Goal: Task Accomplishment & Management: Use online tool/utility

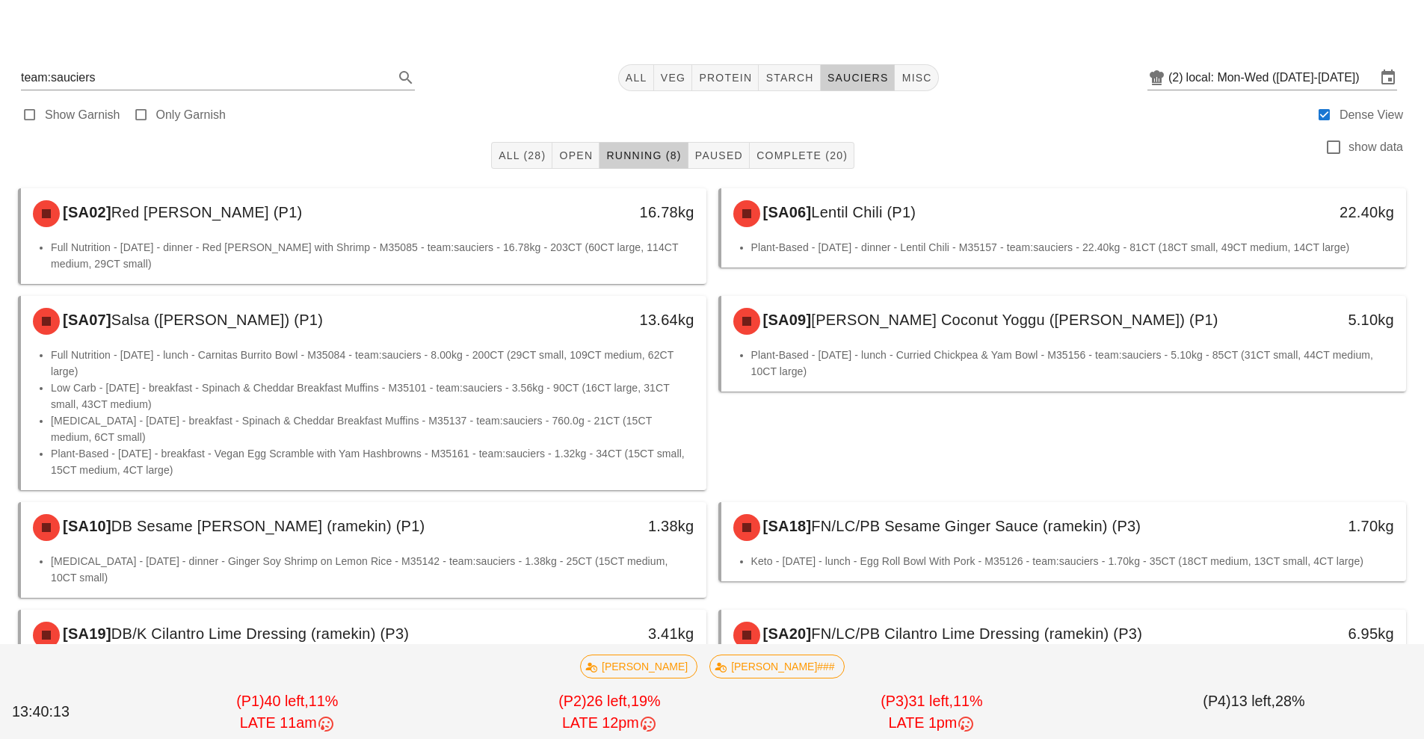
scroll to position [58, 0]
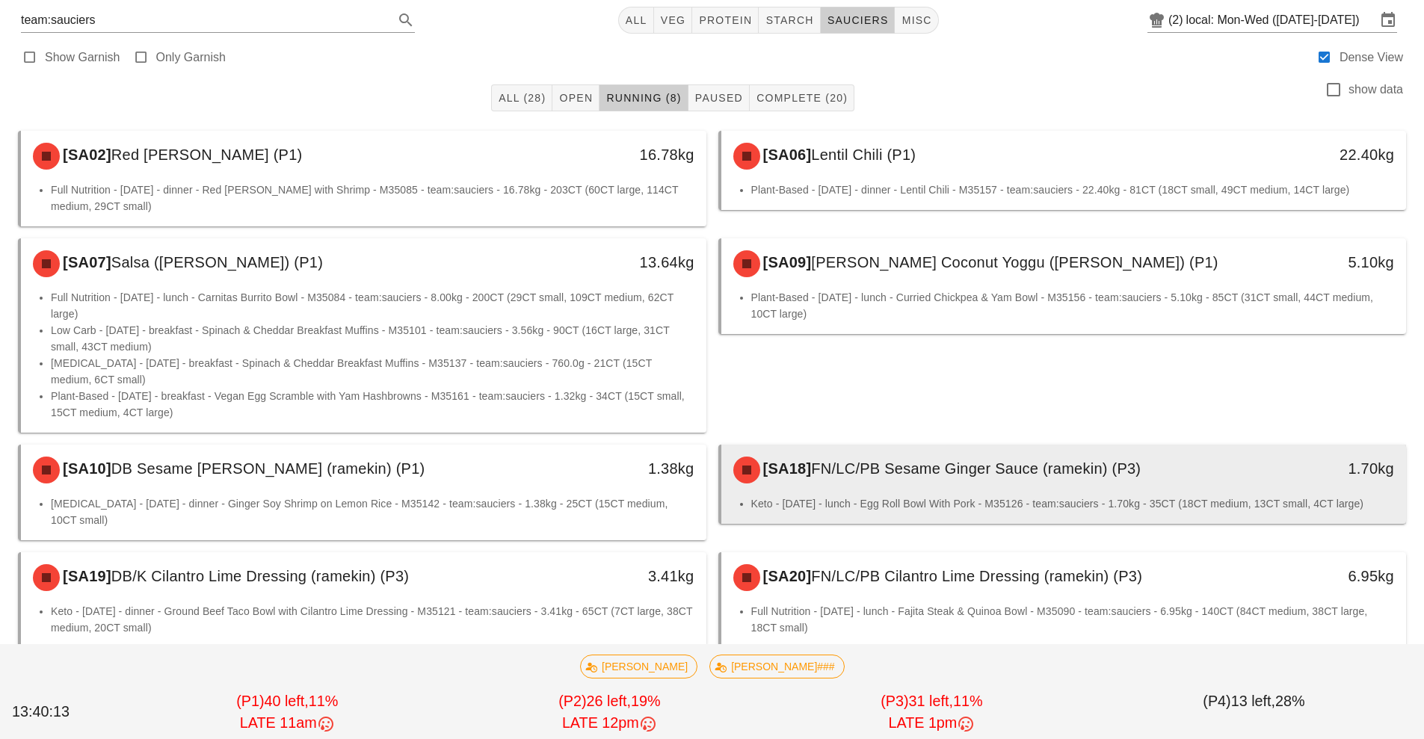
click at [1004, 490] on div "[SA18] FN/LC/PB Sesame Ginger Sauce (ramekin) (P3)" at bounding box center [978, 470] width 509 height 45
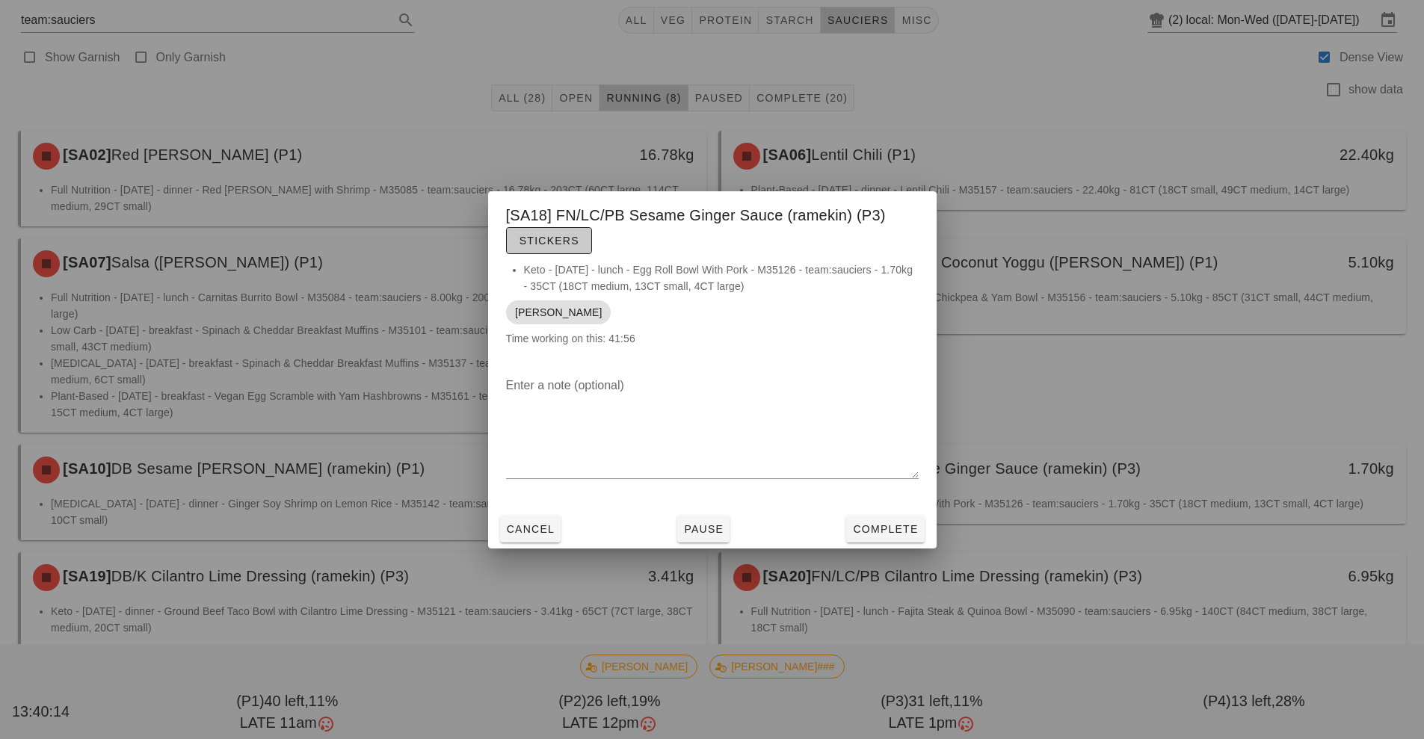
click at [573, 250] on button "Stickers" at bounding box center [549, 240] width 86 height 27
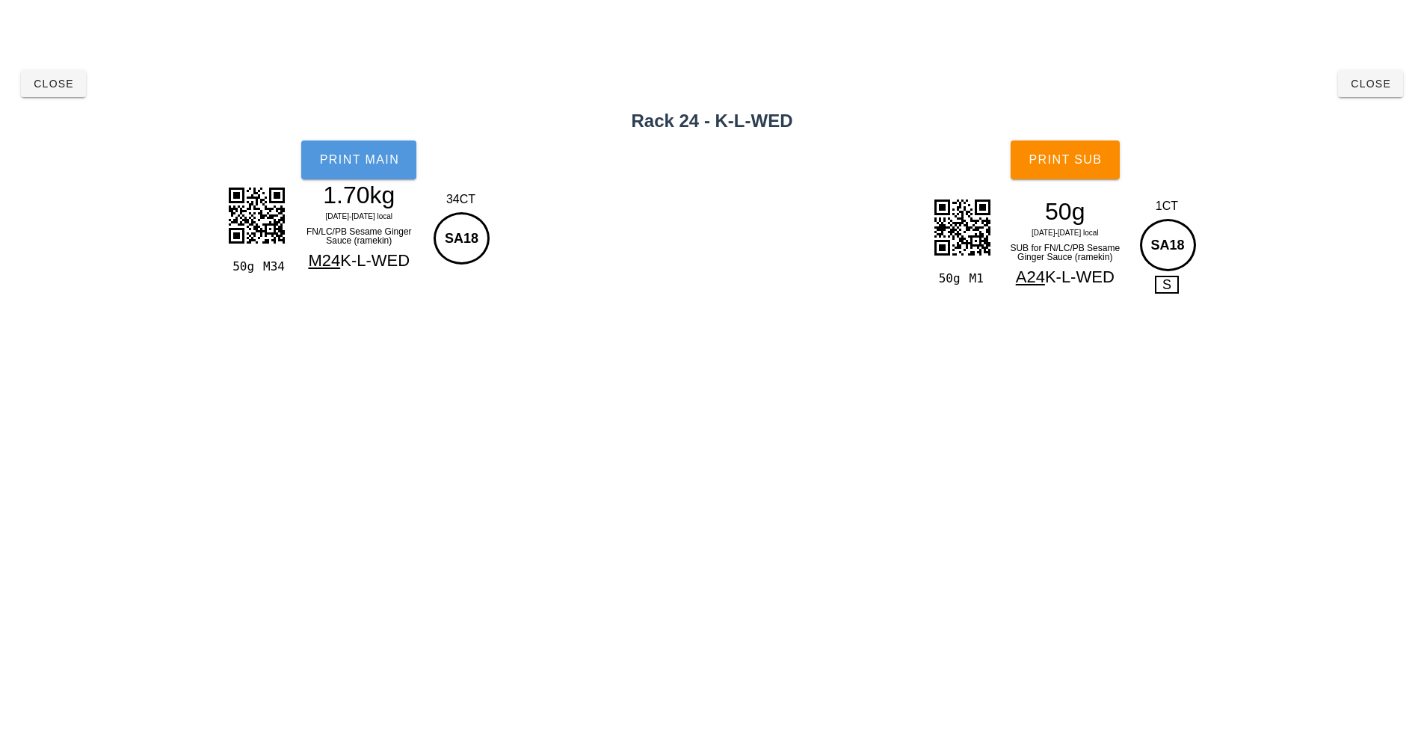
click at [368, 164] on span "Print Main" at bounding box center [358, 159] width 81 height 13
click at [1098, 164] on span "Print Sub" at bounding box center [1065, 159] width 74 height 13
click at [1385, 86] on span "Close" at bounding box center [1370, 84] width 41 height 12
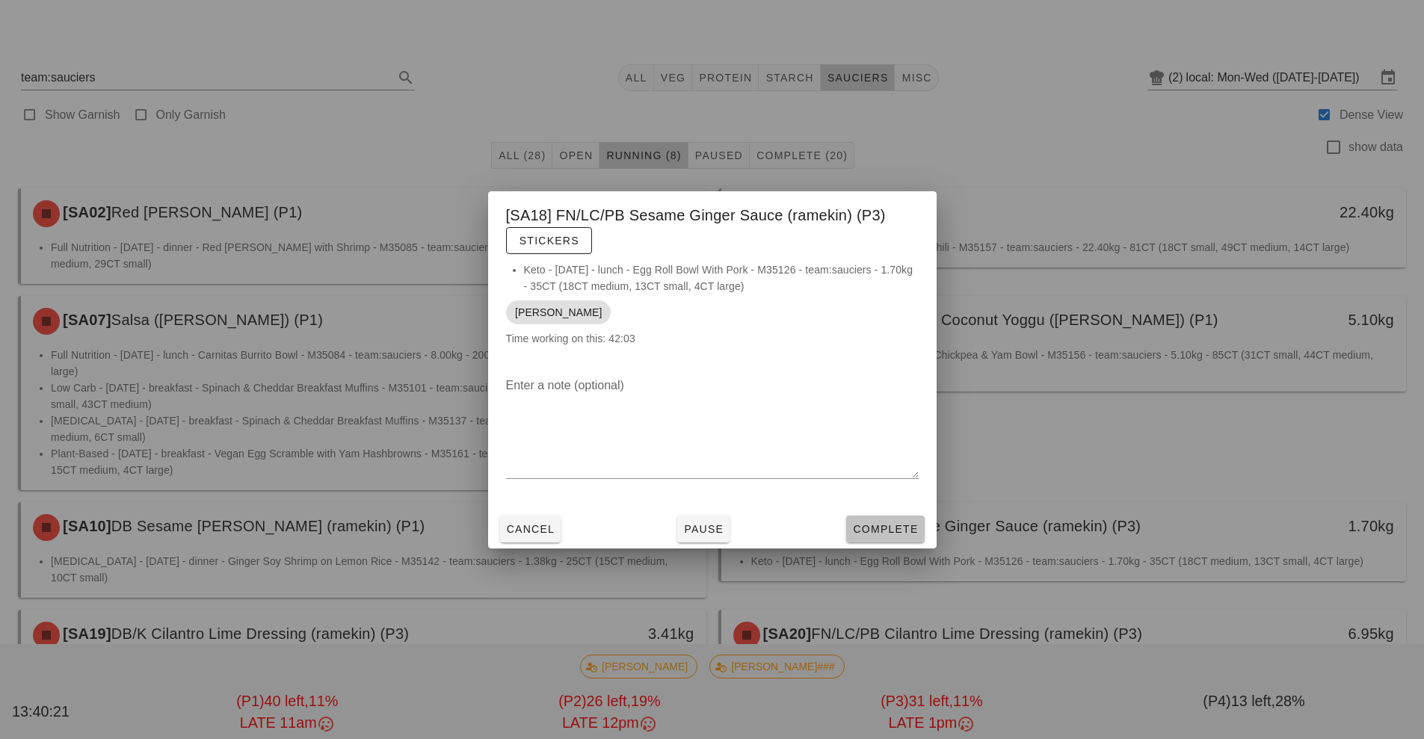
click at [887, 519] on button "Complete" at bounding box center [885, 529] width 78 height 27
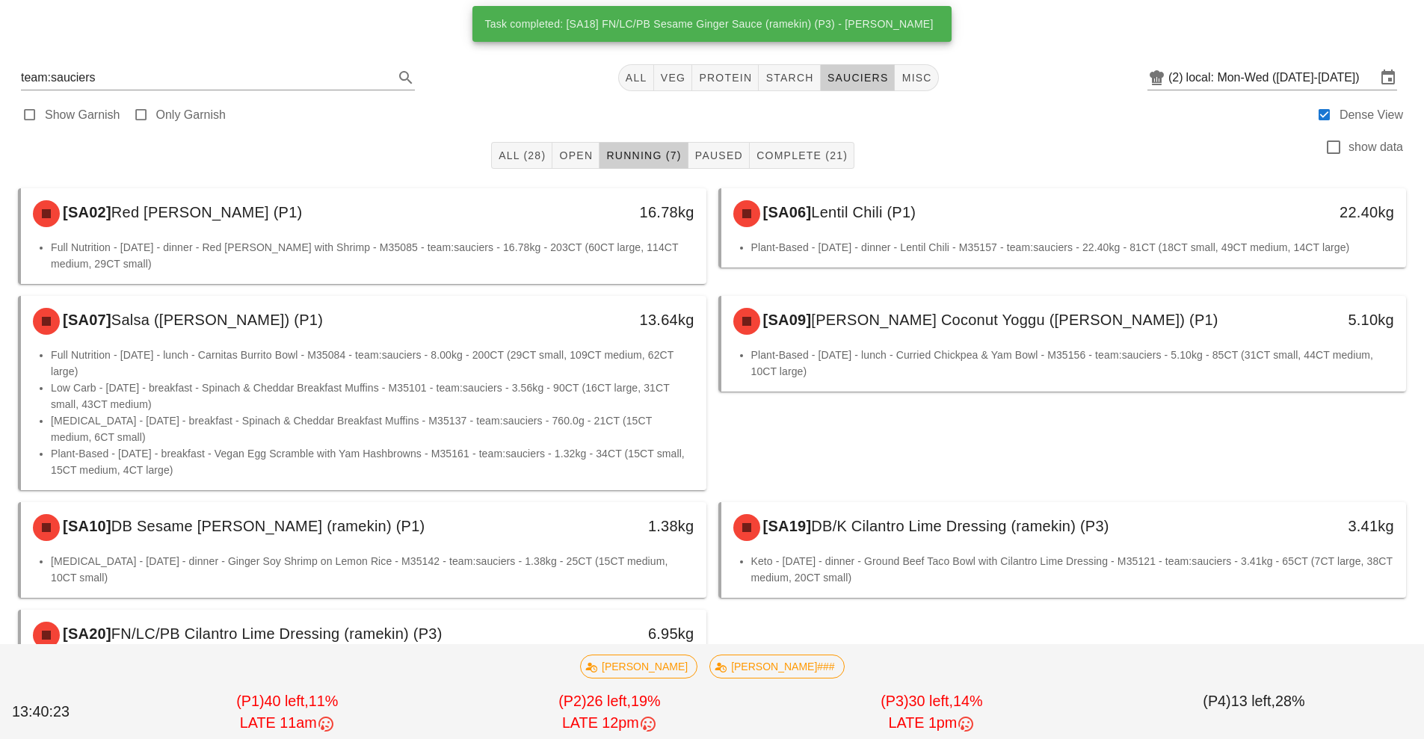
scroll to position [74, 0]
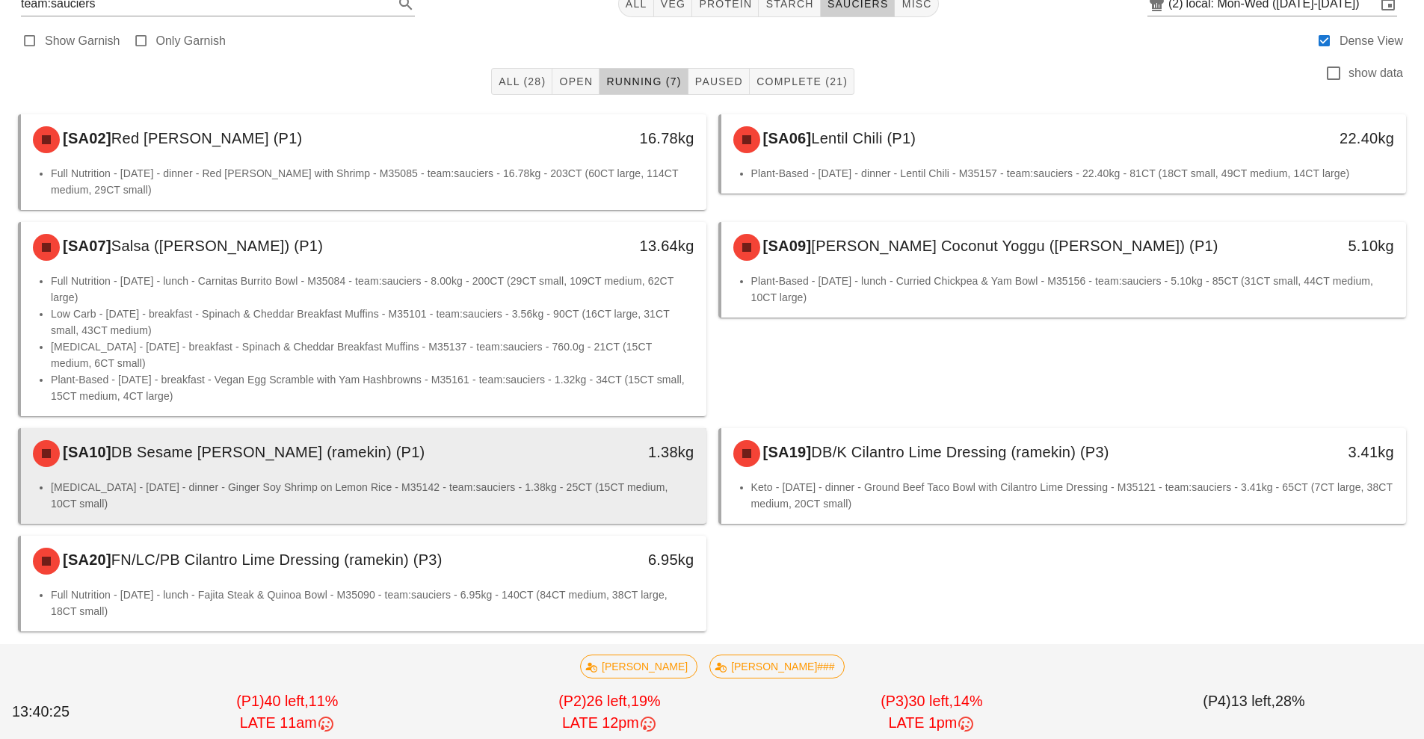
click at [581, 450] on div "1.38kg" at bounding box center [618, 452] width 152 height 24
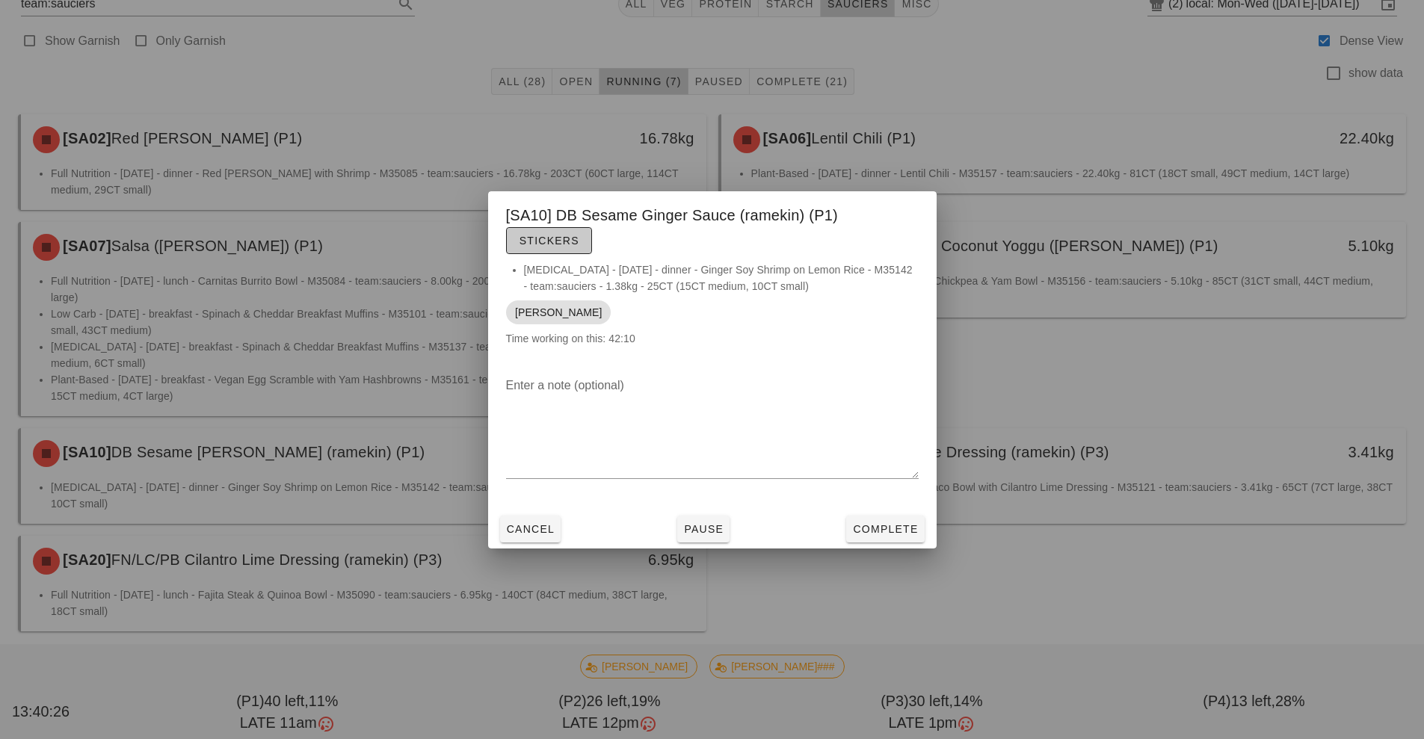
click at [580, 241] on button "Stickers" at bounding box center [549, 240] width 86 height 27
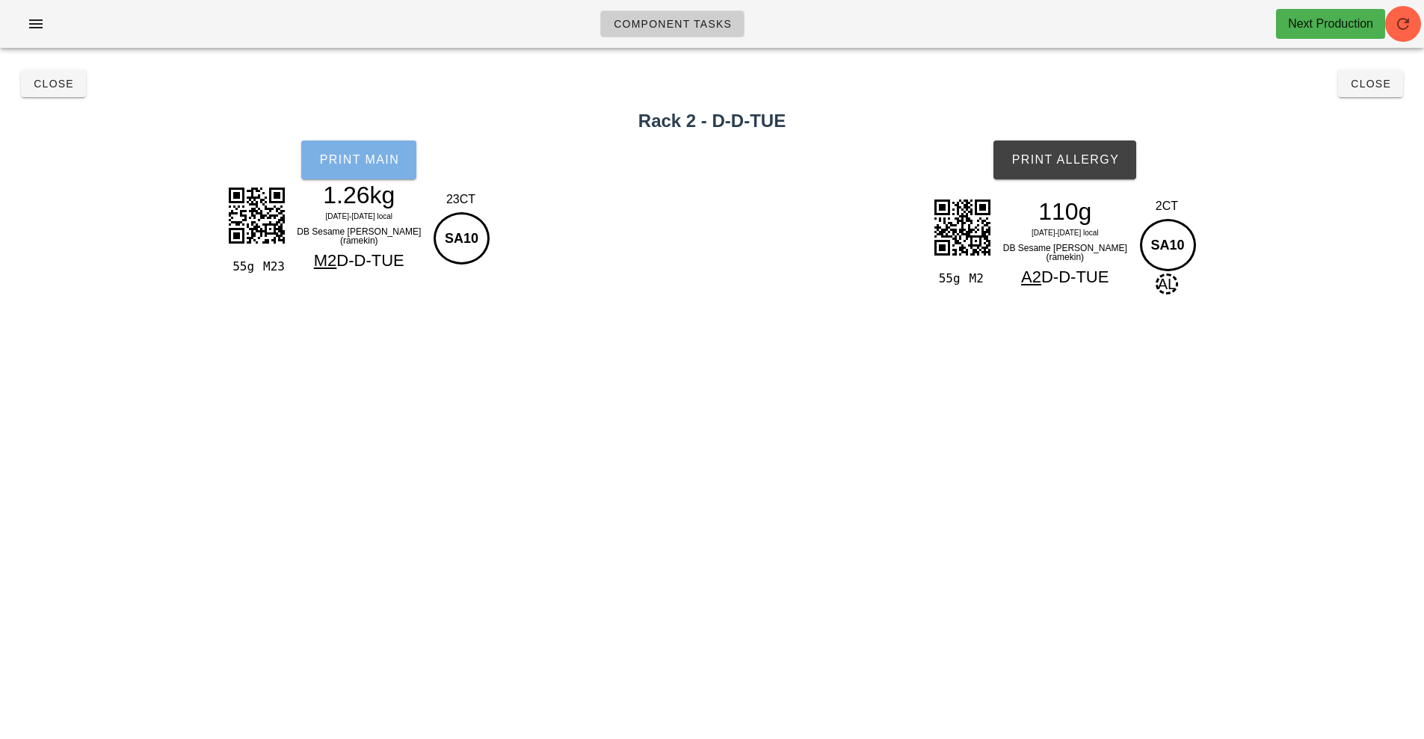
click at [356, 153] on span "Print Main" at bounding box center [358, 159] width 81 height 13
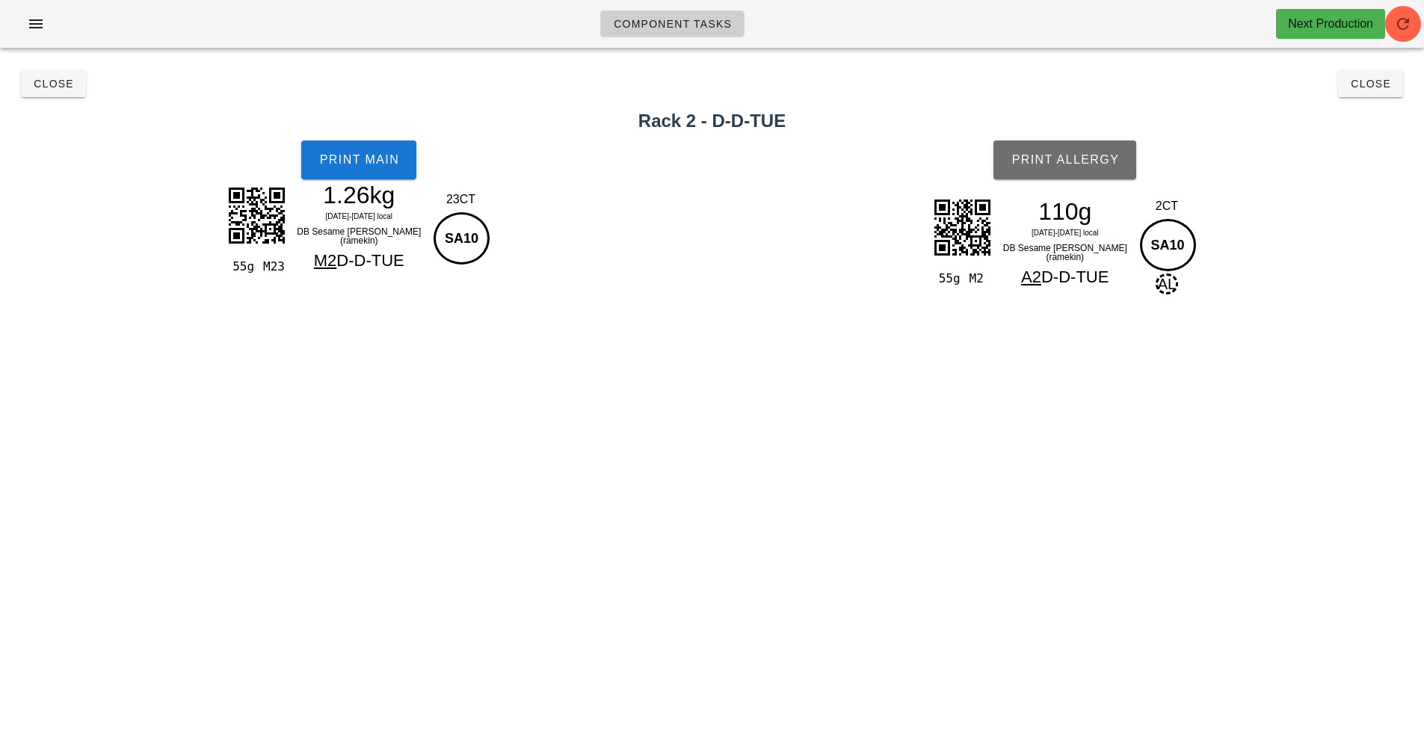
click at [1096, 161] on span "Print Allergy" at bounding box center [1064, 159] width 108 height 13
click at [1377, 88] on span "Close" at bounding box center [1370, 84] width 41 height 12
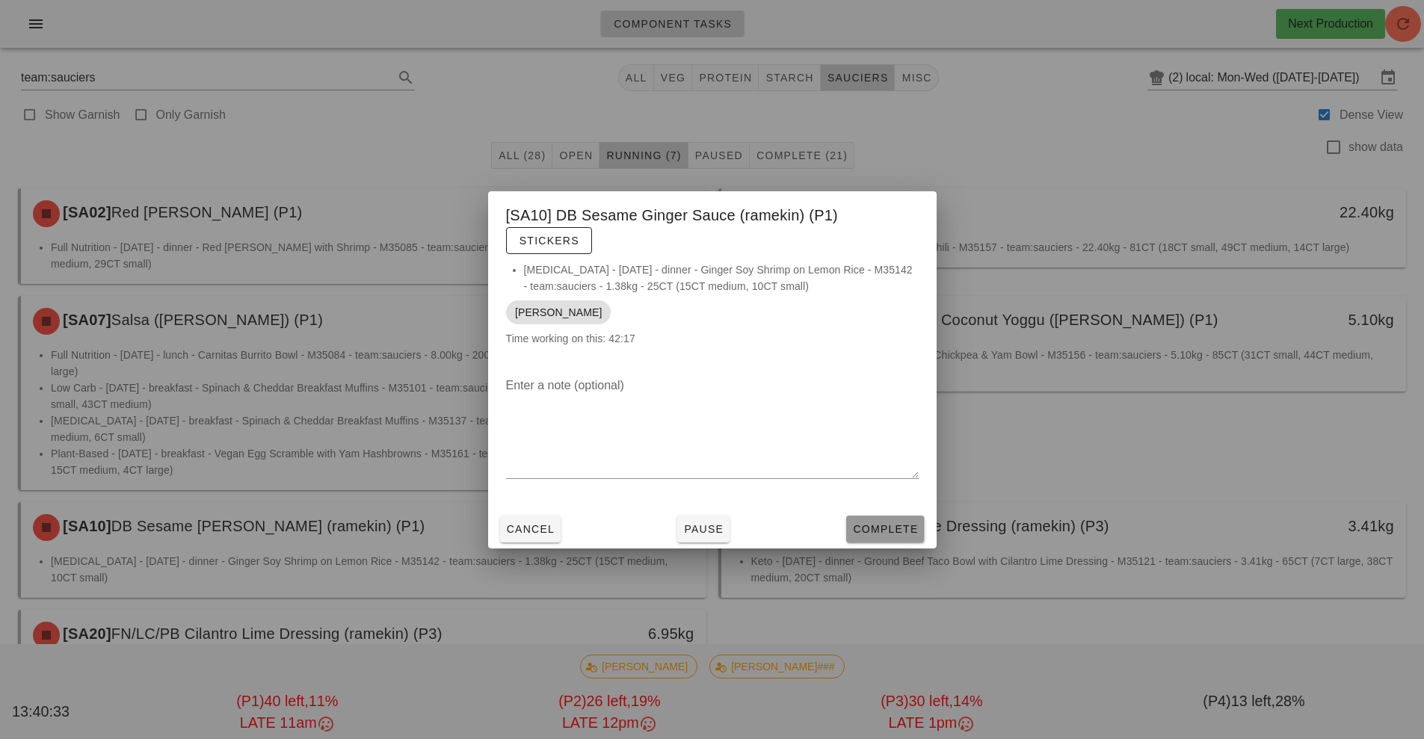
click at [889, 541] on button "Complete" at bounding box center [885, 529] width 78 height 27
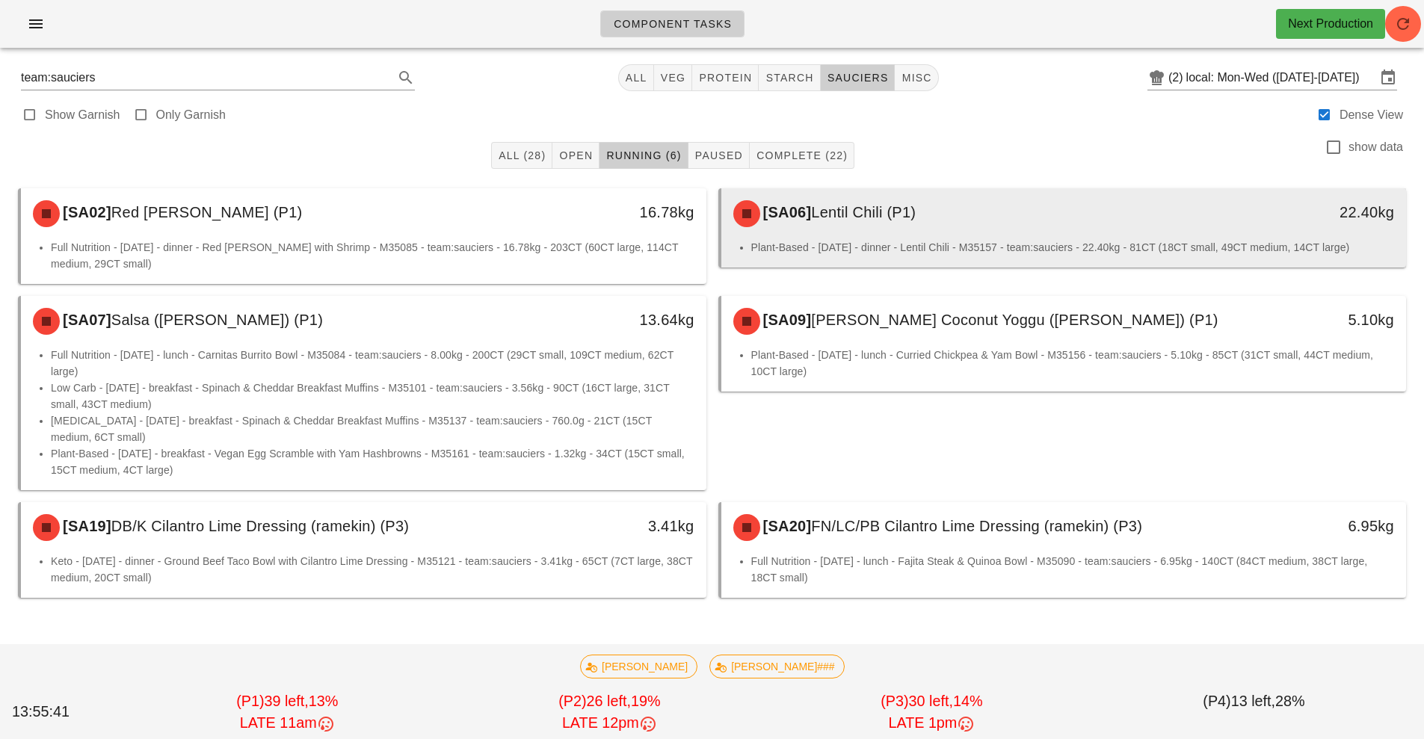
click at [850, 232] on div "[SA06] Lentil Chili (P1)" at bounding box center [978, 213] width 509 height 45
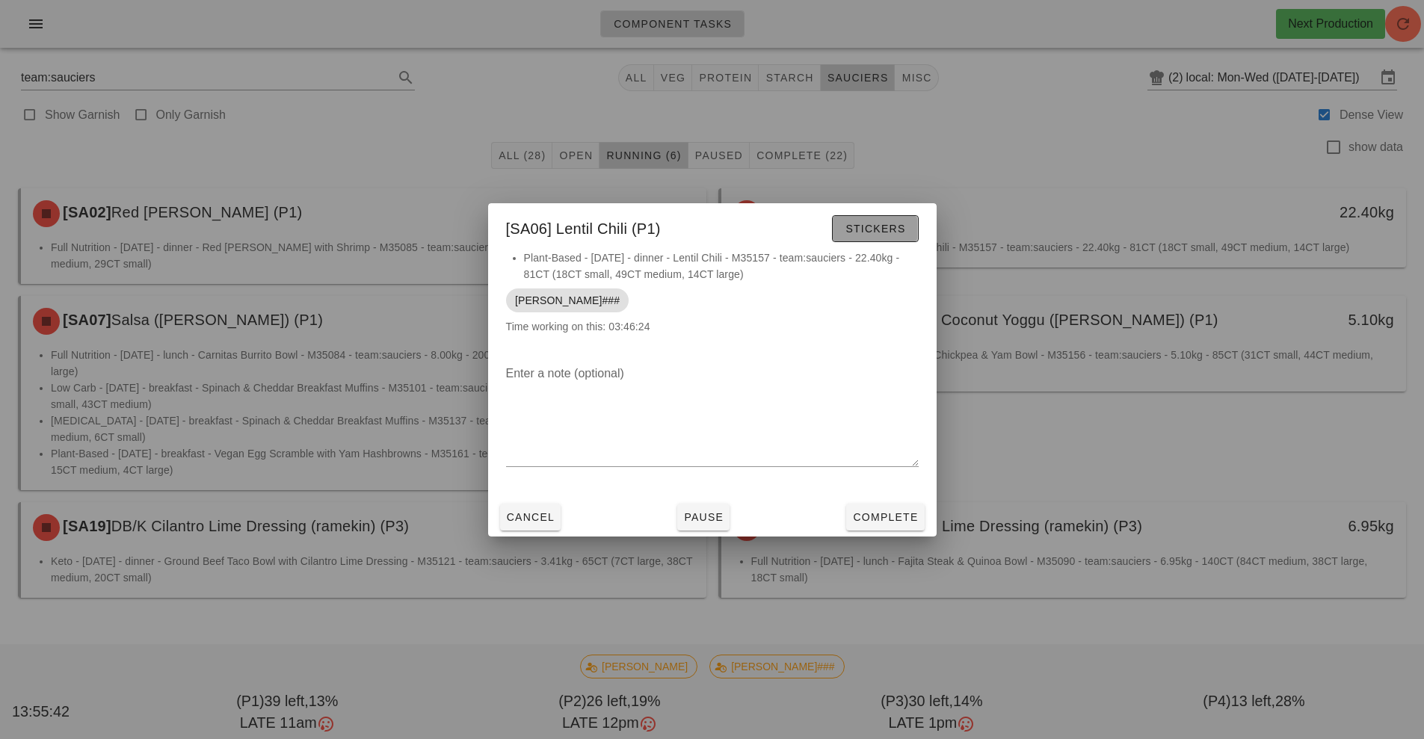
click at [871, 229] on span "Stickers" at bounding box center [875, 229] width 61 height 12
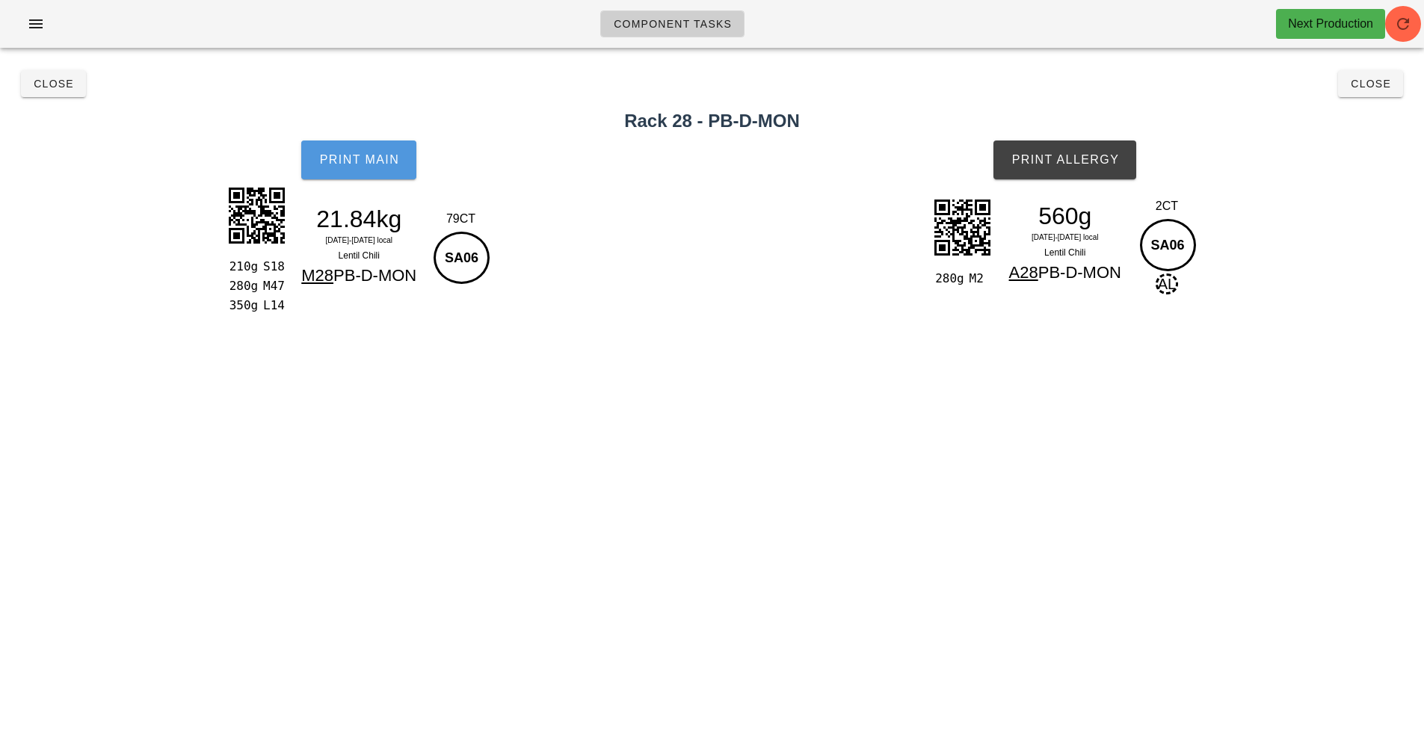
click at [370, 149] on button "Print Main" at bounding box center [358, 160] width 115 height 39
click at [352, 158] on span "Print Main" at bounding box center [358, 159] width 81 height 13
click at [1049, 156] on span "Print Allergy" at bounding box center [1064, 159] width 108 height 13
click at [64, 93] on button "Close" at bounding box center [53, 83] width 65 height 27
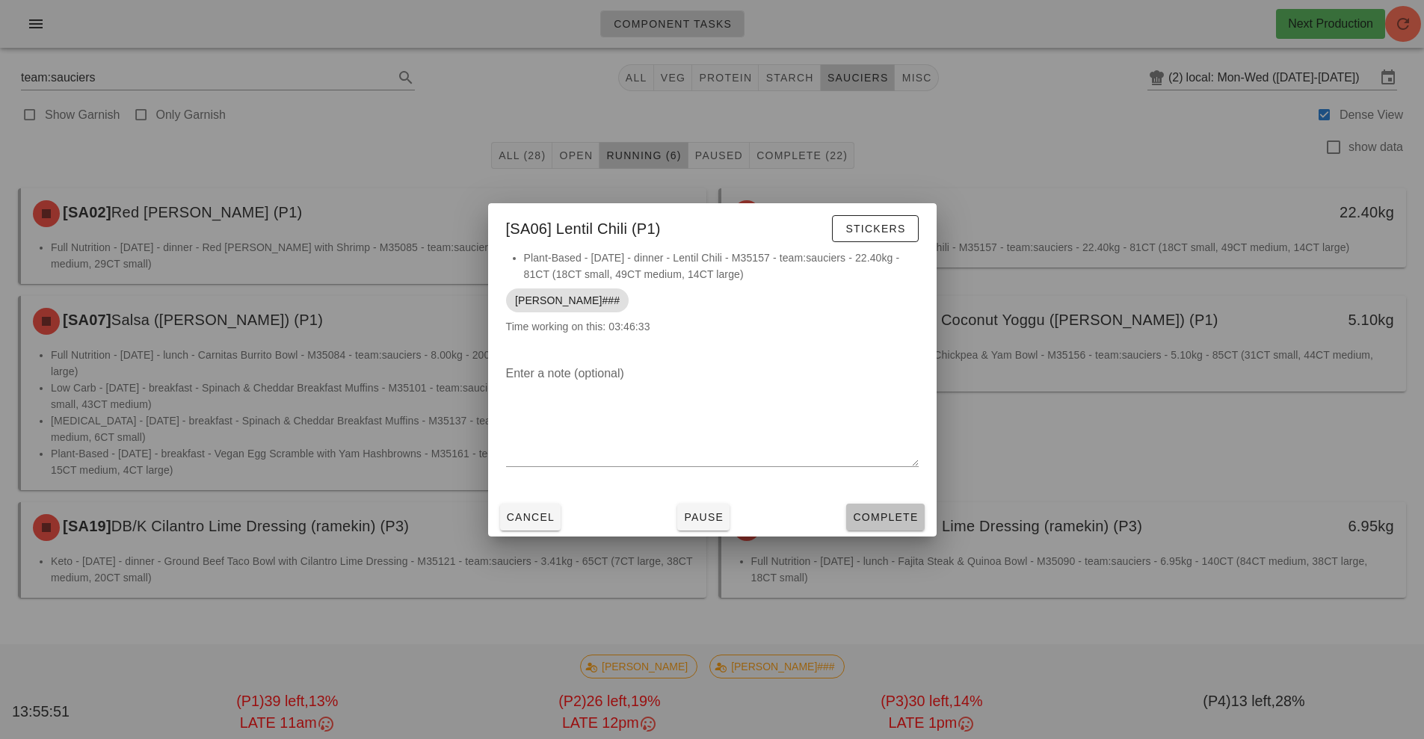
click at [874, 518] on span "Complete" at bounding box center [885, 517] width 66 height 12
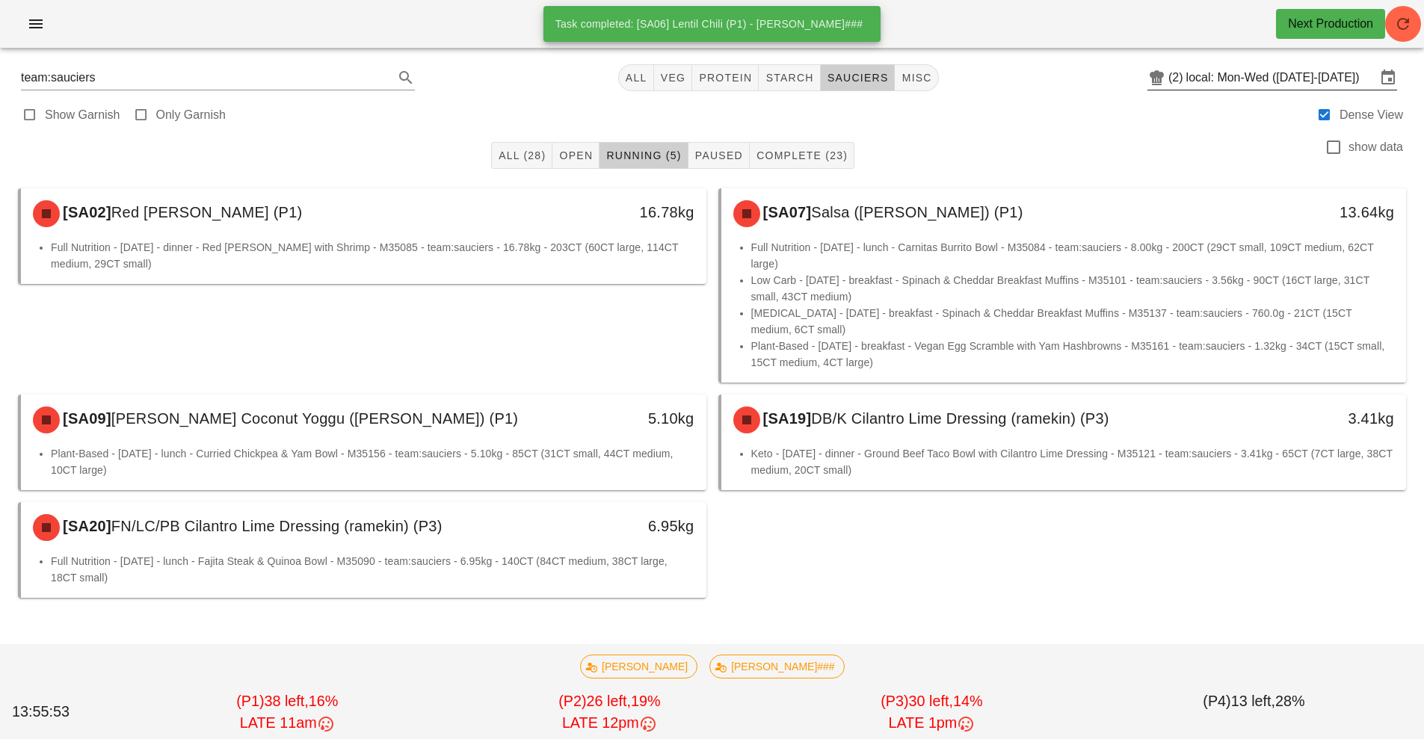
click at [1232, 81] on input "local: Mon-Wed ([DATE]-[DATE])" at bounding box center [1281, 78] width 190 height 24
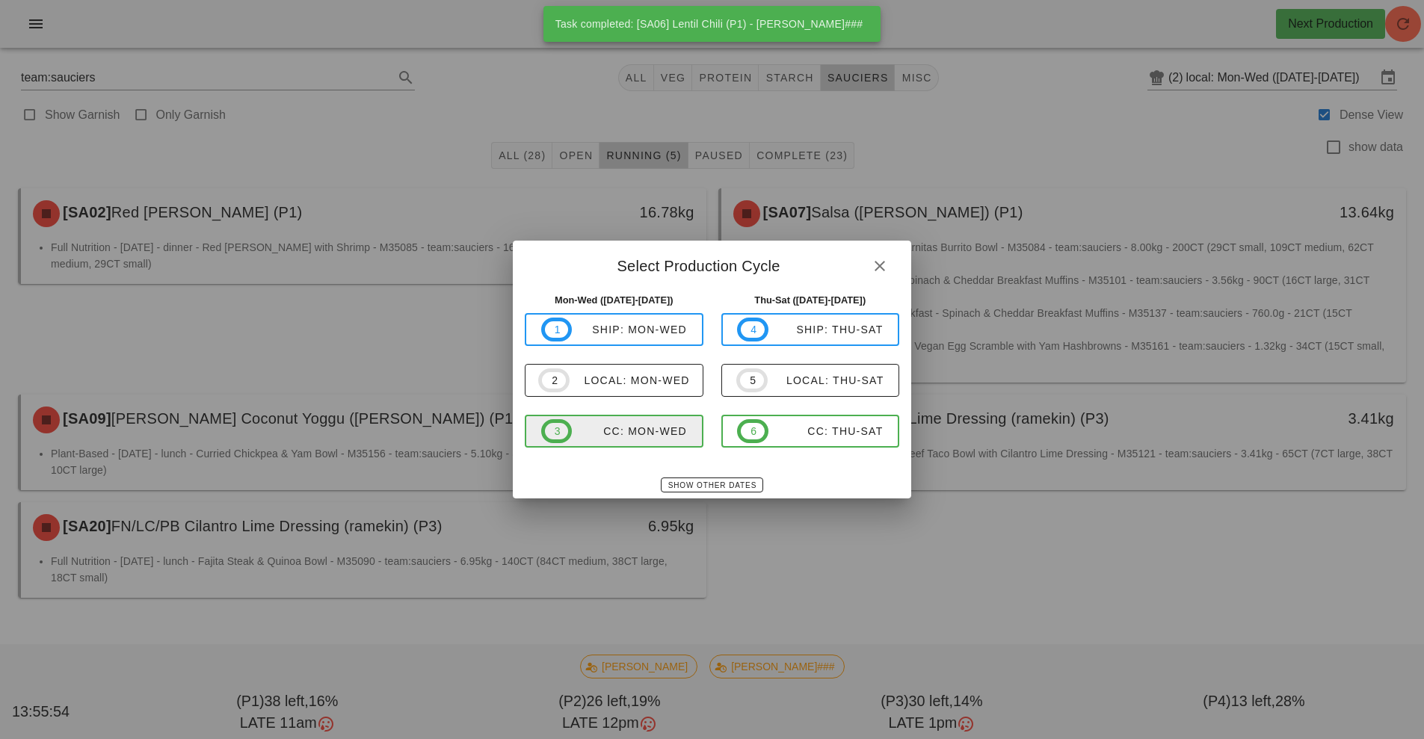
click at [643, 433] on div "CC: Mon-Wed" at bounding box center [629, 431] width 115 height 12
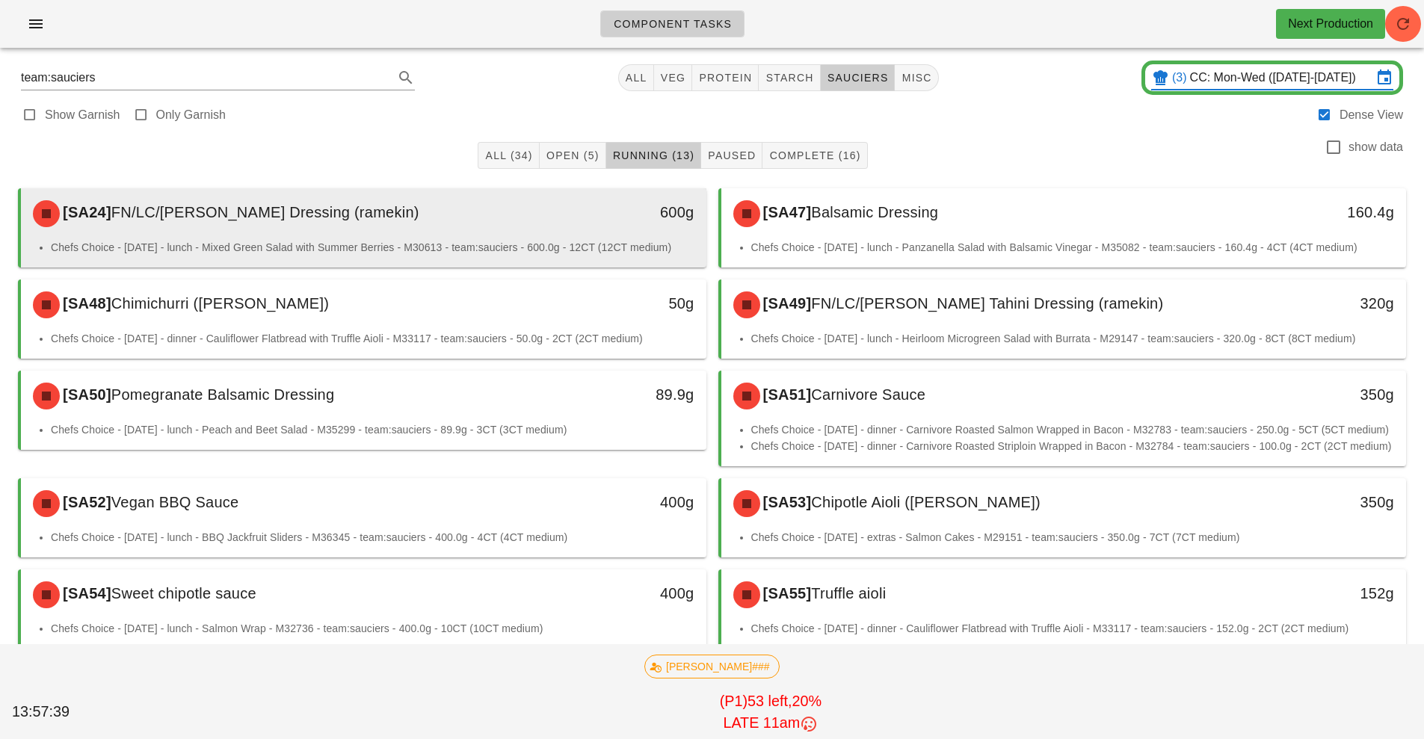
click at [545, 229] on div "600g" at bounding box center [618, 213] width 170 height 45
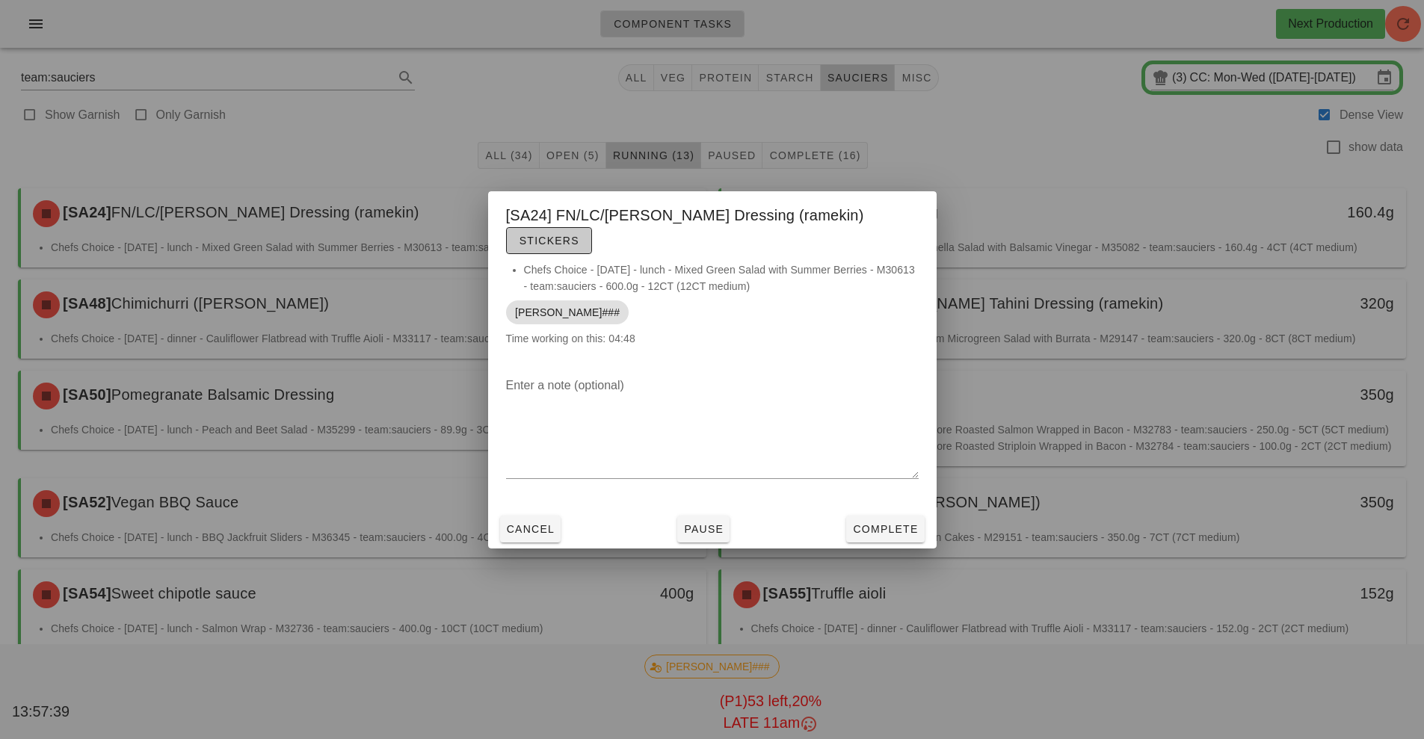
click at [579, 235] on span "Stickers" at bounding box center [549, 241] width 61 height 12
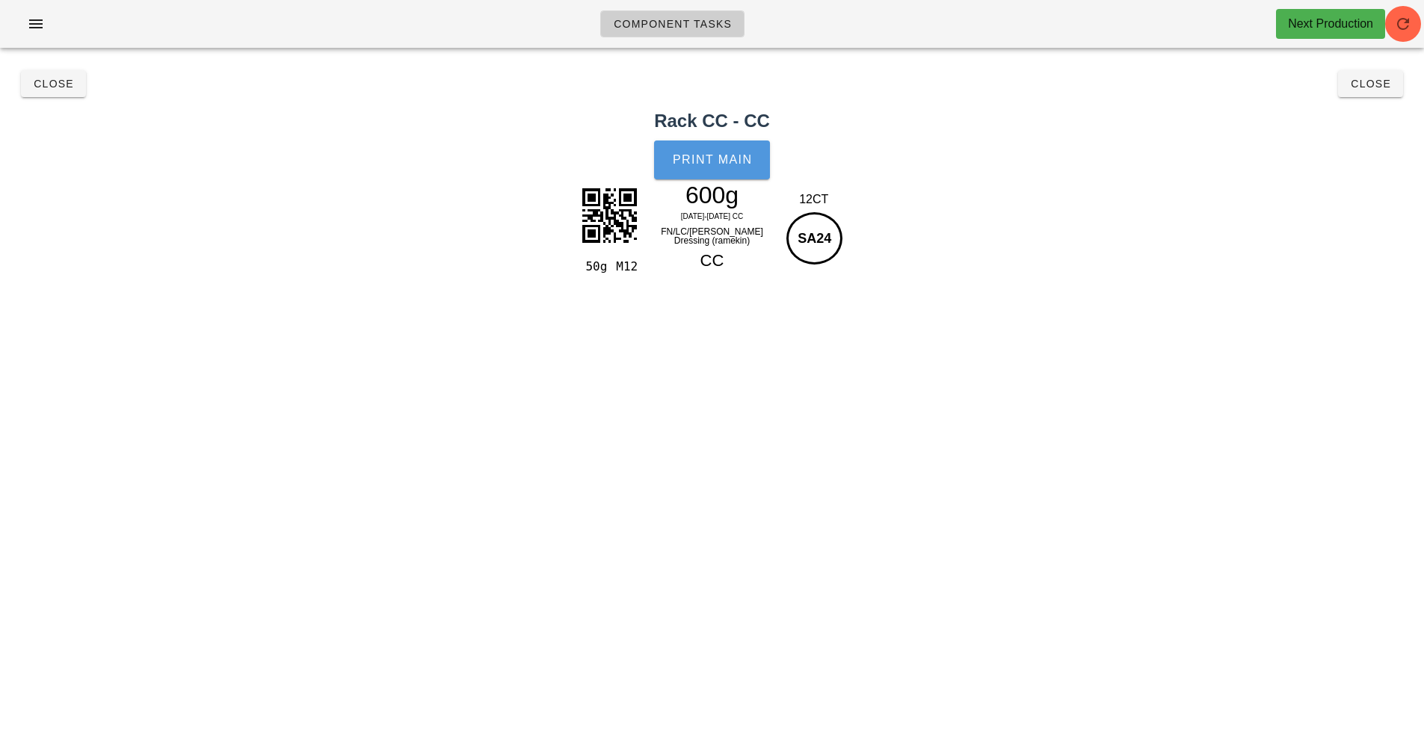
click at [708, 171] on button "Print Main" at bounding box center [711, 160] width 115 height 39
click at [53, 89] on span "Close" at bounding box center [53, 84] width 41 height 12
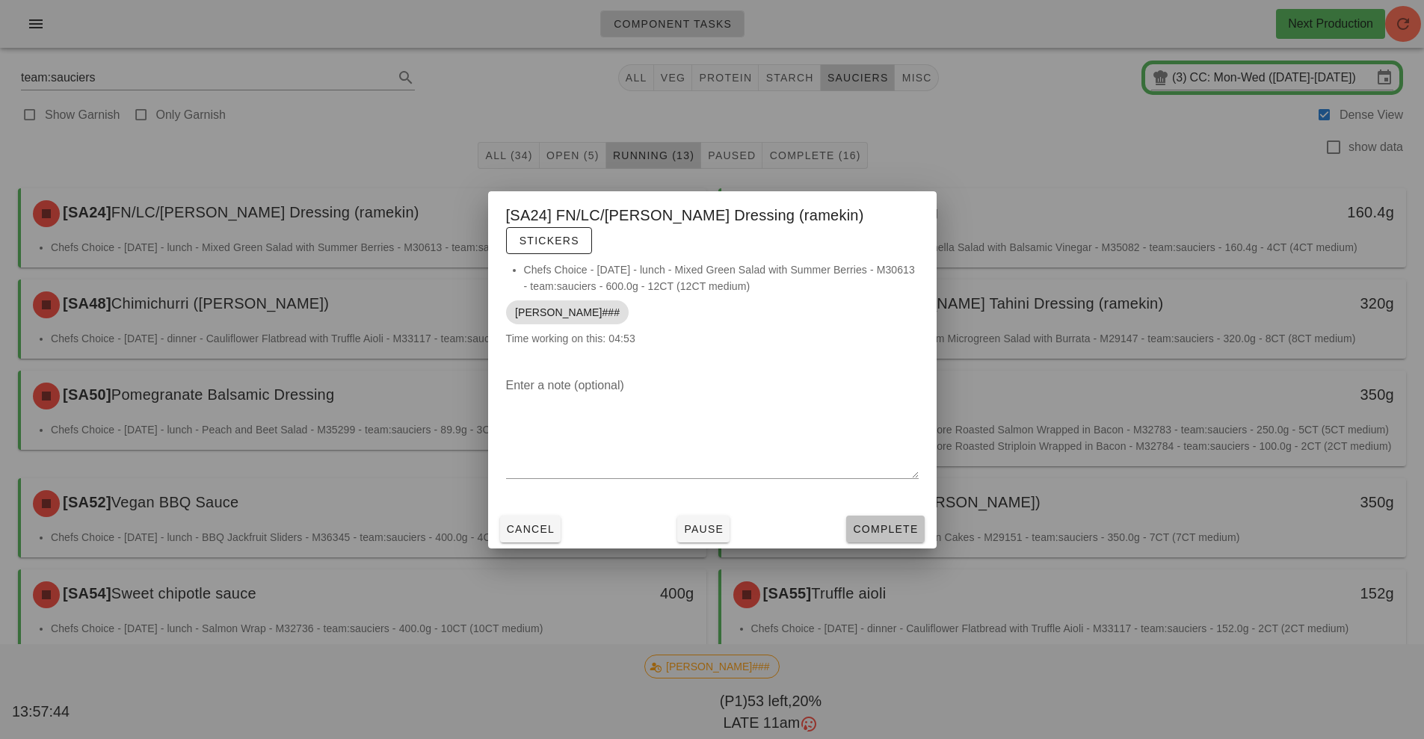
click at [874, 523] on span "Complete" at bounding box center [885, 529] width 66 height 12
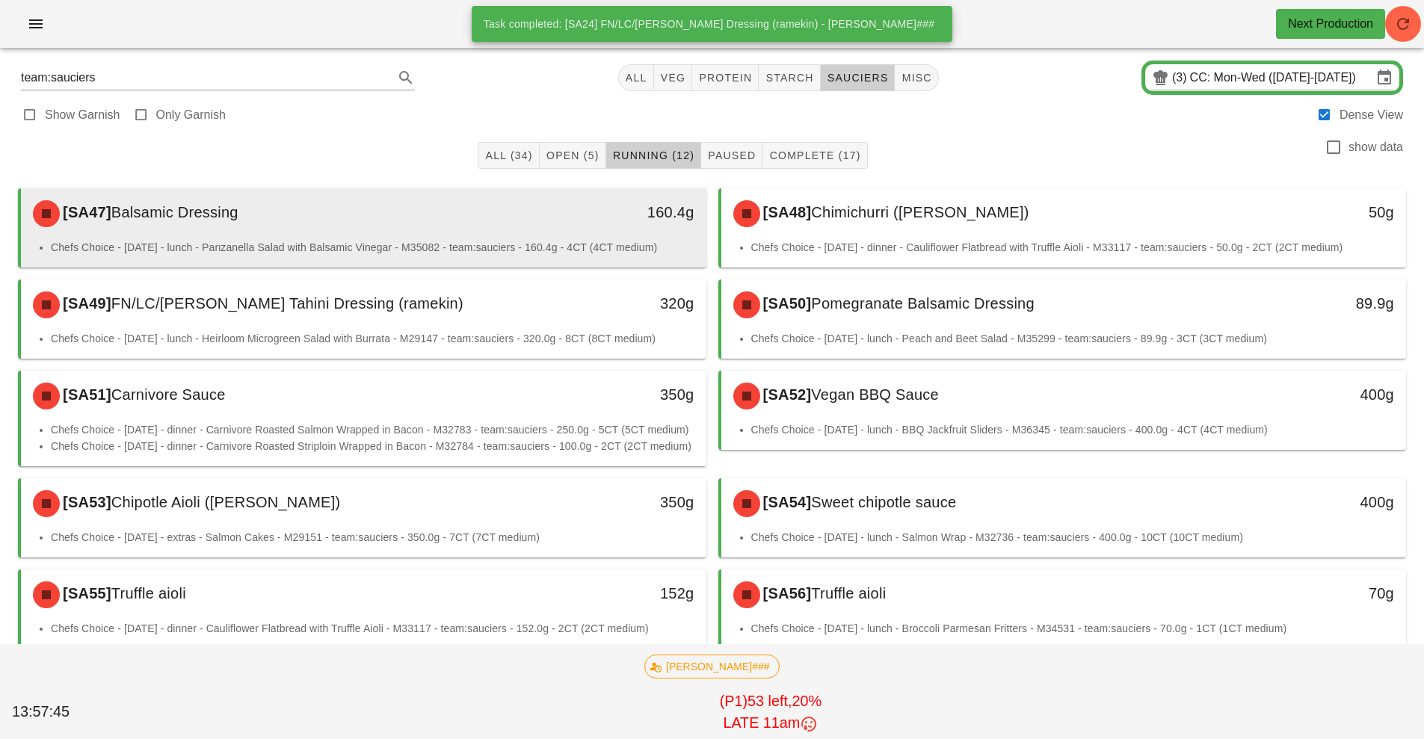
click at [564, 231] on div "160.4g" at bounding box center [618, 213] width 170 height 45
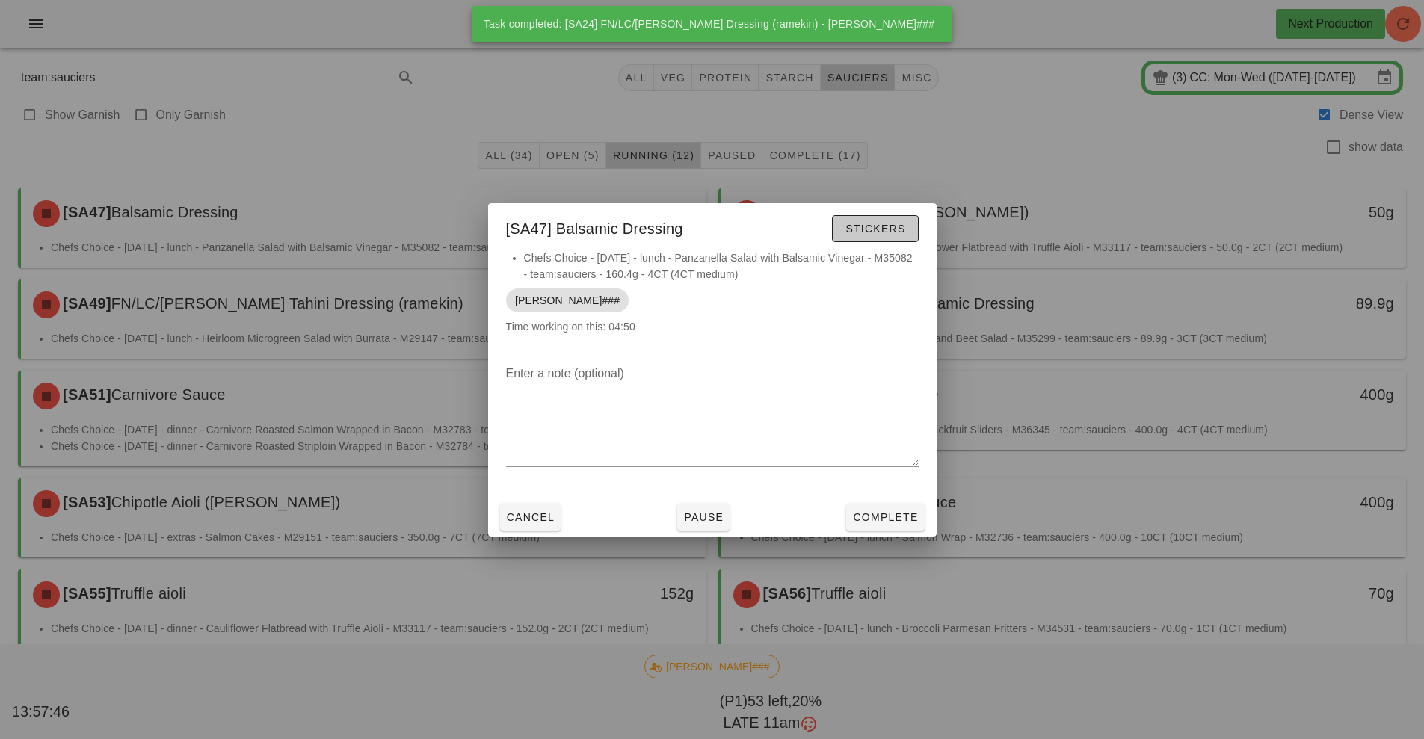
click at [862, 227] on span "Stickers" at bounding box center [875, 229] width 61 height 12
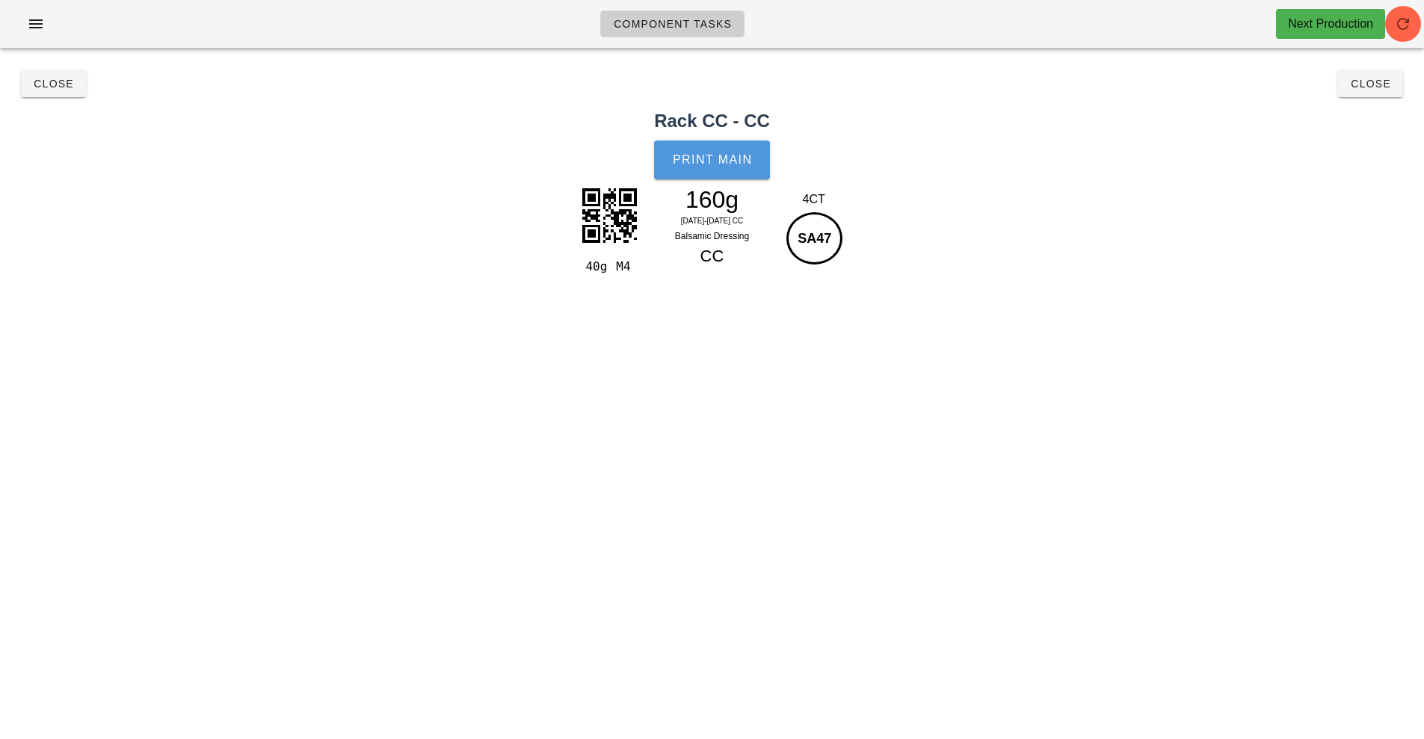
click at [712, 167] on button "Print Main" at bounding box center [711, 160] width 115 height 39
click at [54, 91] on button "Close" at bounding box center [53, 83] width 65 height 27
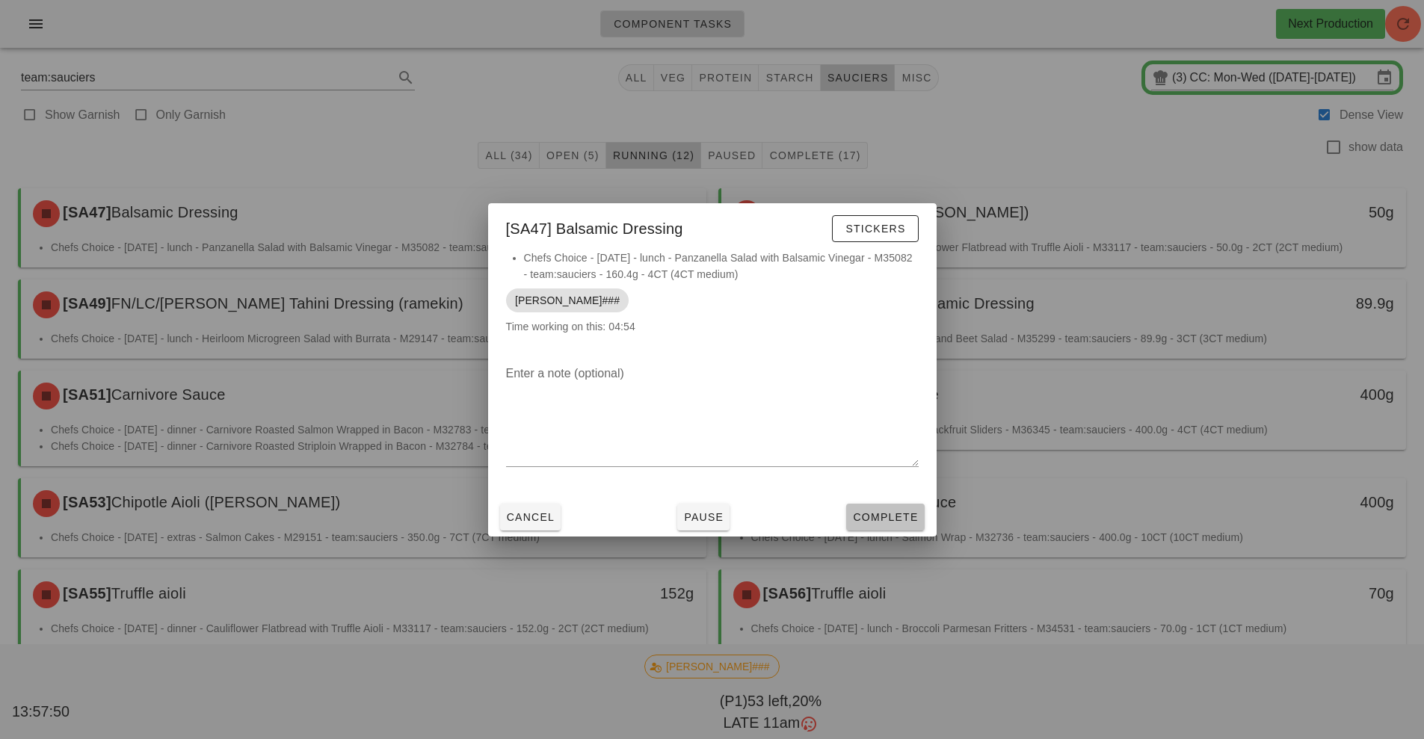
click at [875, 516] on span "Complete" at bounding box center [885, 517] width 66 height 12
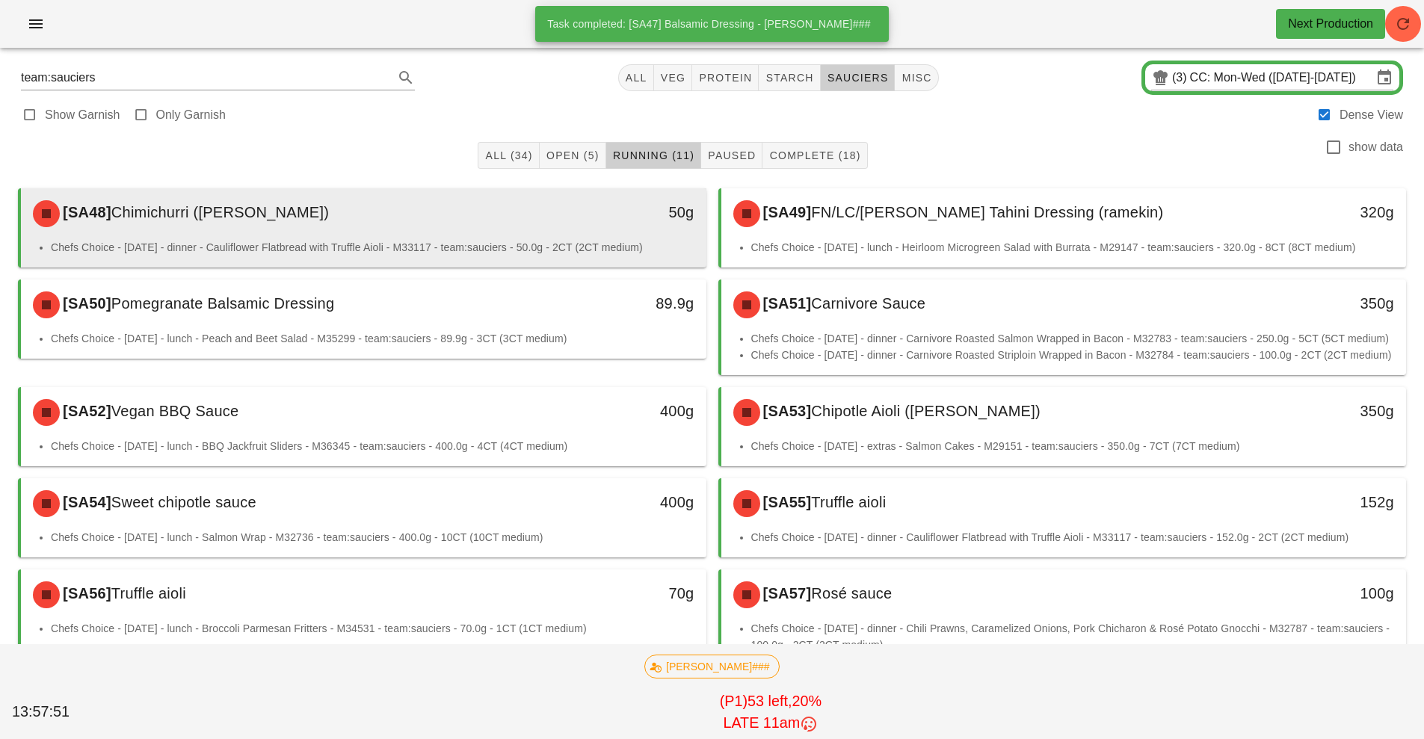
click at [534, 219] on div "50g" at bounding box center [618, 213] width 170 height 45
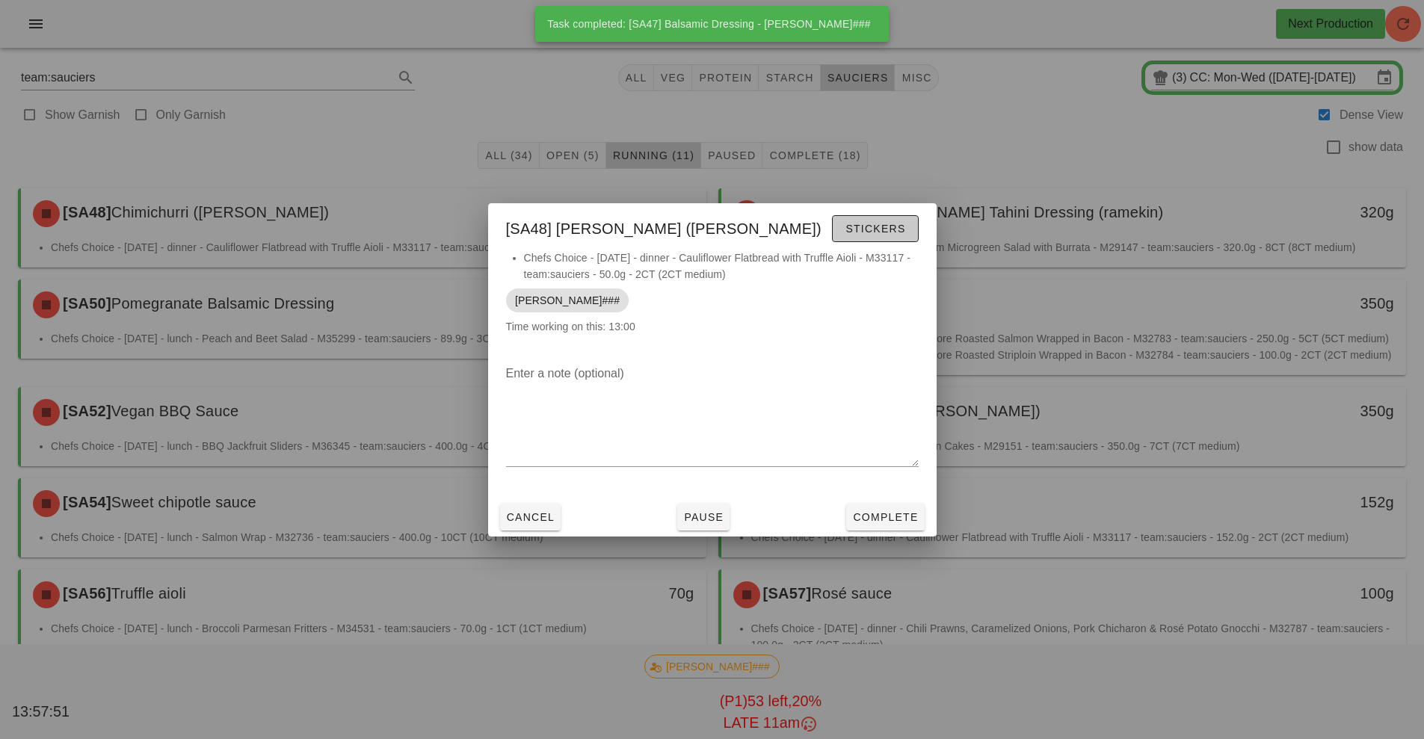
click at [870, 236] on button "Stickers" at bounding box center [875, 228] width 86 height 27
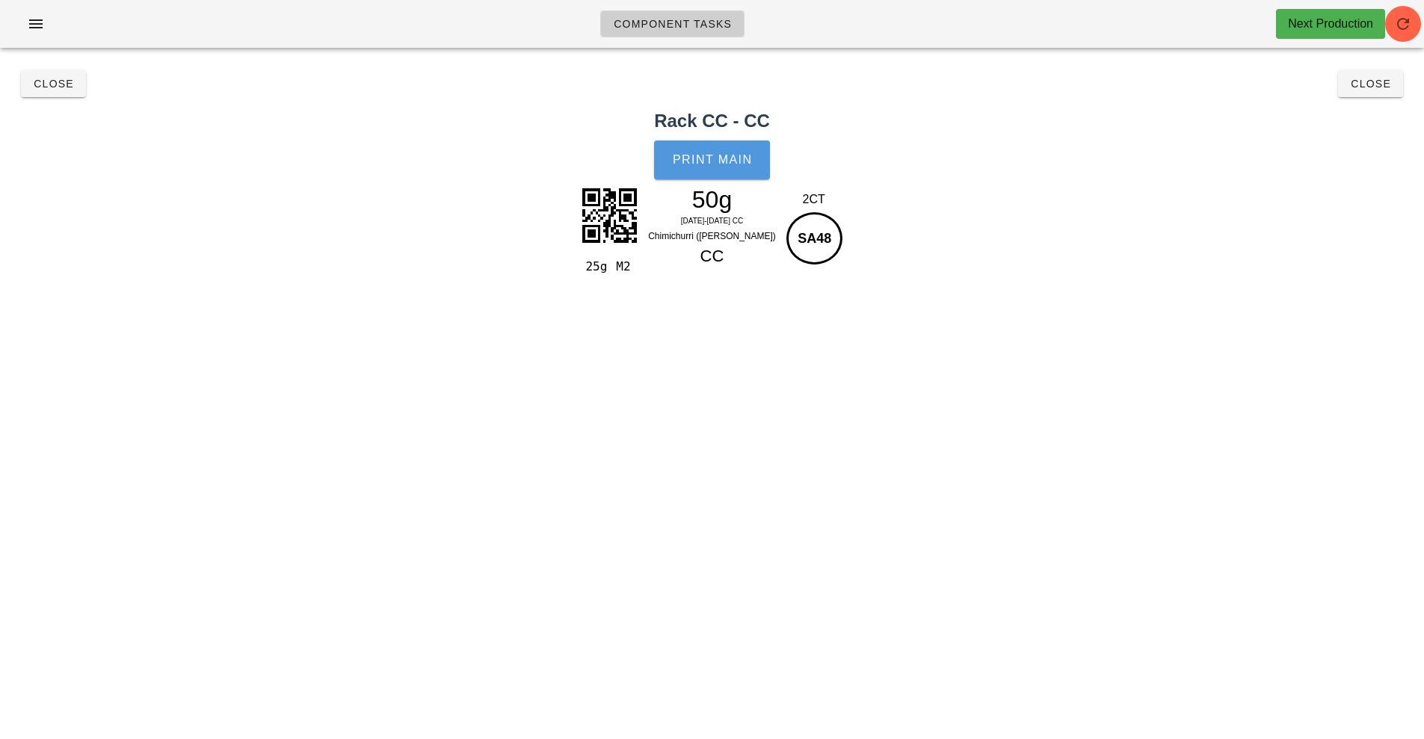
click at [689, 170] on button "Print Main" at bounding box center [711, 160] width 115 height 39
click at [49, 87] on span "Close" at bounding box center [53, 84] width 41 height 12
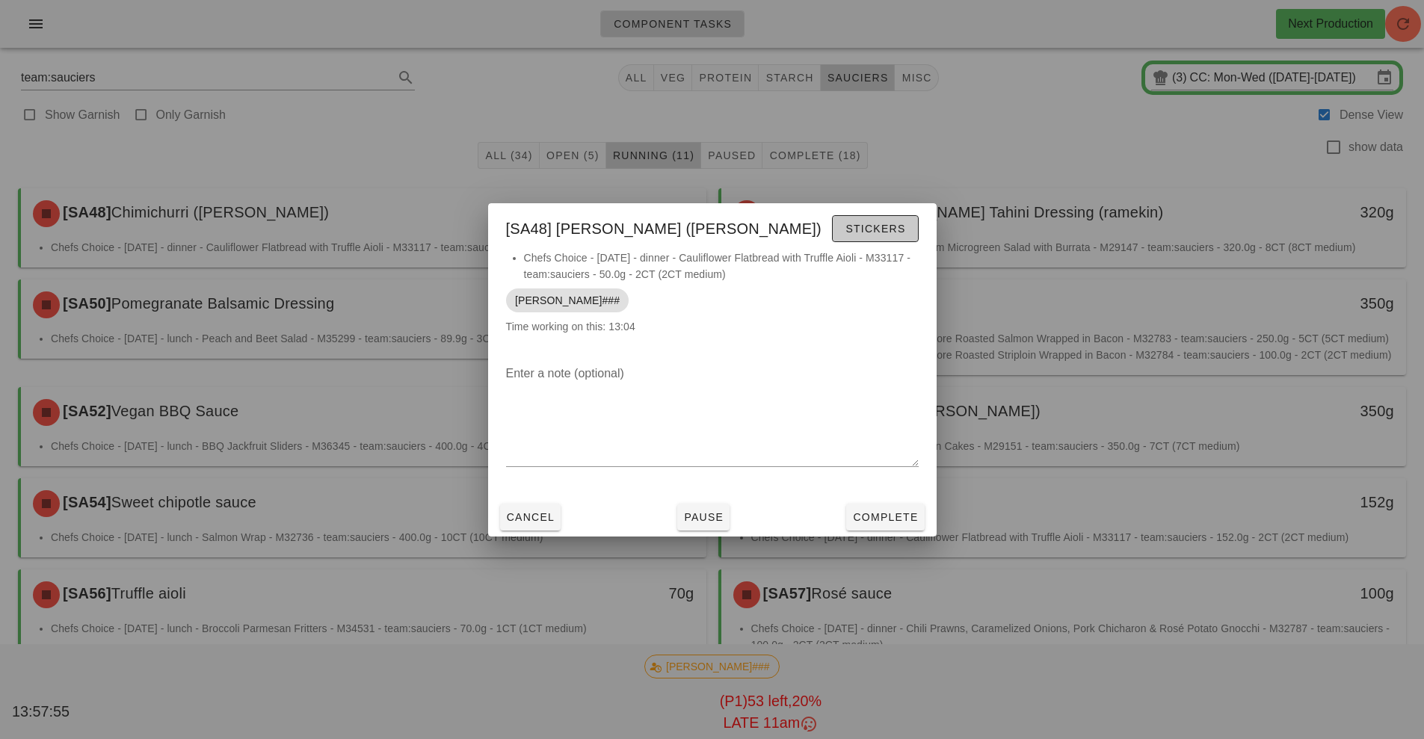
click at [859, 229] on span "Stickers" at bounding box center [875, 229] width 61 height 12
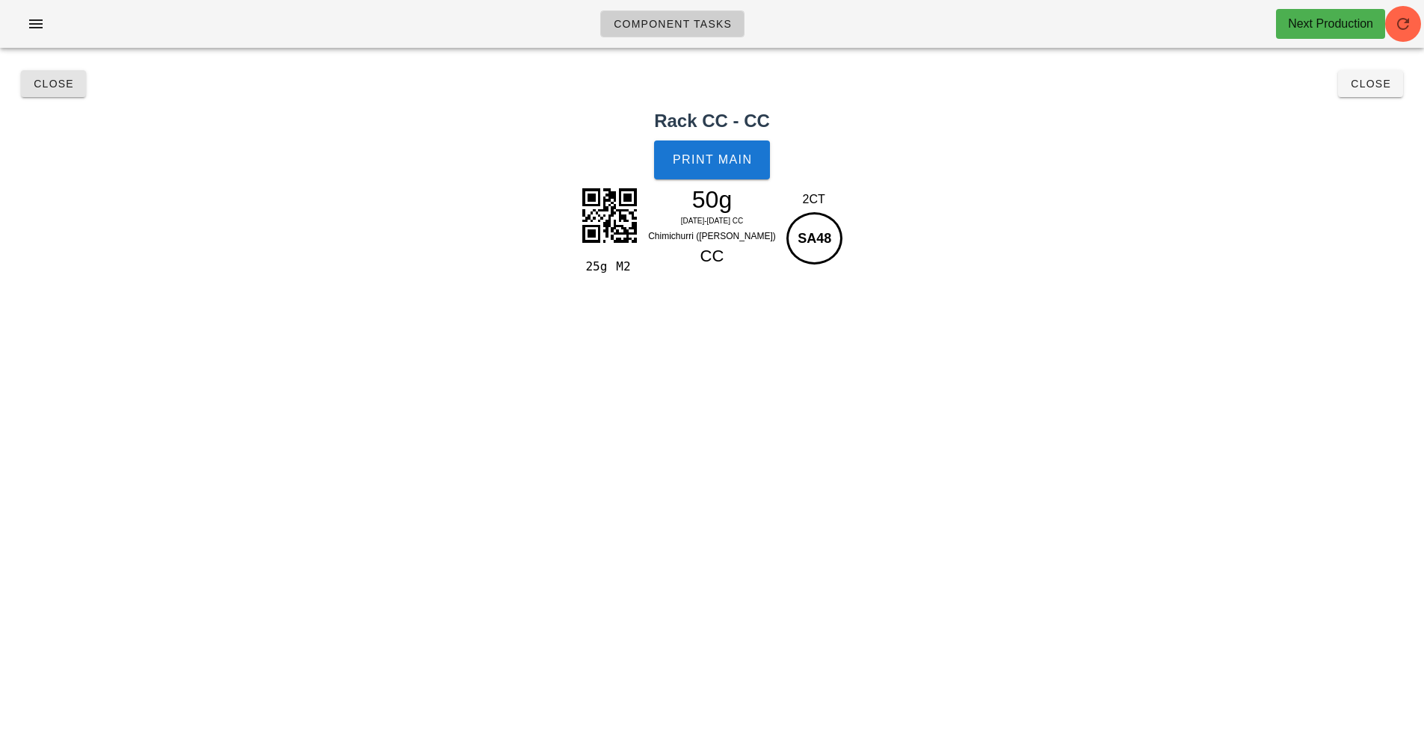
click at [61, 93] on button "Close" at bounding box center [53, 83] width 65 height 27
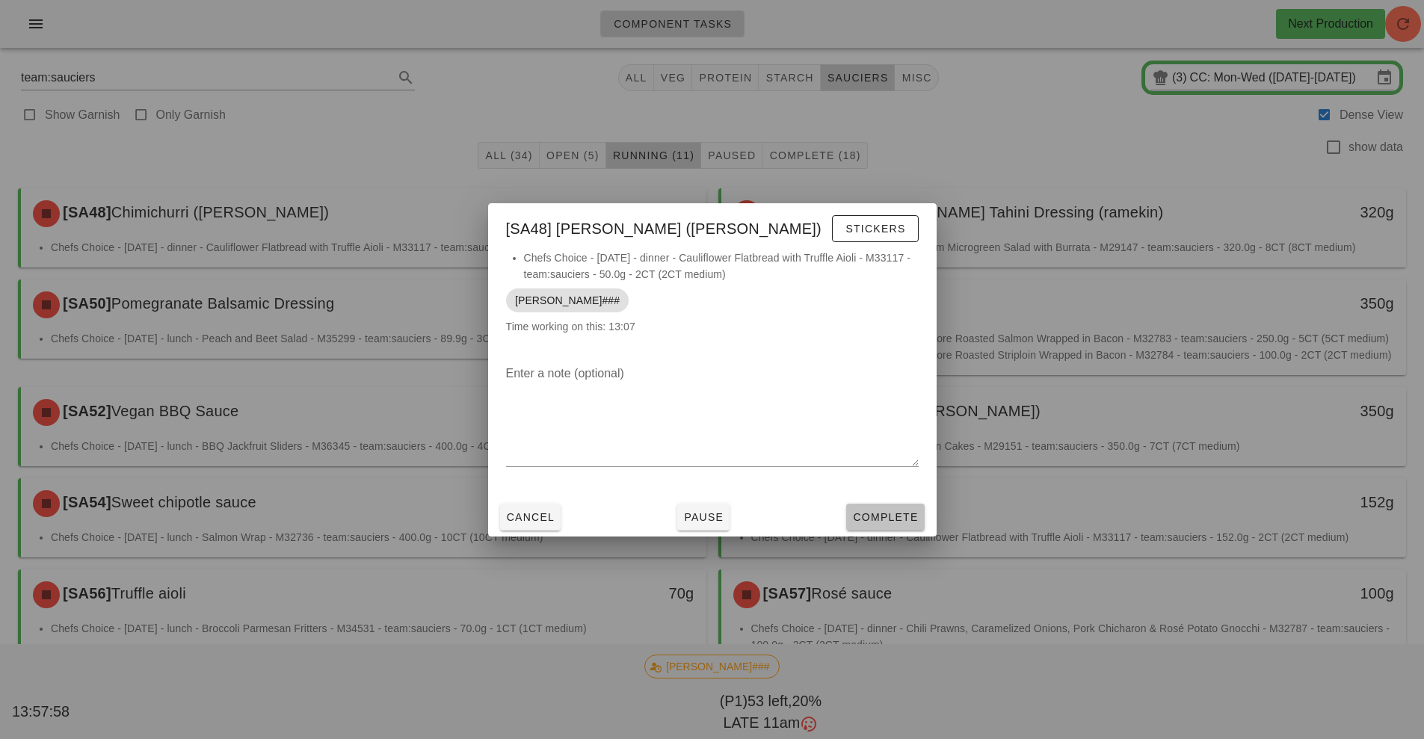
click at [877, 515] on span "Complete" at bounding box center [885, 517] width 66 height 12
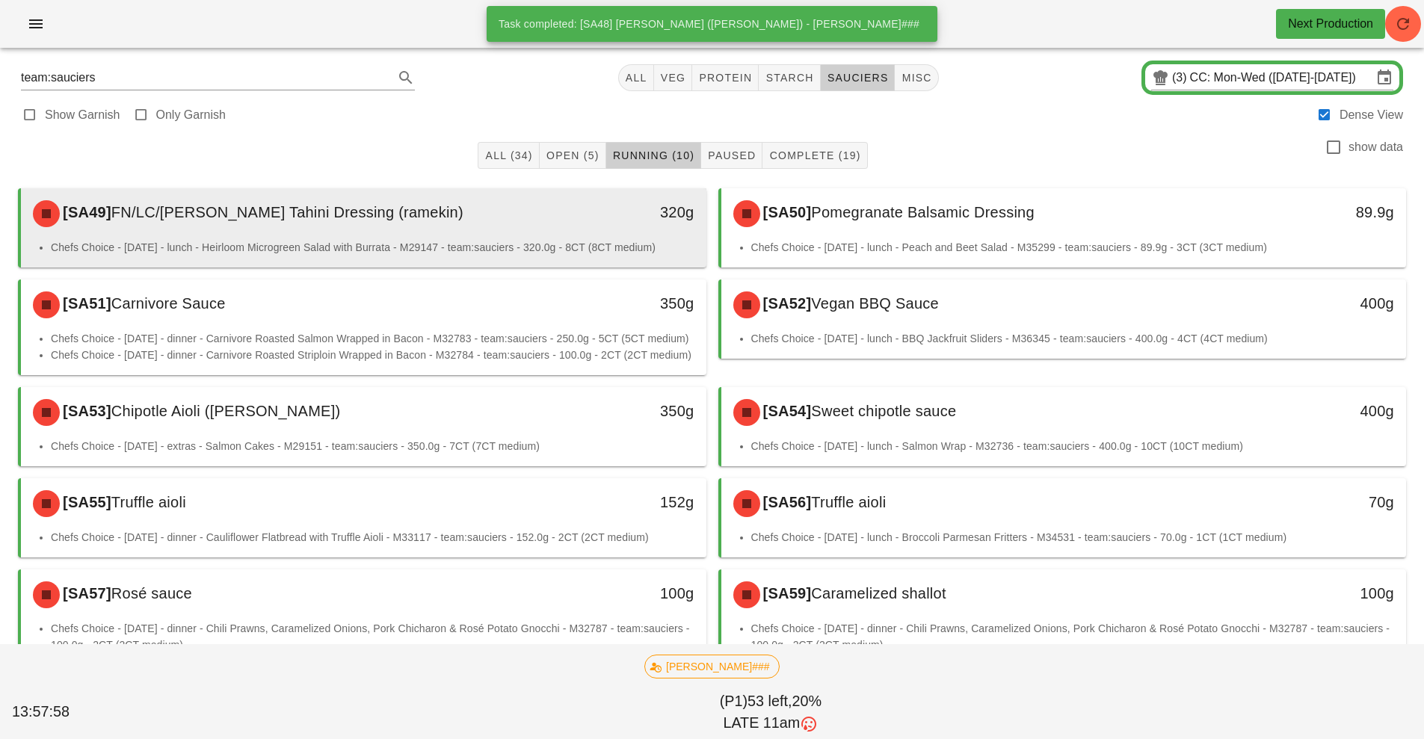
click at [448, 217] on div "[SA49] FN/LC/[PERSON_NAME] Tahini Dressing (ramekin)" at bounding box center [278, 213] width 509 height 45
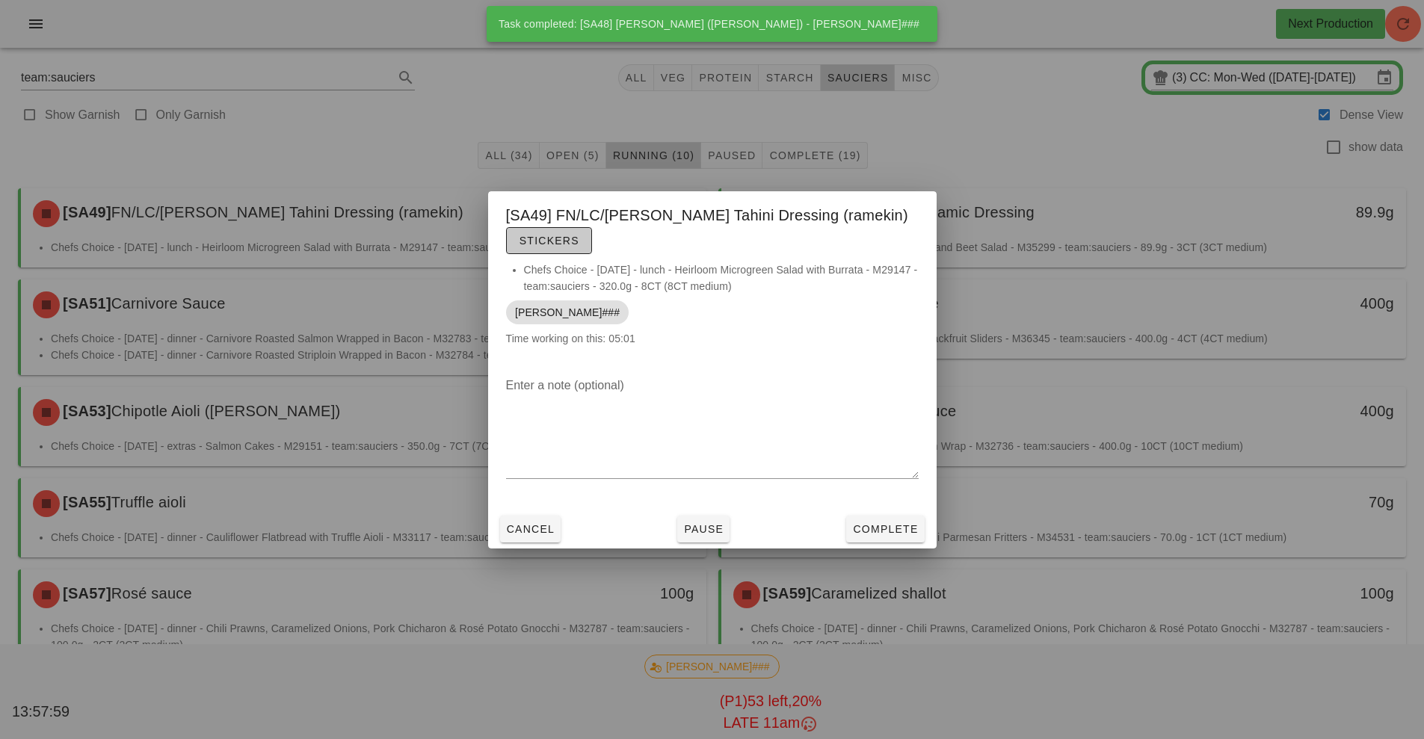
click at [553, 241] on span "Stickers" at bounding box center [549, 241] width 61 height 12
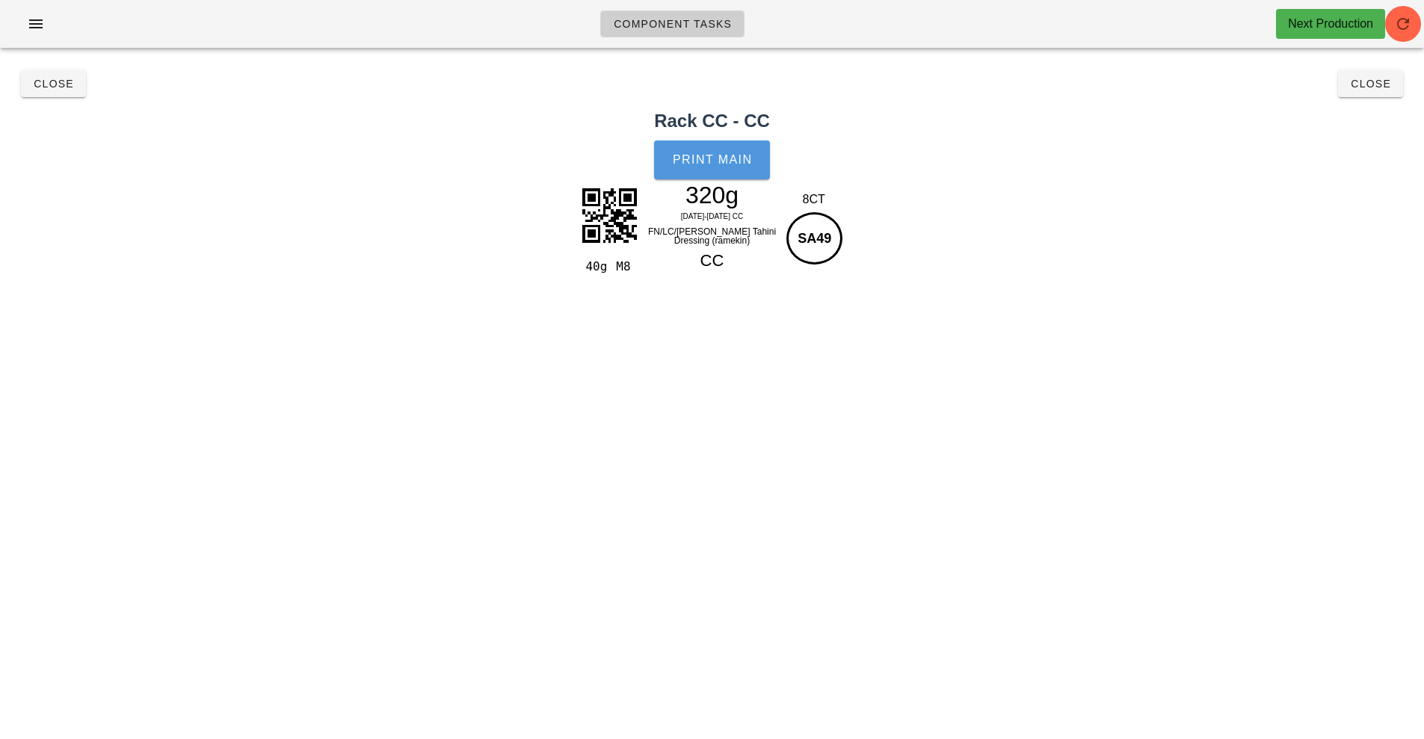
click at [710, 174] on button "Print Main" at bounding box center [711, 160] width 115 height 39
click at [51, 89] on span "Close" at bounding box center [53, 84] width 41 height 12
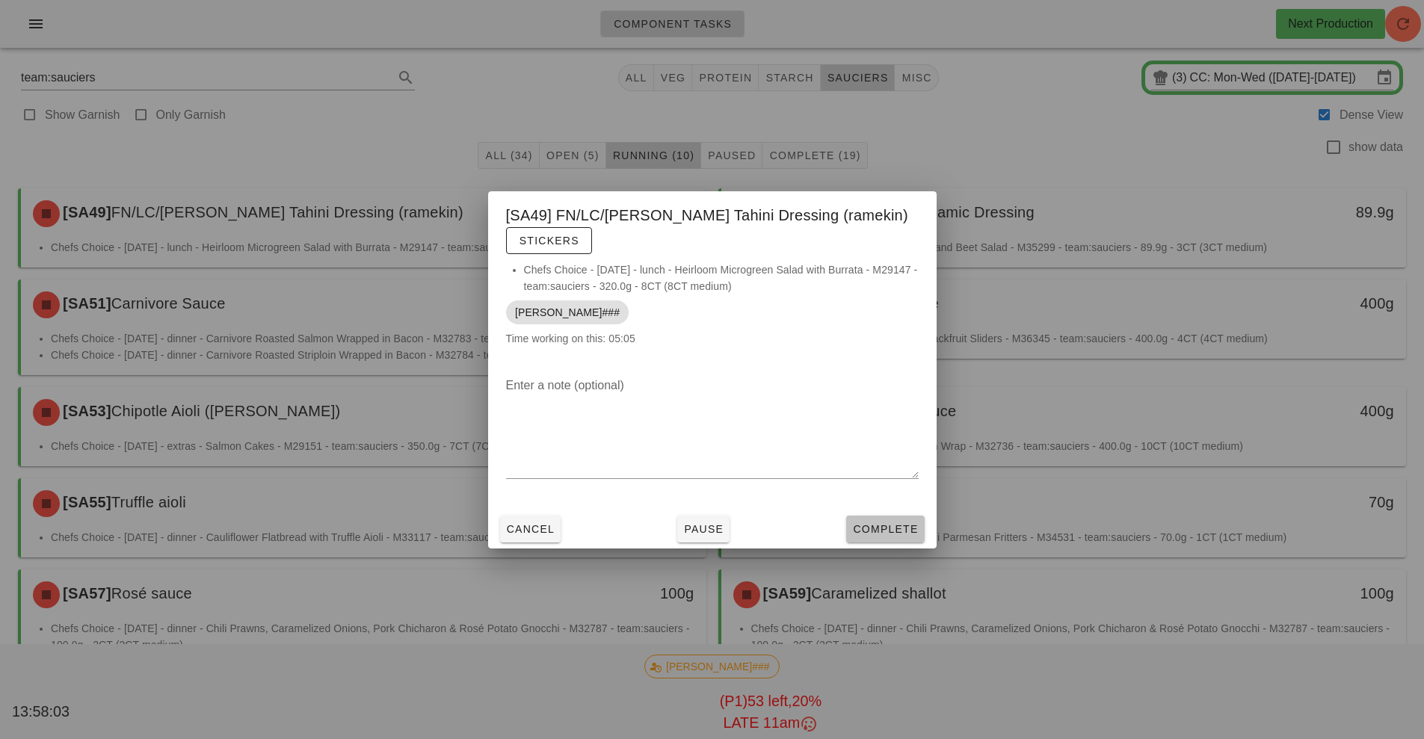
click at [880, 531] on span "Complete" at bounding box center [885, 529] width 66 height 12
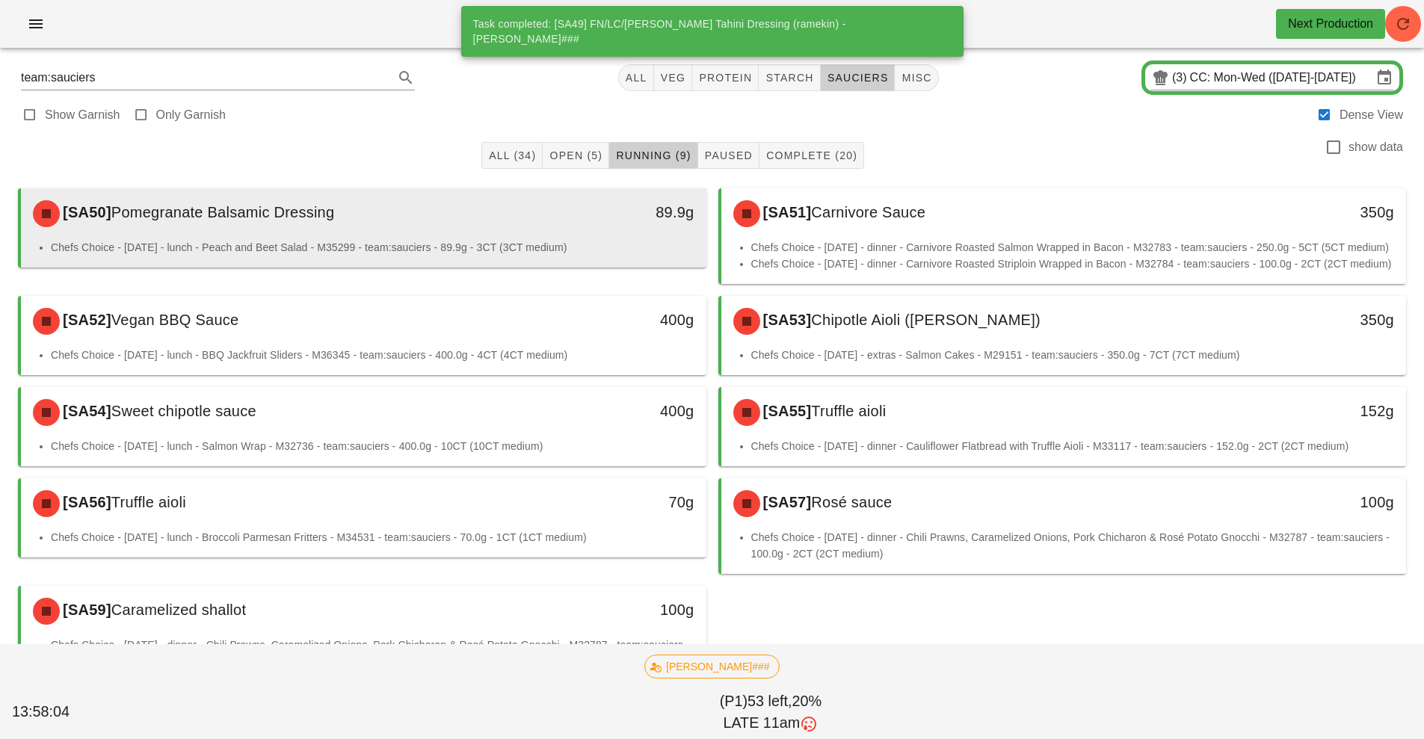
click at [451, 218] on div "[SA50] Pomegranate Balsamic Dressing" at bounding box center [278, 213] width 509 height 45
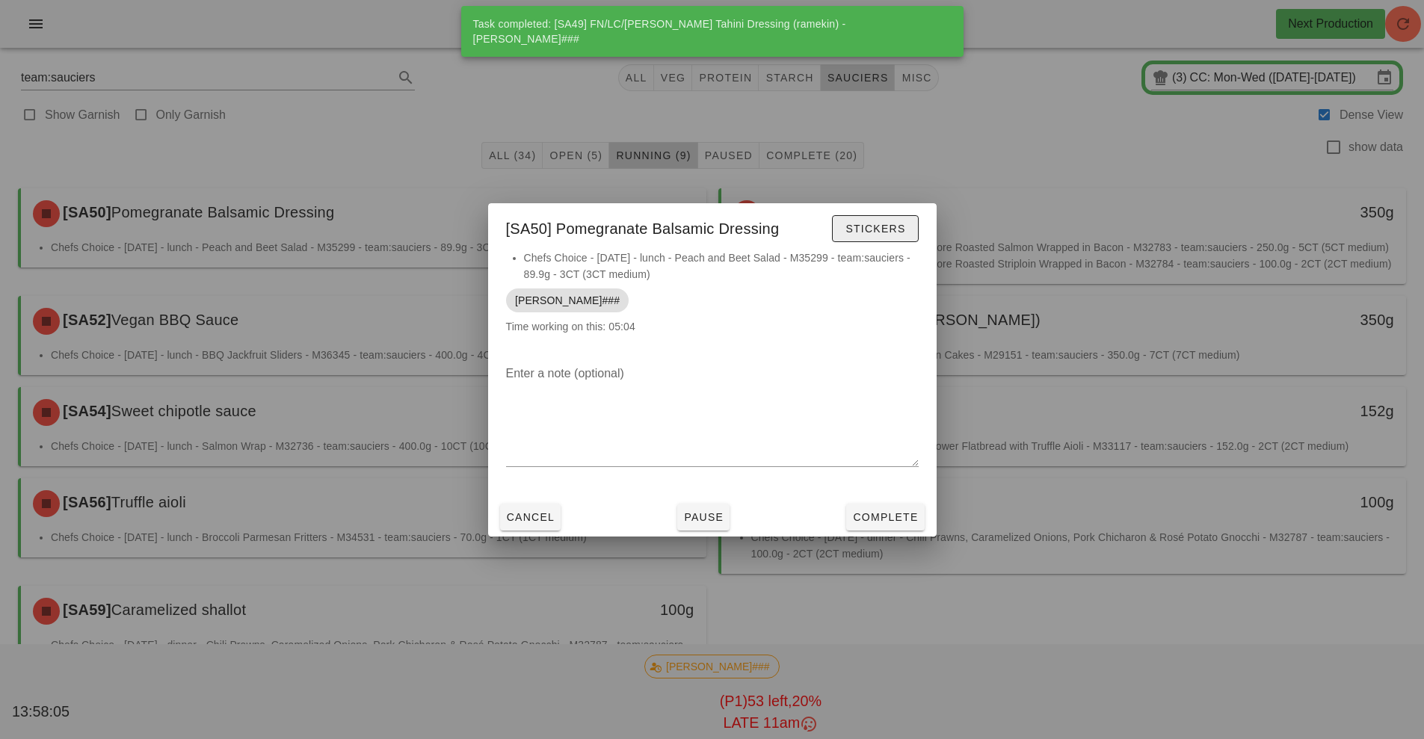
click at [871, 229] on span "Stickers" at bounding box center [875, 229] width 61 height 12
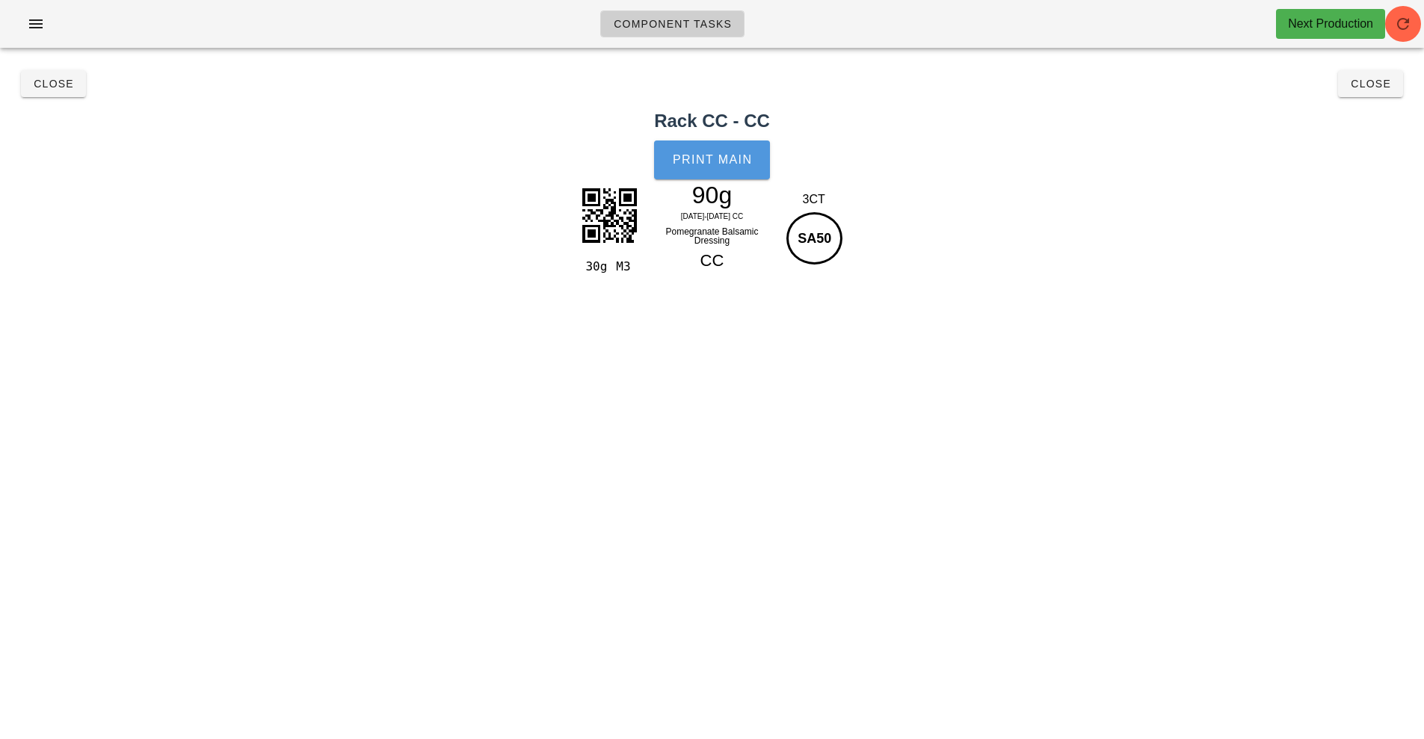
click at [732, 164] on span "Print Main" at bounding box center [712, 159] width 81 height 13
click at [49, 85] on span "Close" at bounding box center [53, 84] width 41 height 12
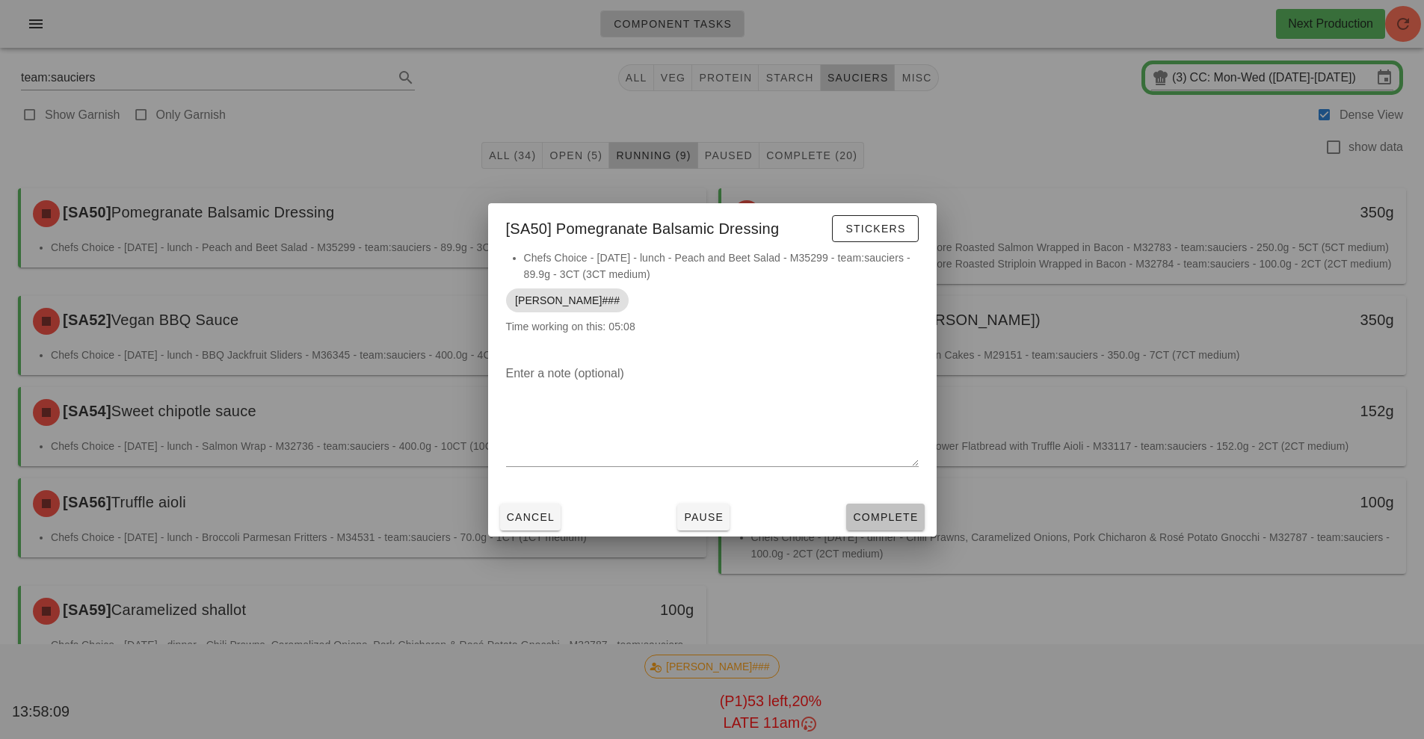
click at [874, 521] on span "Complete" at bounding box center [885, 517] width 66 height 12
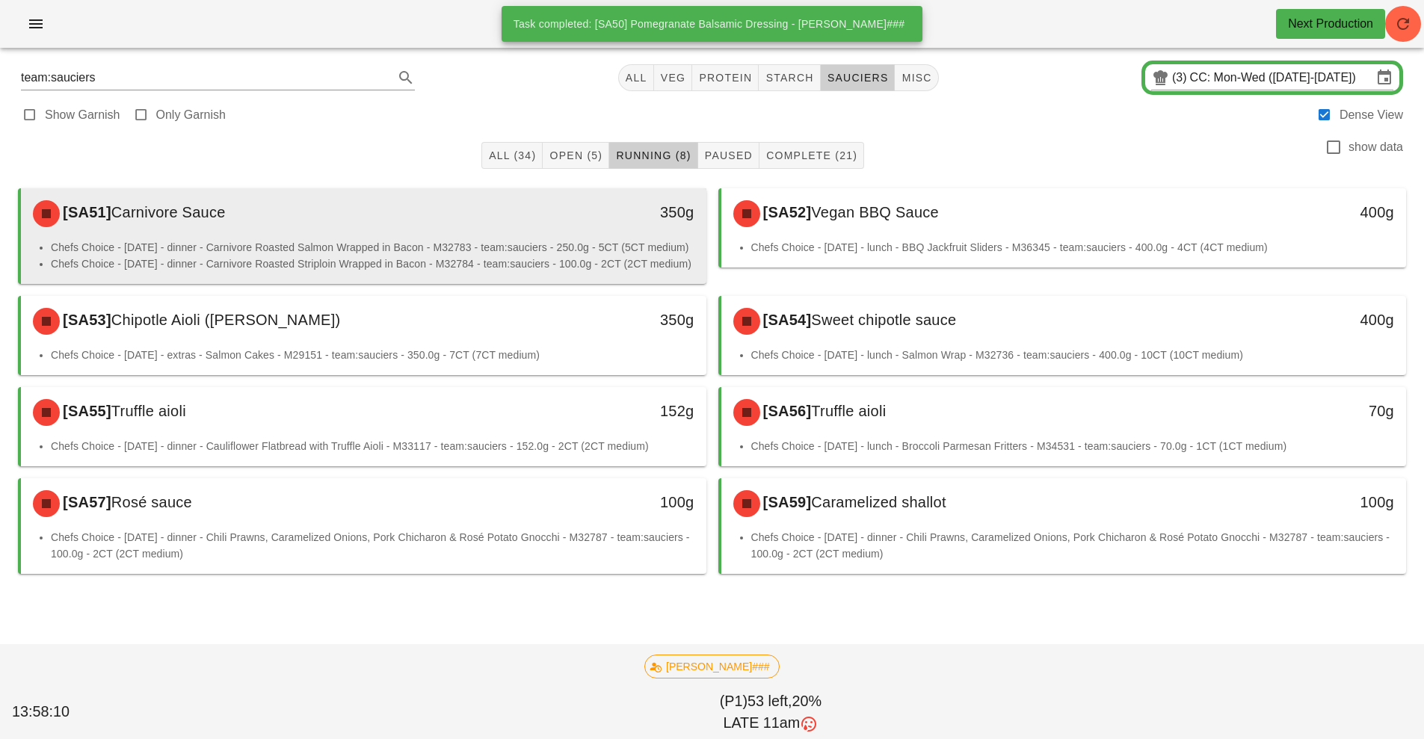
click at [520, 230] on div "[SA51] Carnivore Sauce" at bounding box center [278, 213] width 509 height 45
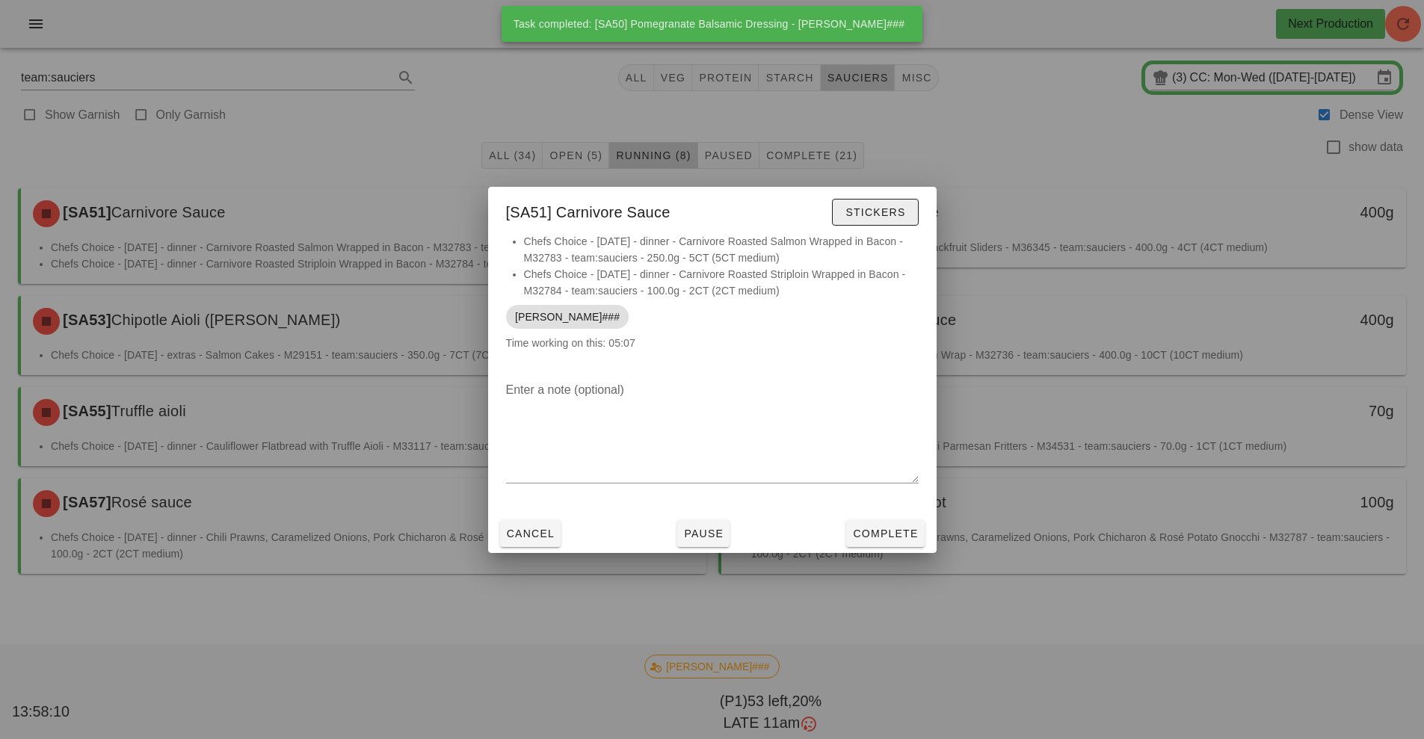
click at [877, 211] on span "Stickers" at bounding box center [875, 212] width 61 height 12
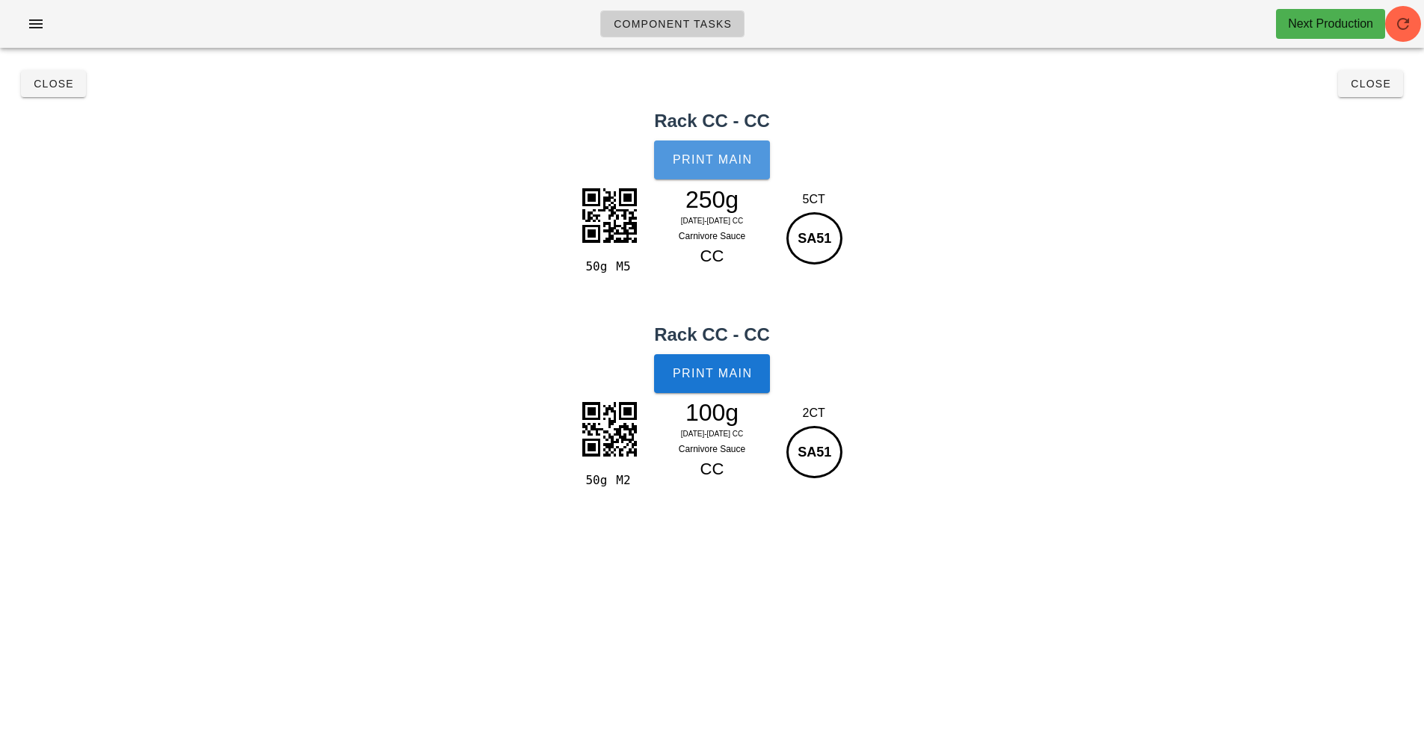
click at [725, 152] on button "Print Main" at bounding box center [711, 160] width 115 height 39
click at [55, 80] on span "Close" at bounding box center [53, 84] width 41 height 12
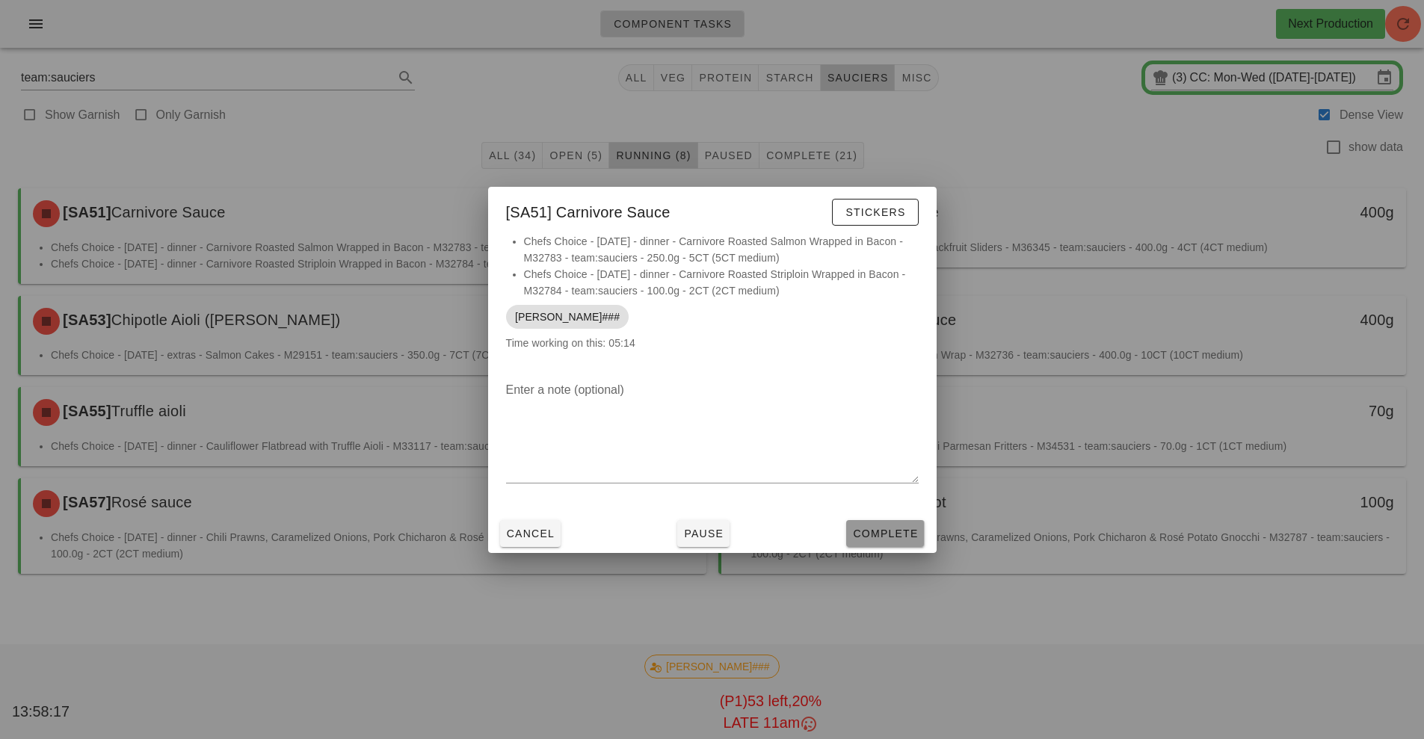
click at [877, 546] on button "Complete" at bounding box center [885, 533] width 78 height 27
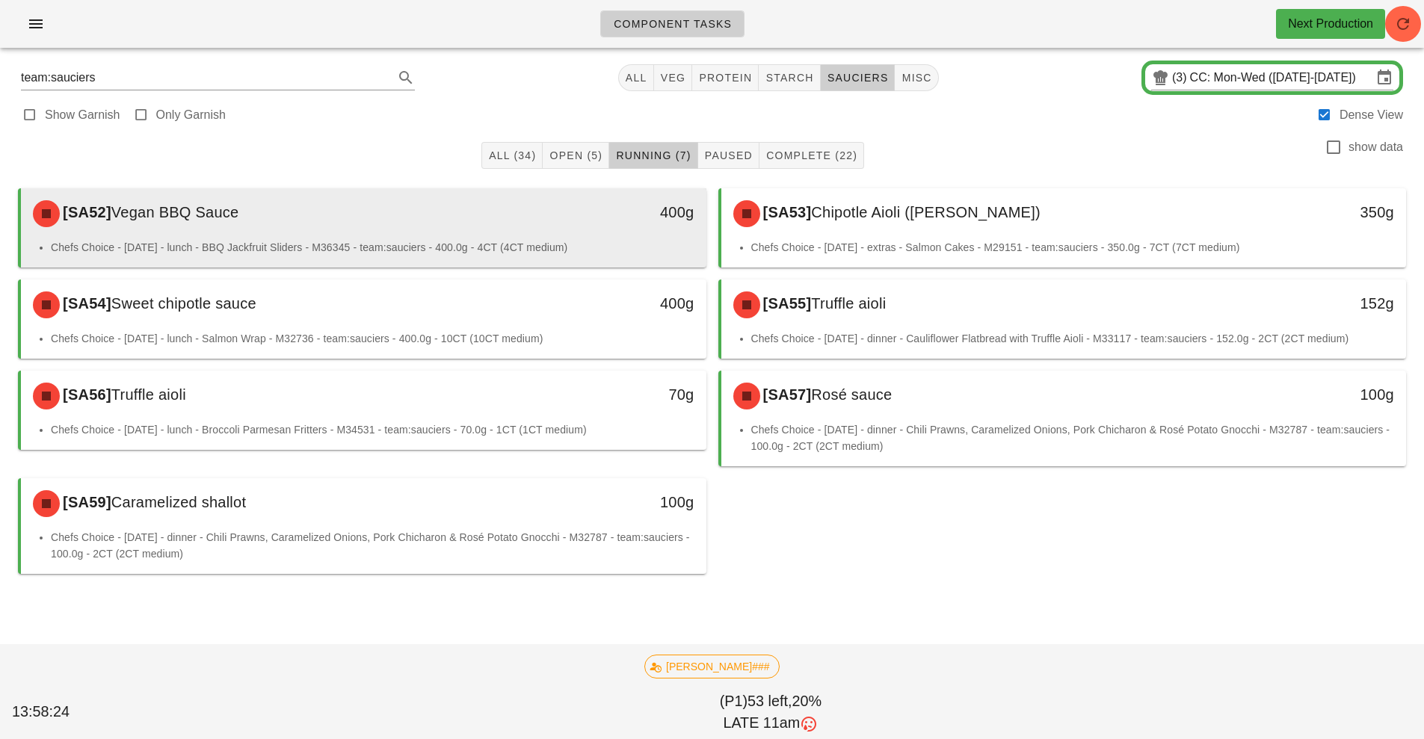
click at [540, 247] on li "Chefs Choice - [DATE] - lunch - BBQ Jackfruit Sliders - M36345 - team:sauciers …" at bounding box center [373, 247] width 644 height 16
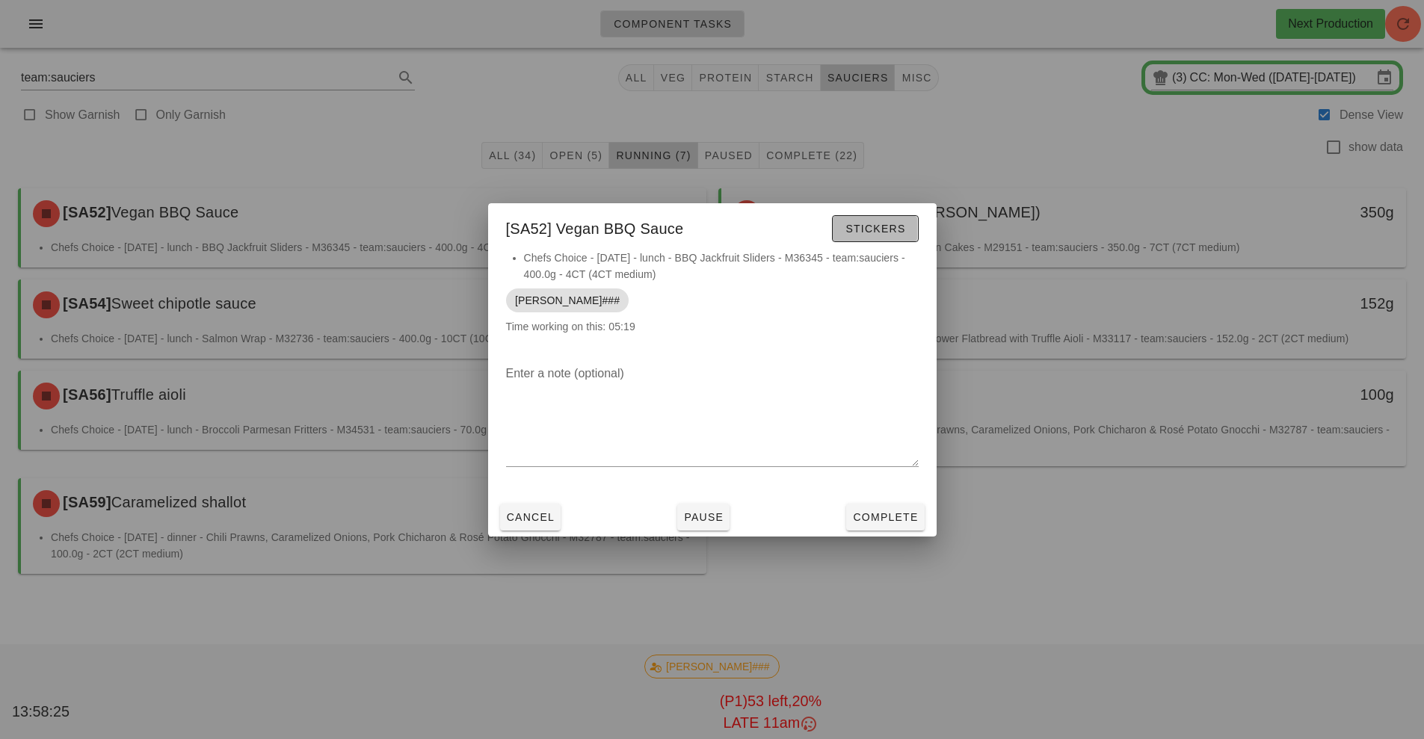
click at [876, 226] on span "Stickers" at bounding box center [875, 229] width 61 height 12
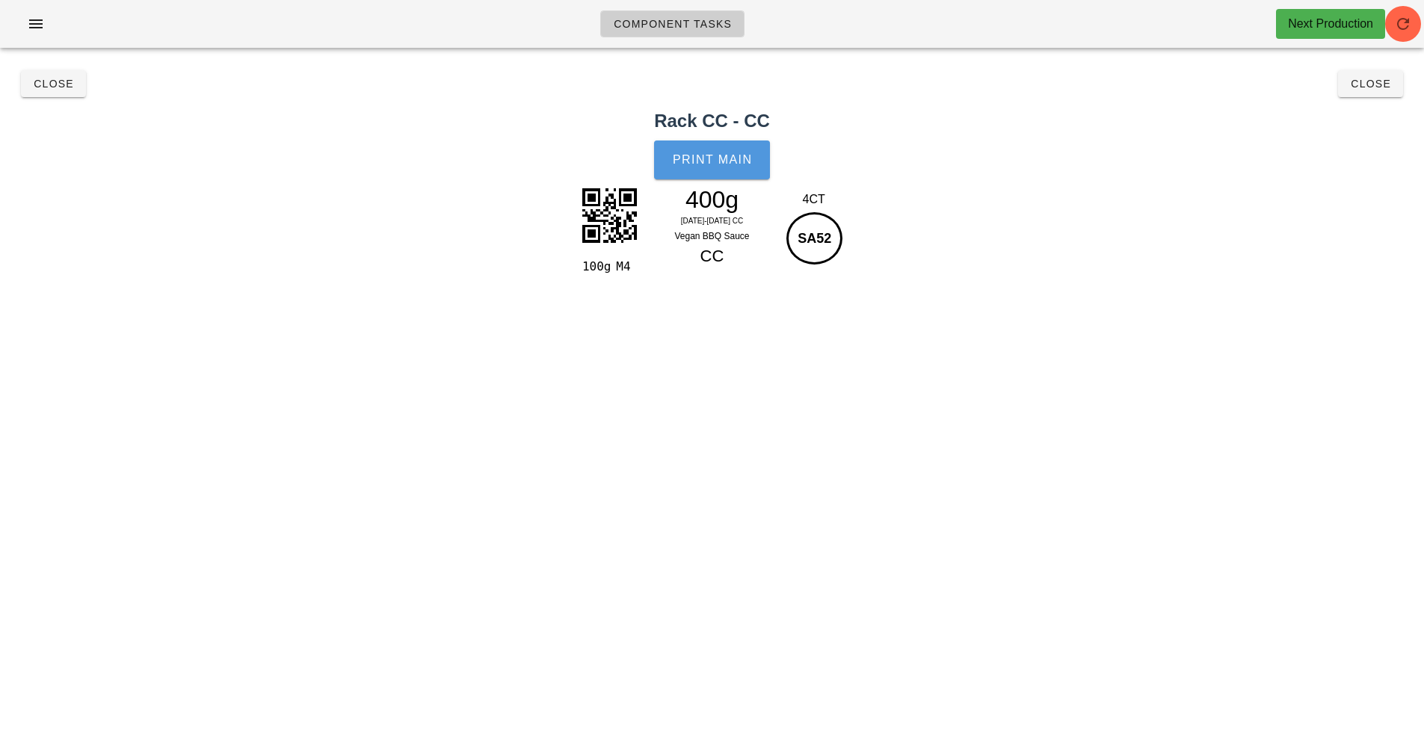
click at [711, 164] on span "Print Main" at bounding box center [712, 159] width 81 height 13
click at [51, 84] on span "Close" at bounding box center [53, 84] width 41 height 12
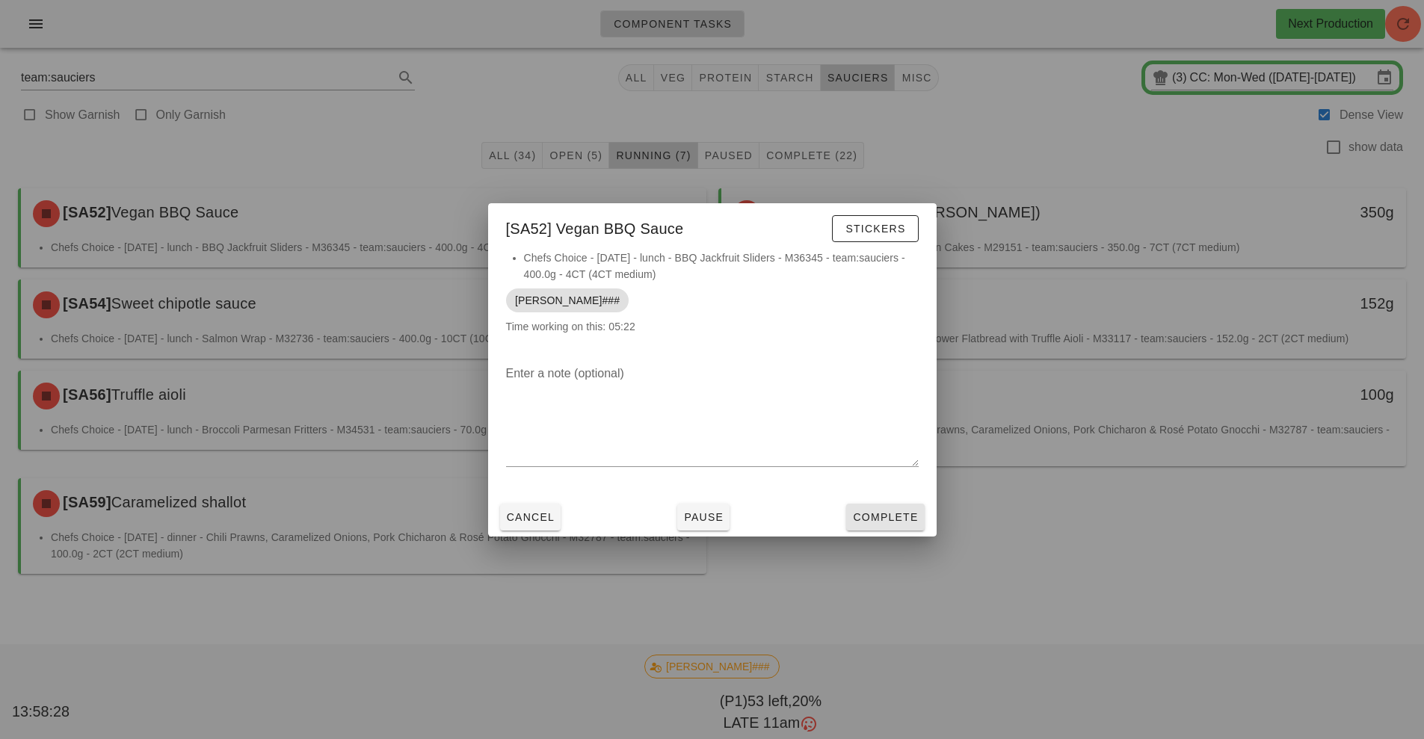
click at [887, 512] on span "Complete" at bounding box center [885, 517] width 66 height 12
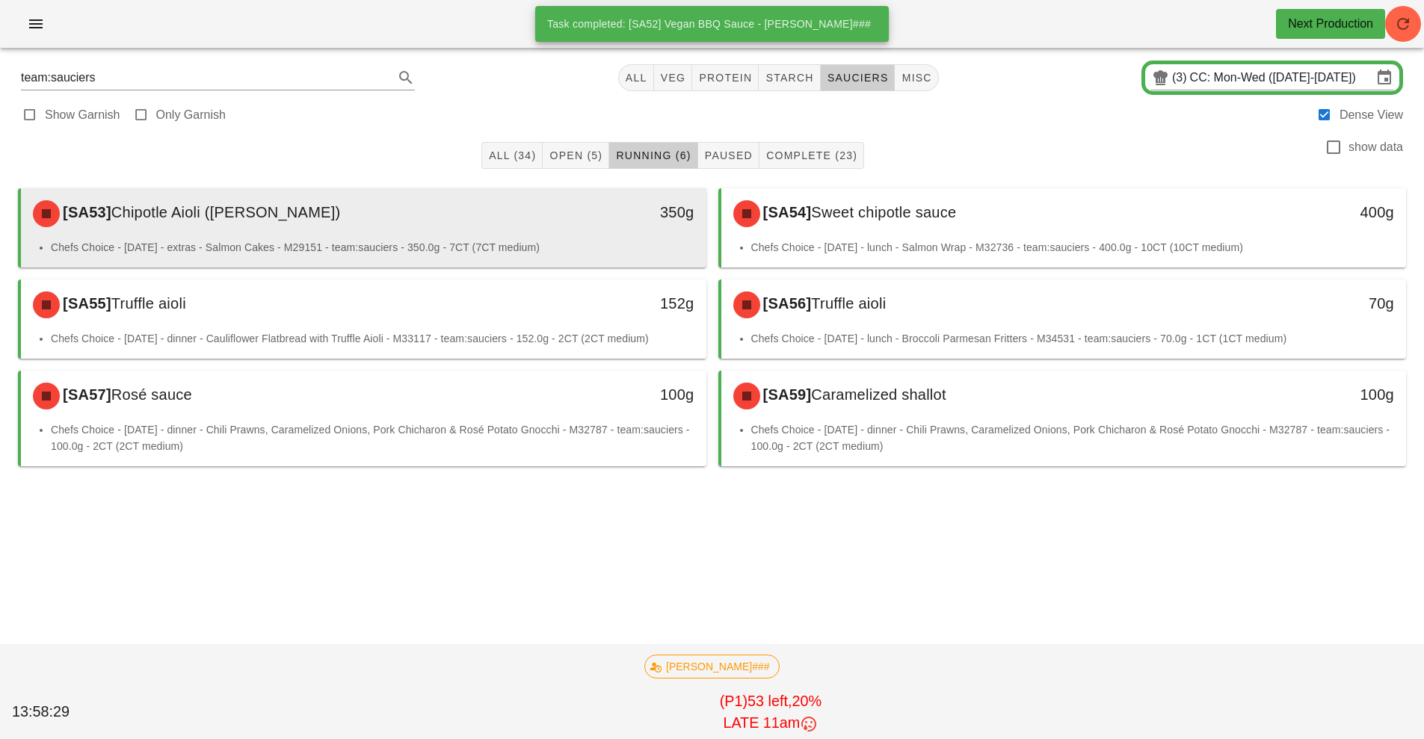
click at [501, 235] on div "[SA53] Chipotle Aioli ([PERSON_NAME])" at bounding box center [278, 213] width 509 height 45
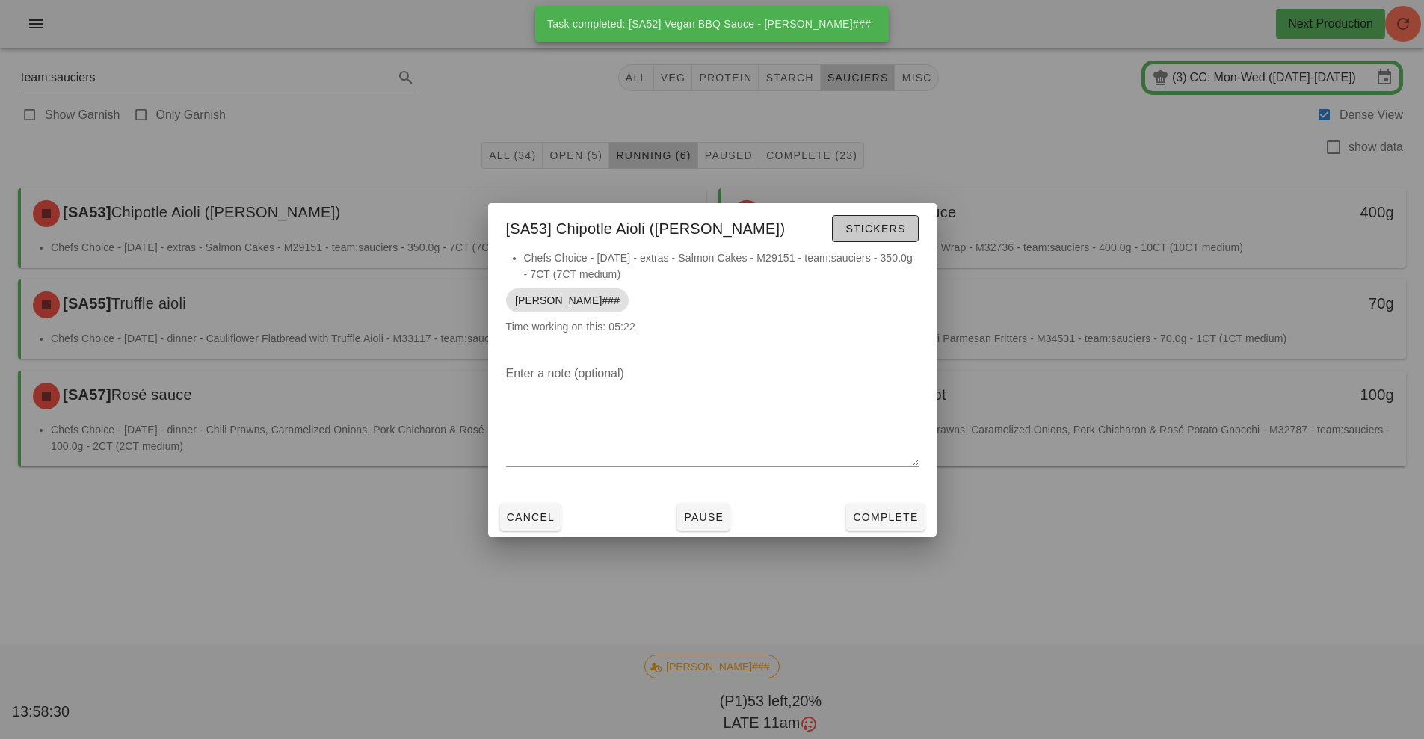
click at [867, 229] on span "Stickers" at bounding box center [875, 229] width 61 height 12
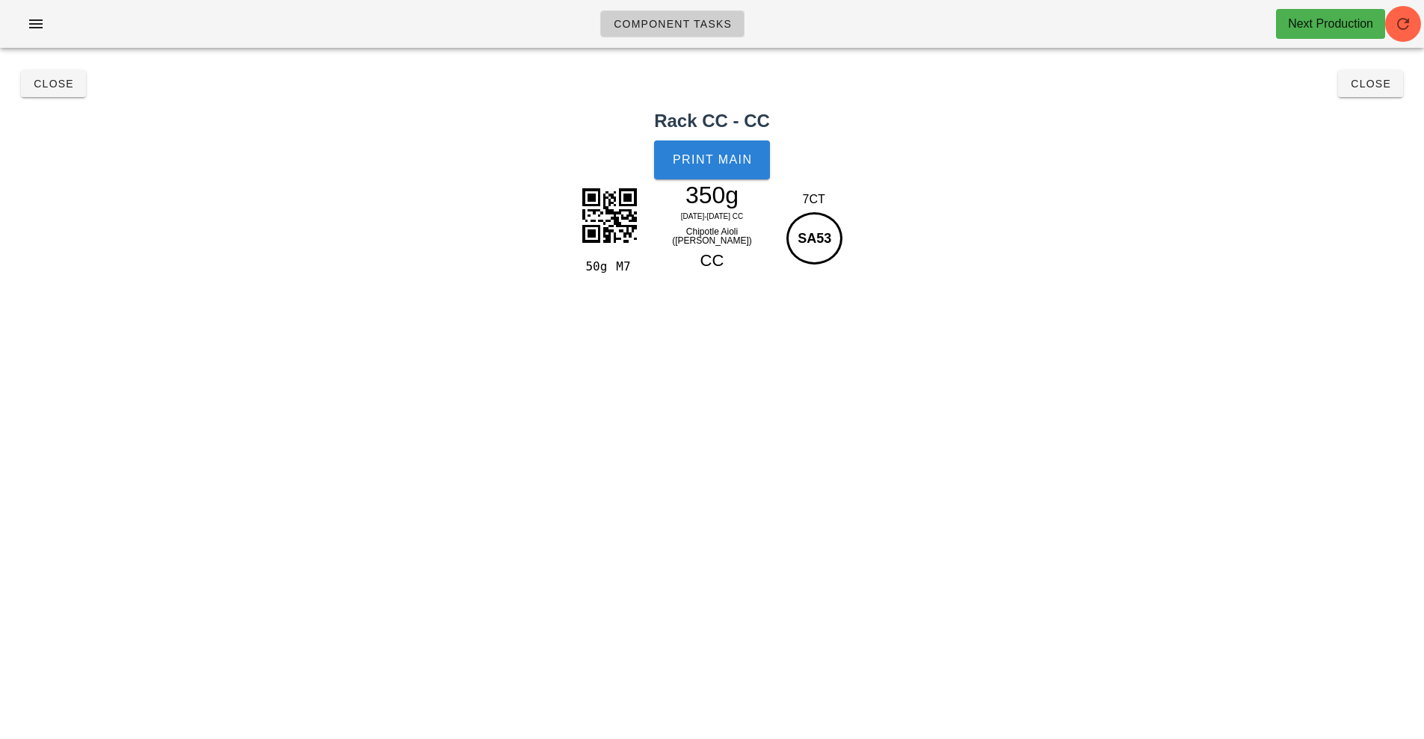
click at [713, 170] on button "Print Main" at bounding box center [711, 160] width 115 height 39
click at [53, 88] on span "Close" at bounding box center [53, 84] width 41 height 12
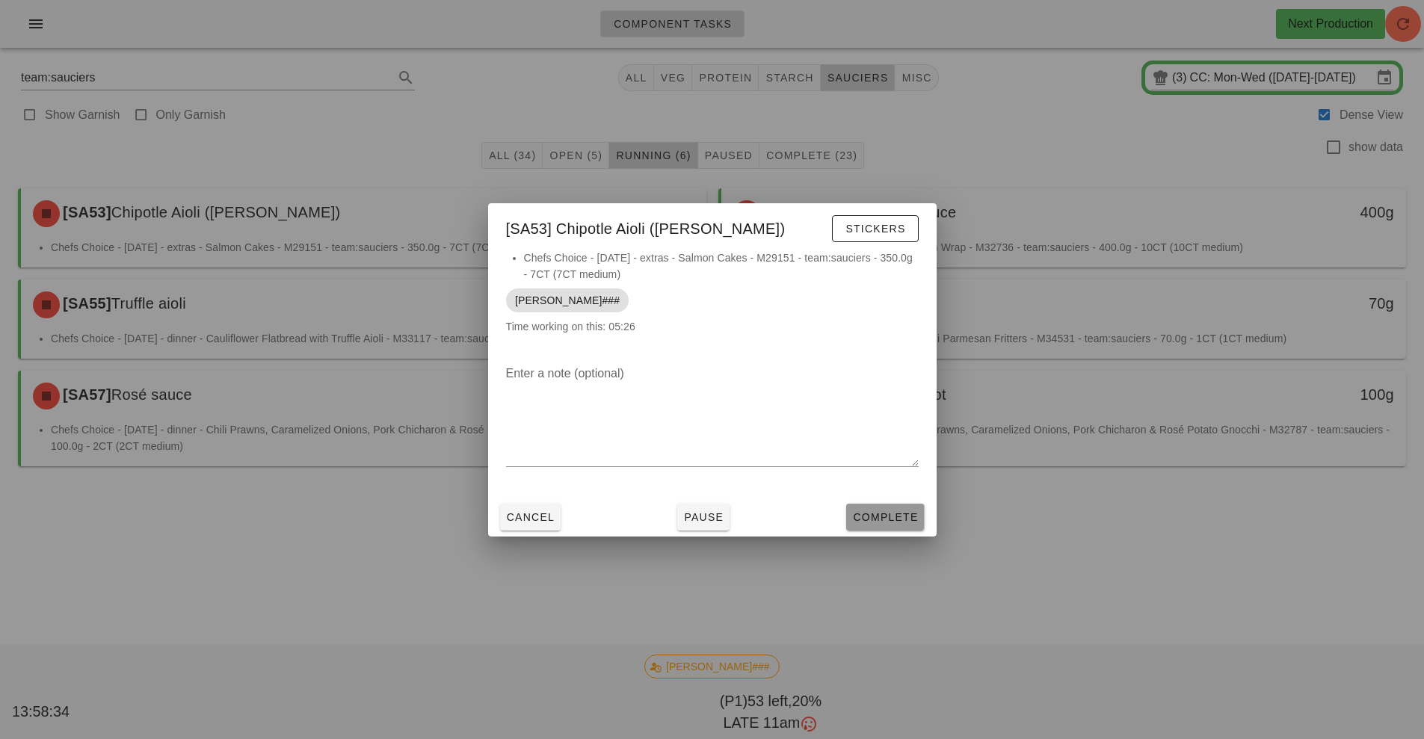
click at [896, 519] on span "Complete" at bounding box center [885, 517] width 66 height 12
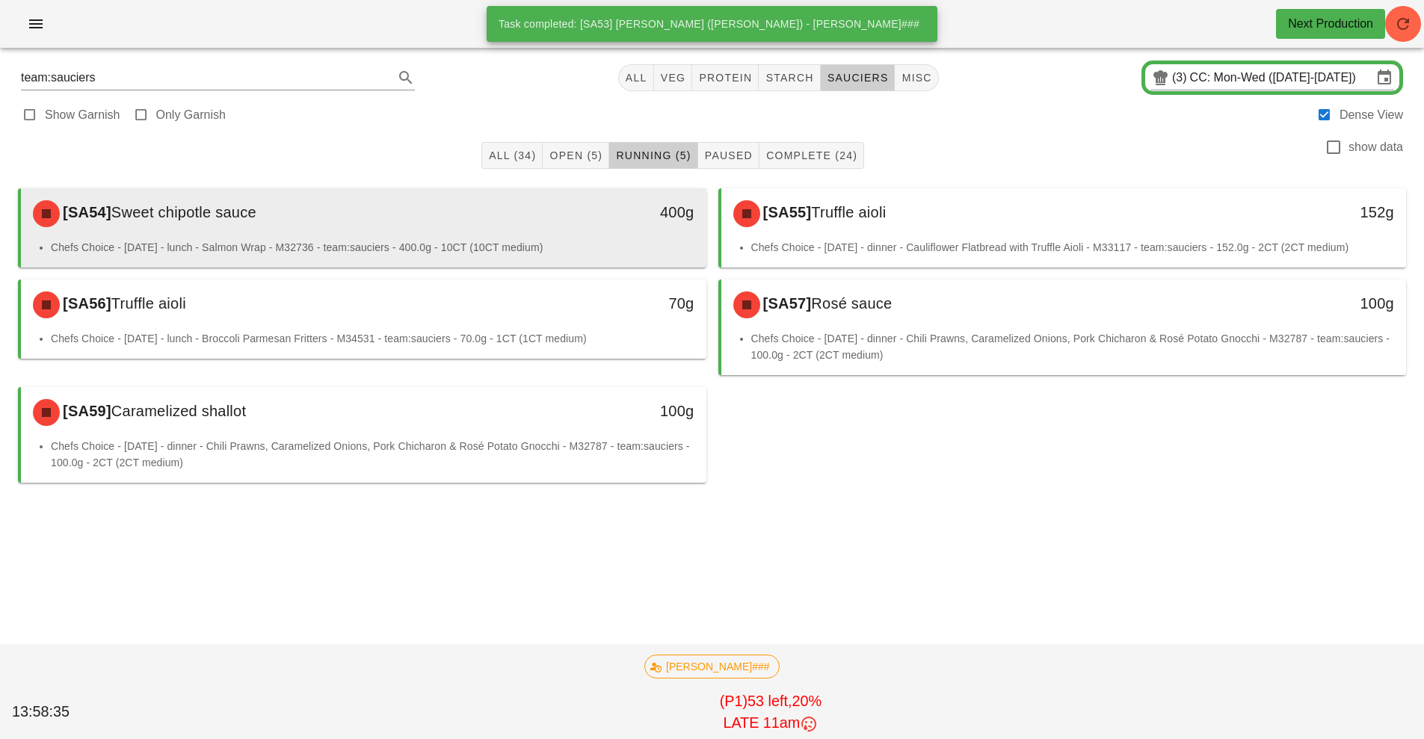
click at [480, 235] on div "[SA54] Sweet chipotle sauce" at bounding box center [278, 213] width 509 height 45
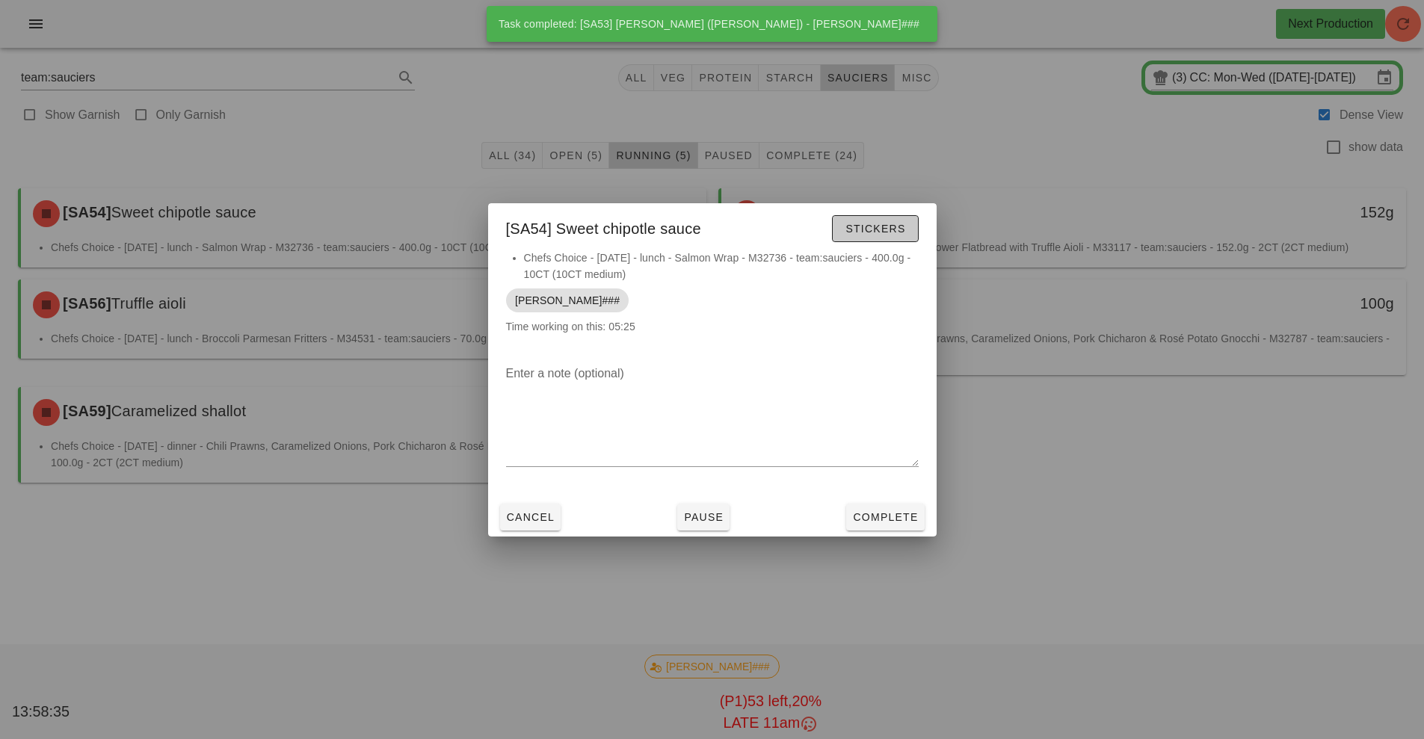
click at [861, 225] on span "Stickers" at bounding box center [875, 229] width 61 height 12
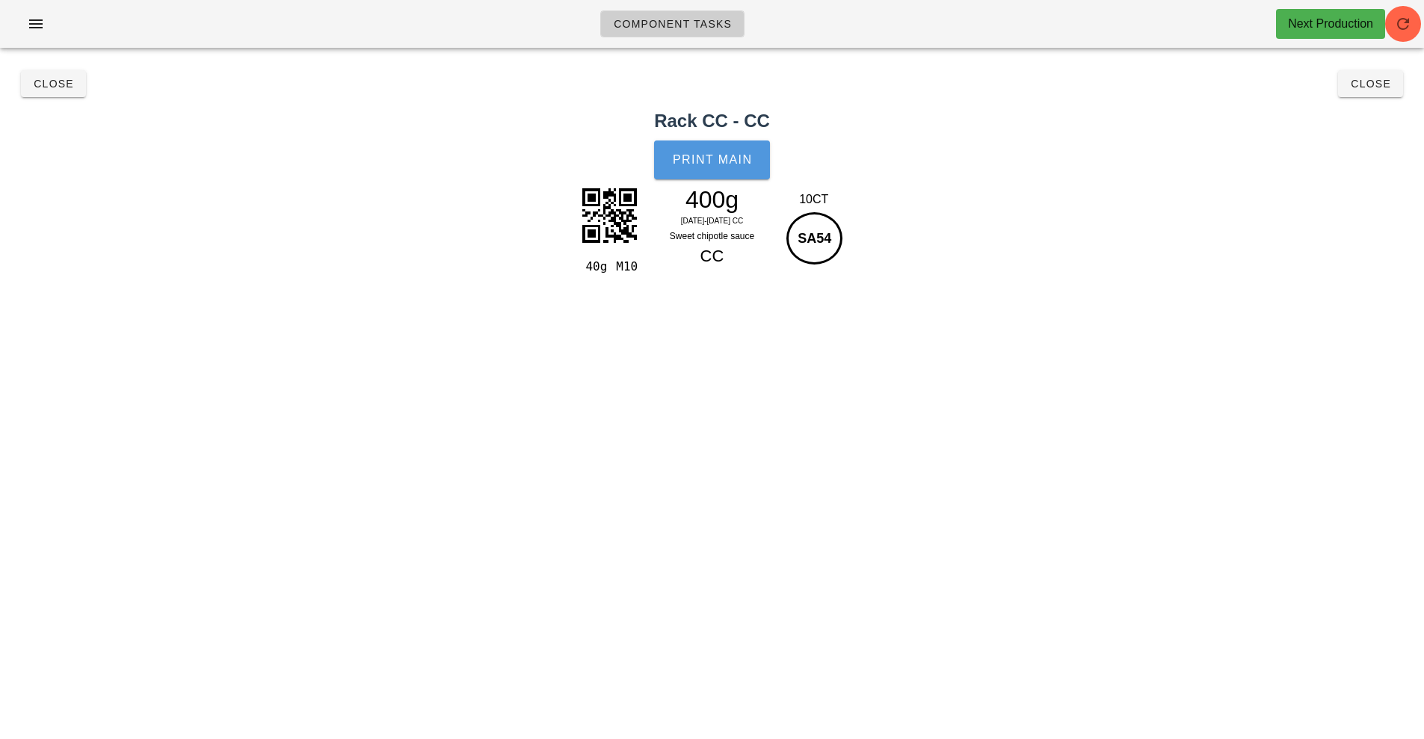
click at [709, 161] on span "Print Main" at bounding box center [712, 159] width 81 height 13
click at [61, 88] on span "Close" at bounding box center [53, 84] width 41 height 12
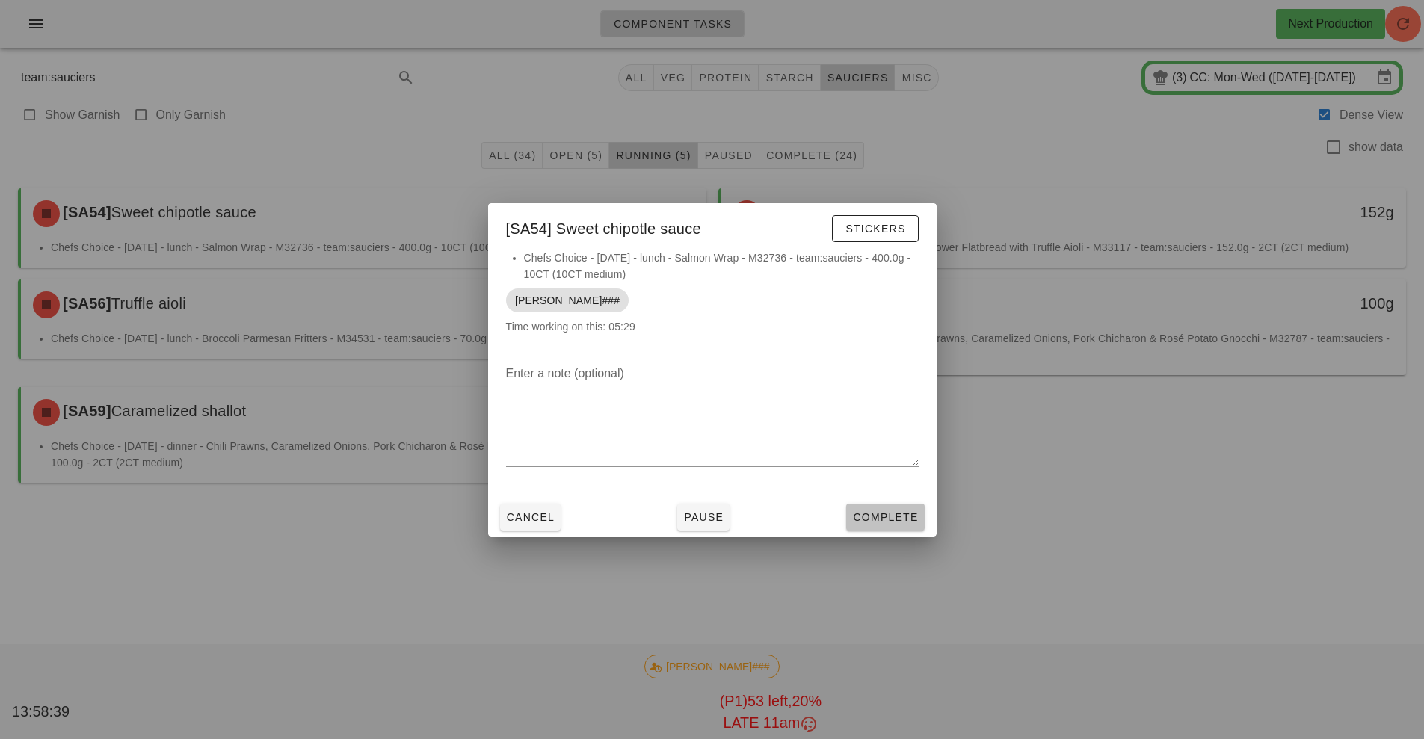
click at [882, 519] on span "Complete" at bounding box center [885, 517] width 66 height 12
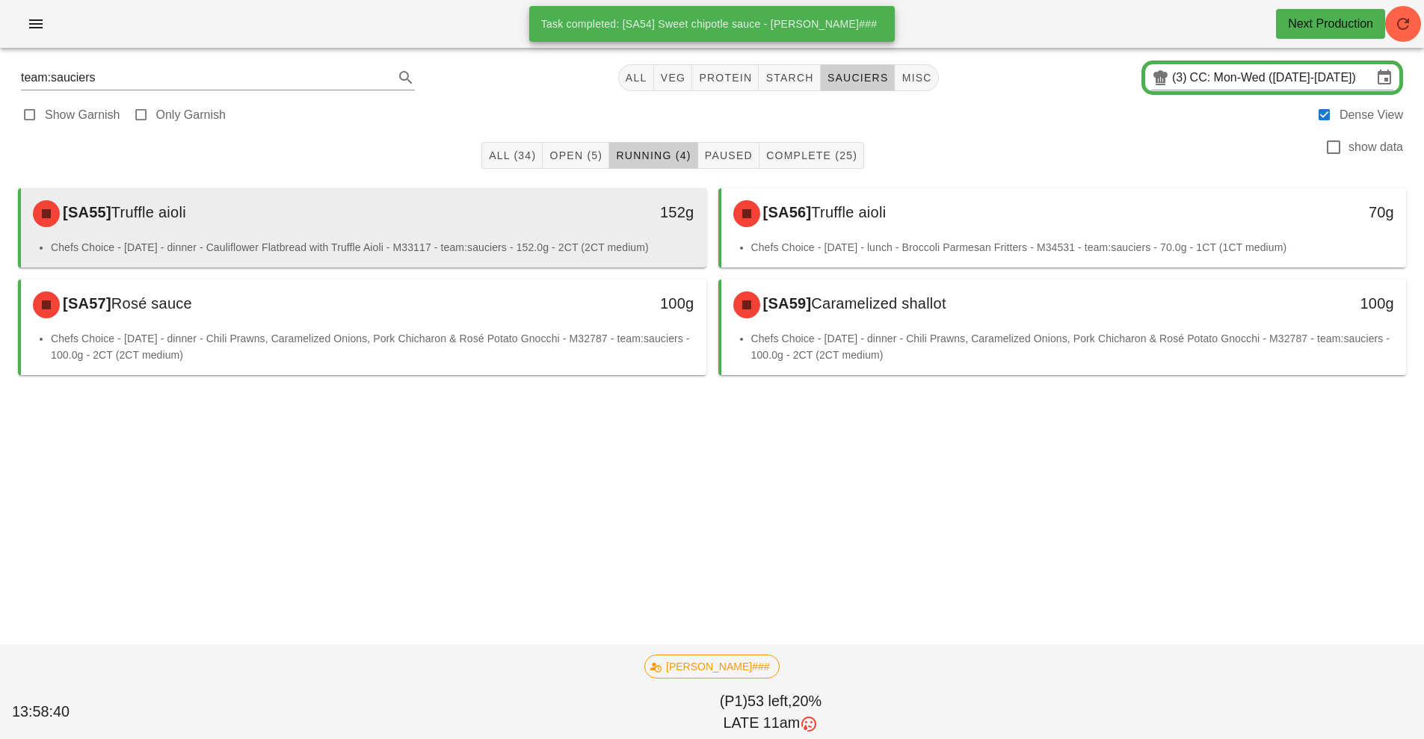
click at [471, 218] on div "[SA55] Truffle aioli" at bounding box center [278, 213] width 509 height 45
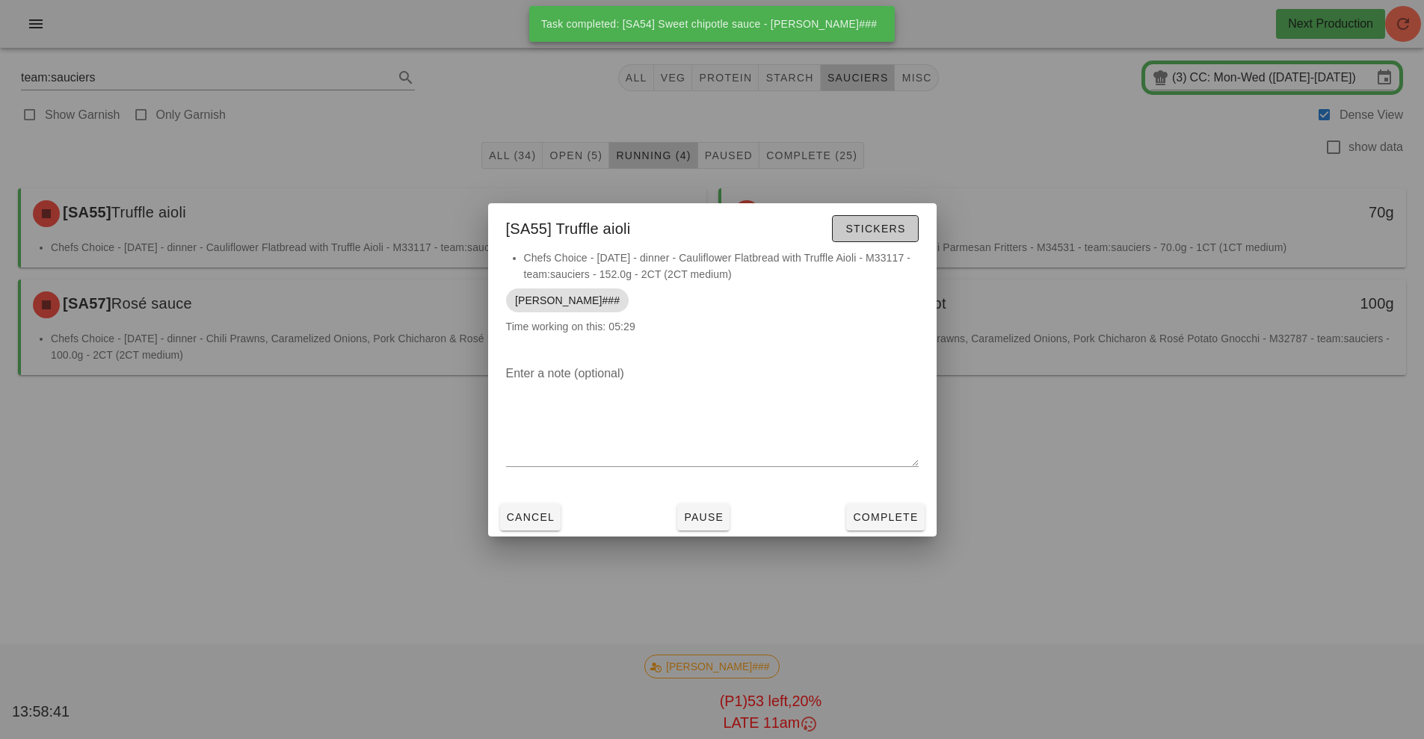
click at [864, 229] on span "Stickers" at bounding box center [875, 229] width 61 height 12
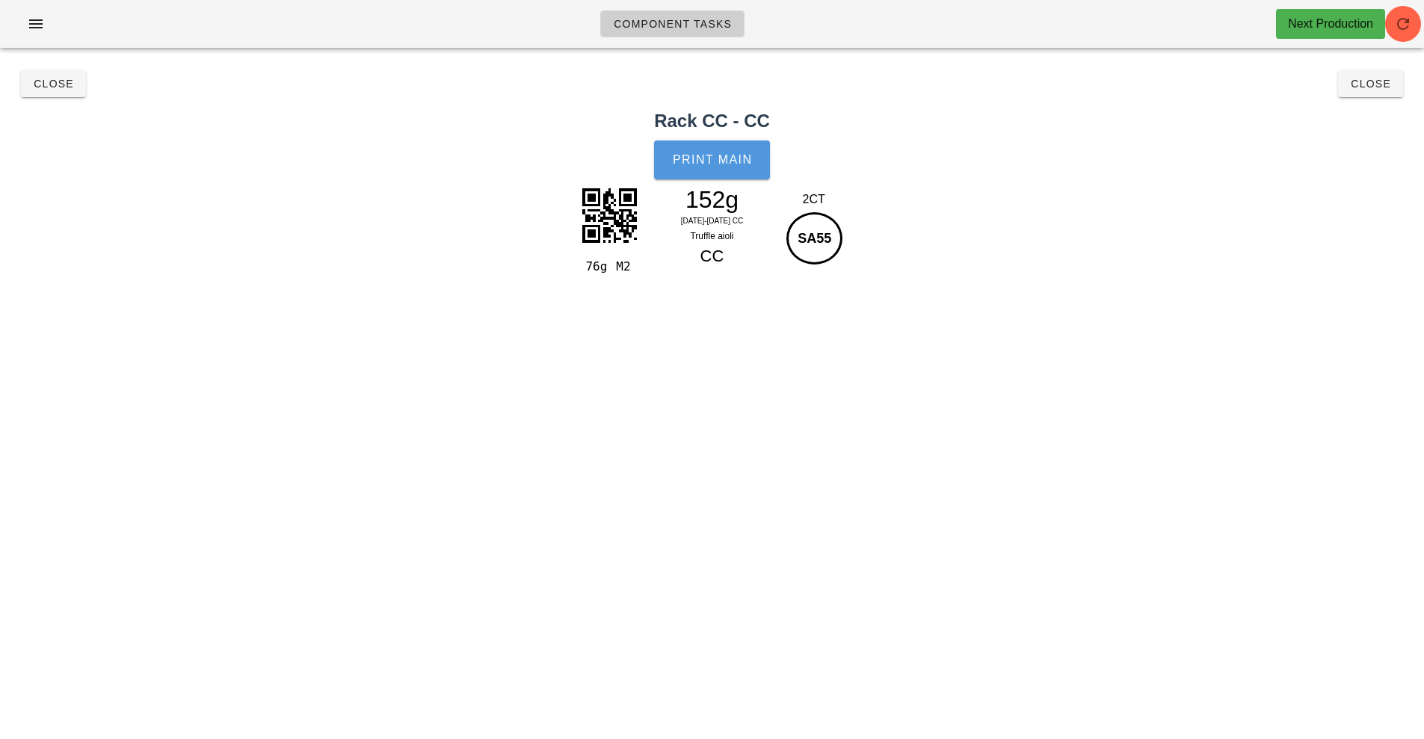
click at [696, 174] on button "Print Main" at bounding box center [711, 160] width 115 height 39
click at [62, 82] on span "Close" at bounding box center [53, 84] width 41 height 12
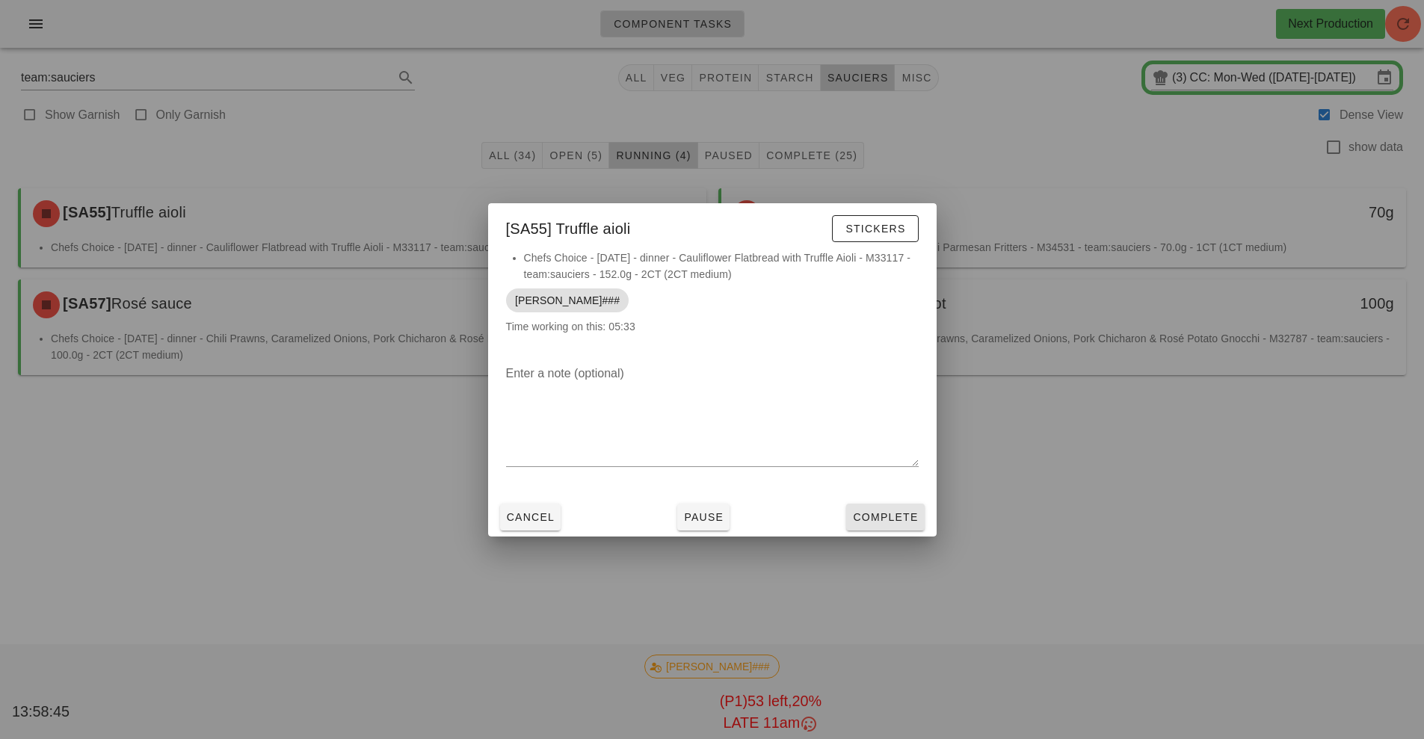
click at [900, 528] on button "Complete" at bounding box center [885, 517] width 78 height 27
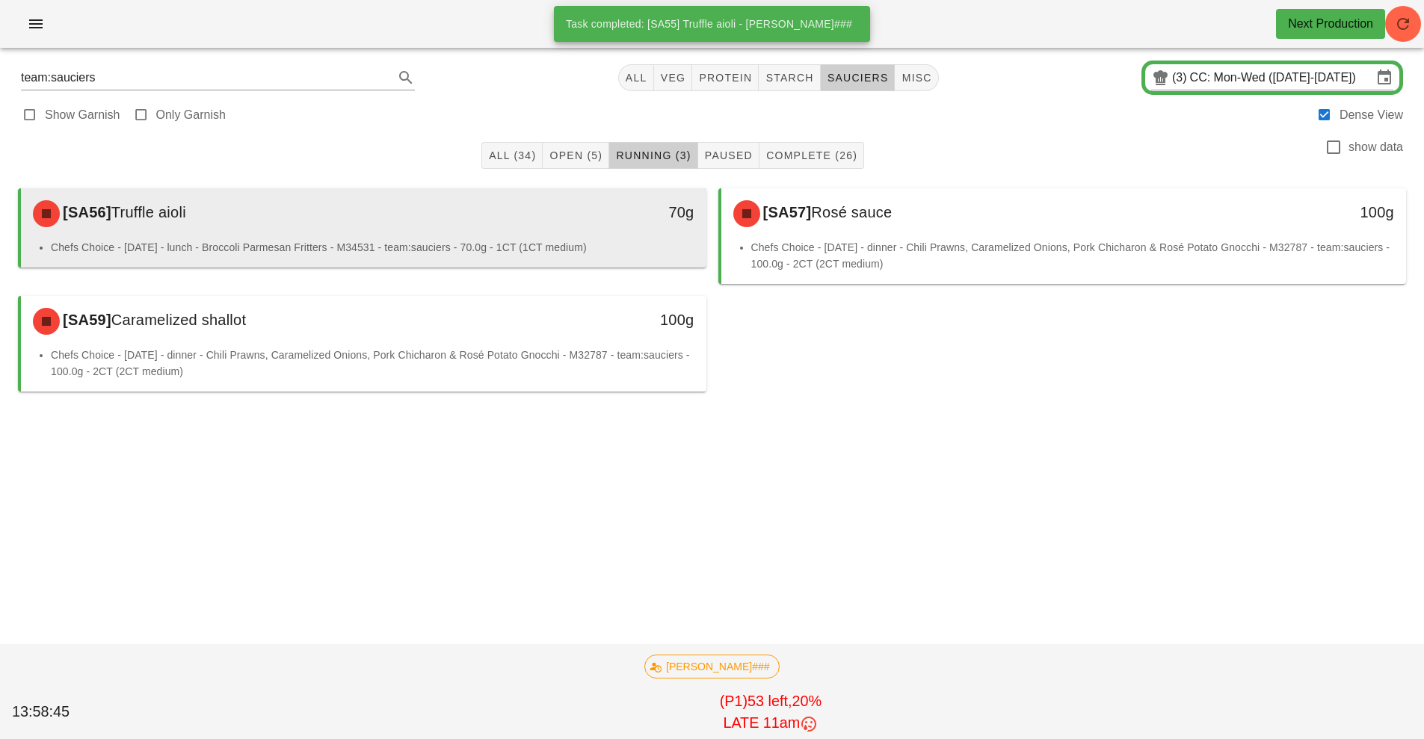
click at [474, 227] on div "[SA56] Truffle aioli" at bounding box center [278, 213] width 509 height 45
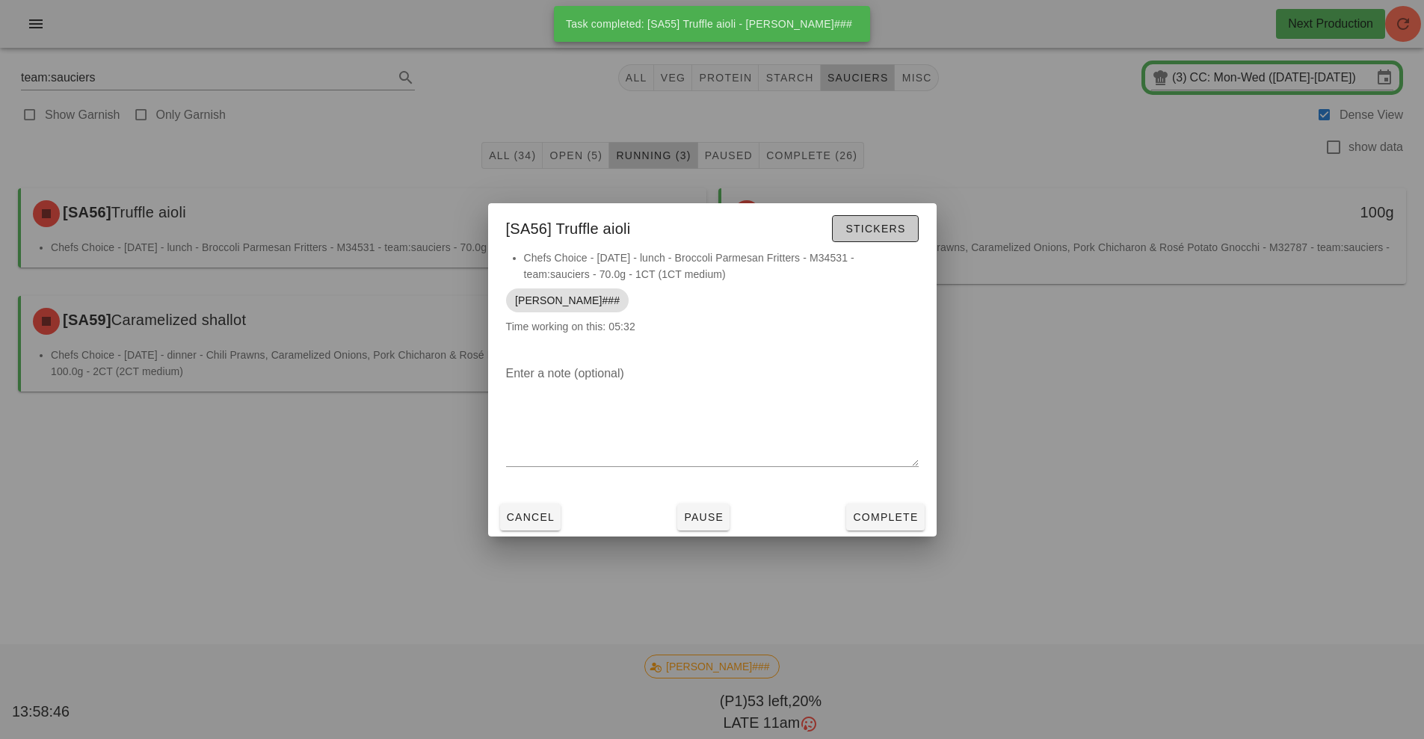
click at [851, 229] on span "Stickers" at bounding box center [875, 229] width 61 height 12
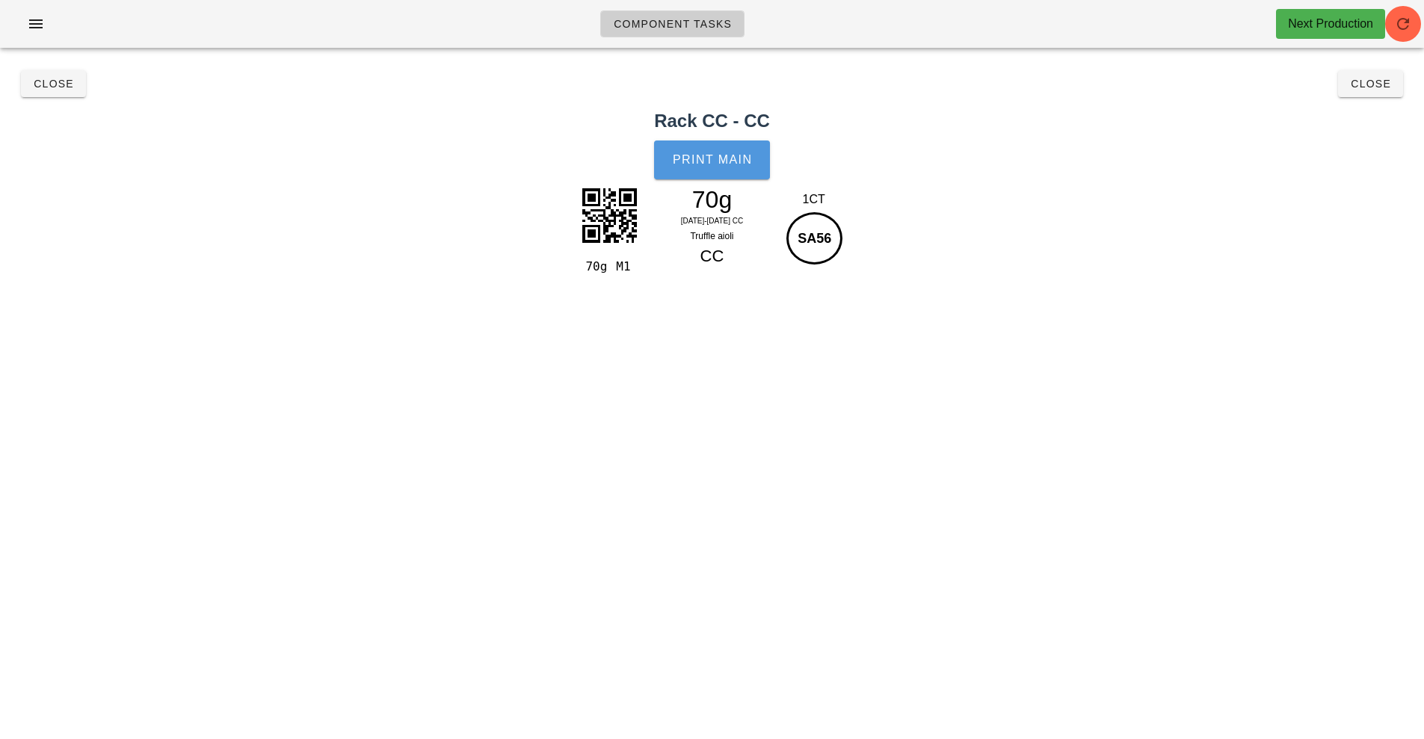
click at [702, 151] on button "Print Main" at bounding box center [711, 160] width 115 height 39
click at [58, 94] on button "Close" at bounding box center [53, 83] width 65 height 27
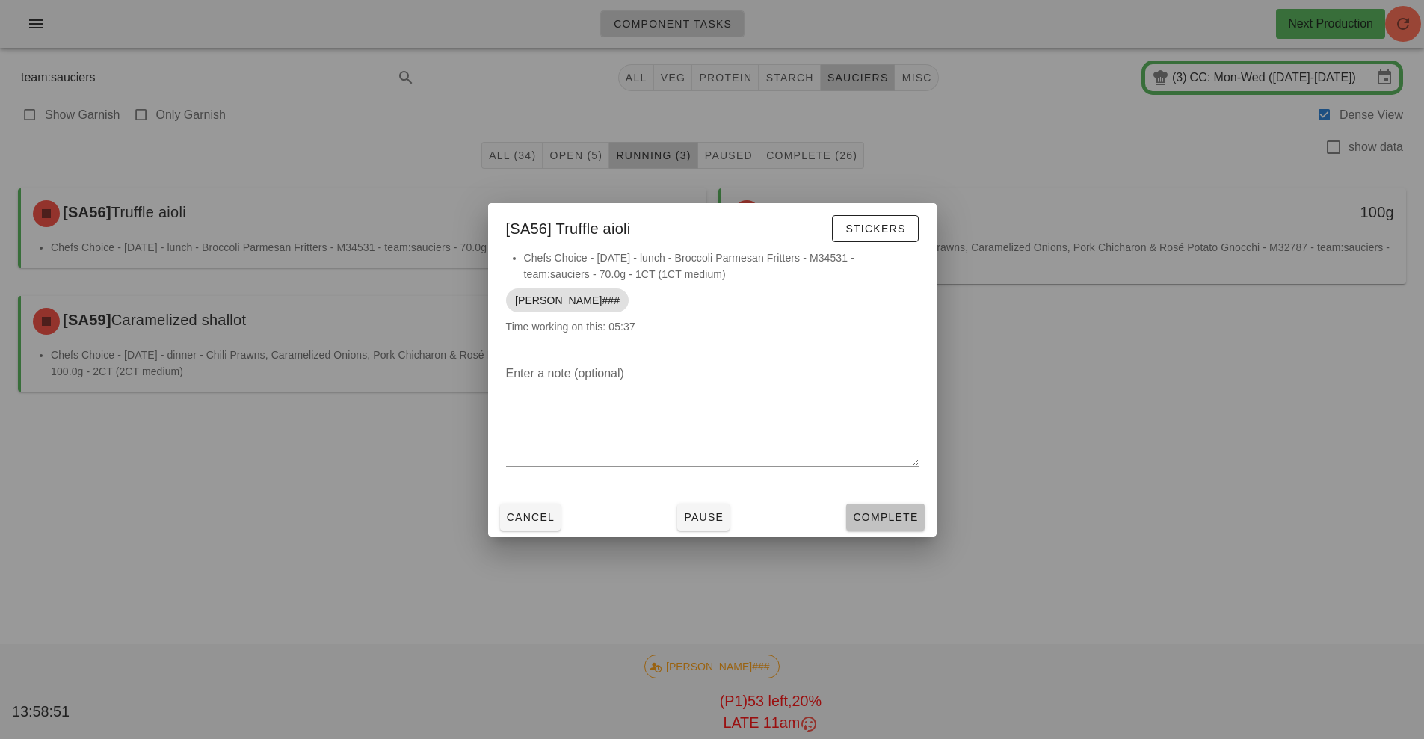
click at [867, 513] on span "Complete" at bounding box center [885, 517] width 66 height 12
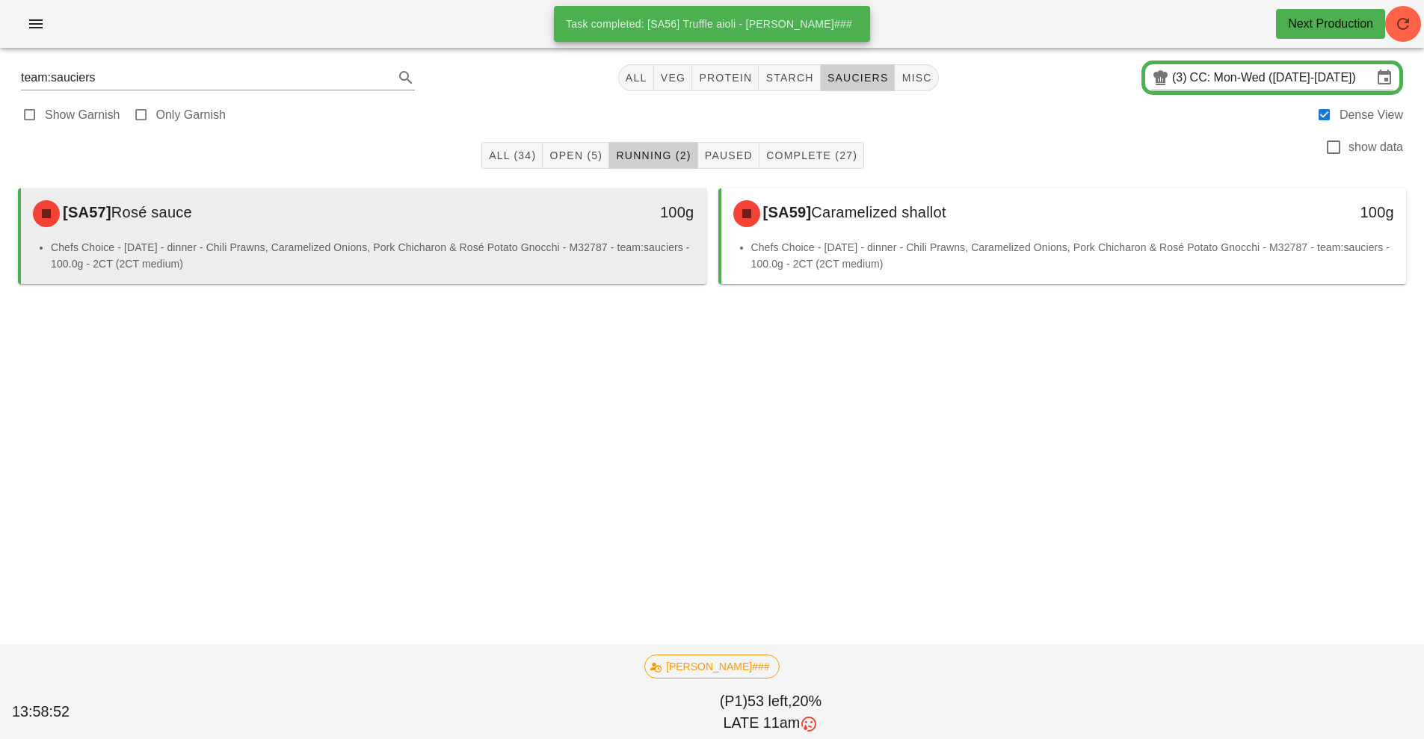
click at [508, 238] on div "[SA57] Rosé sauce 100g" at bounding box center [363, 213] width 685 height 51
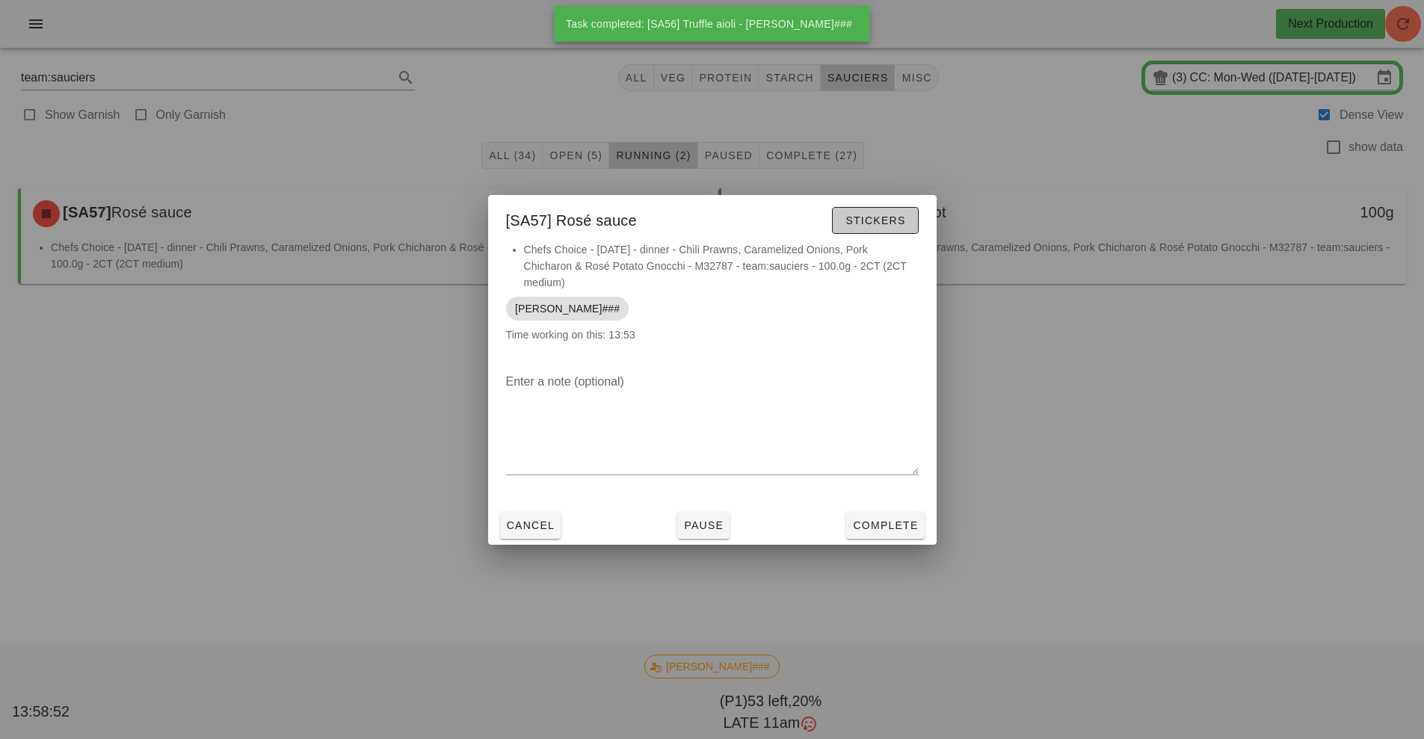
click at [870, 230] on button "Stickers" at bounding box center [875, 220] width 86 height 27
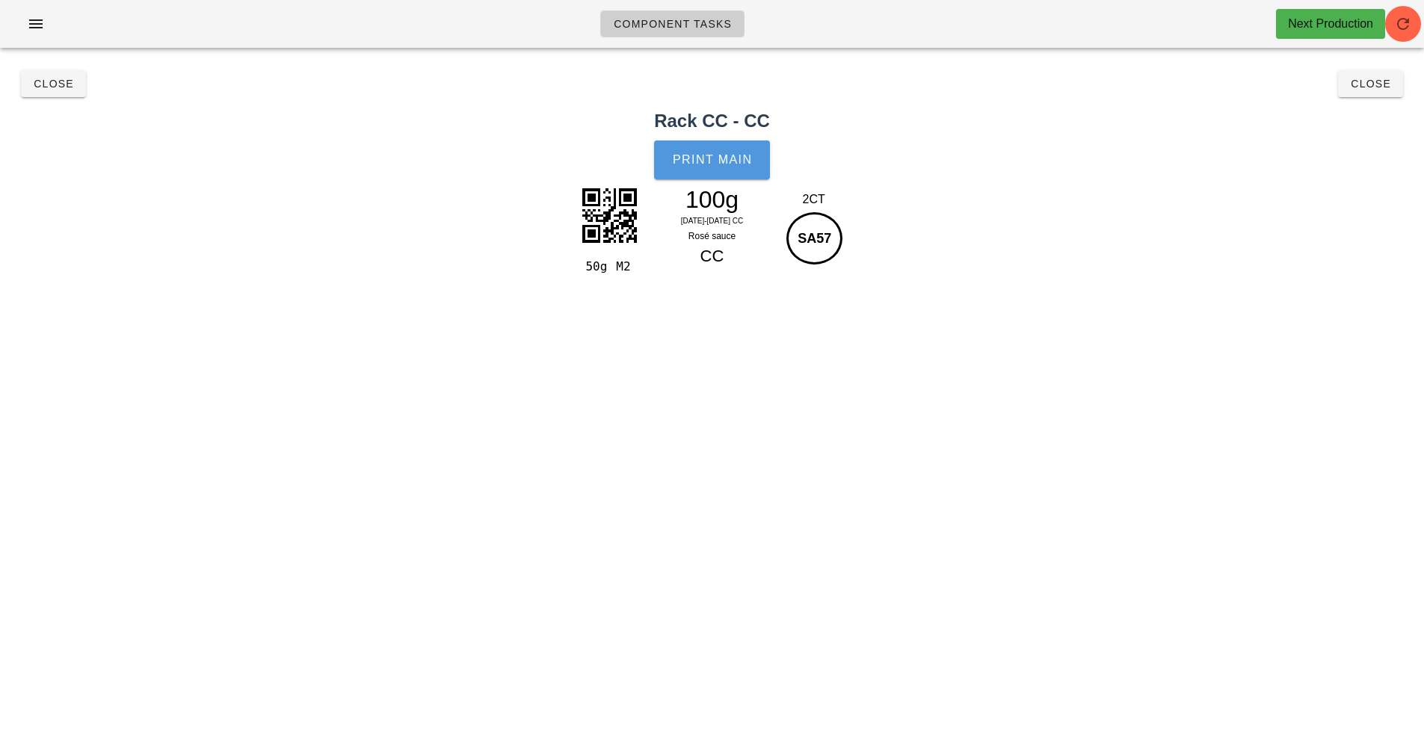
click at [739, 162] on span "Print Main" at bounding box center [712, 159] width 81 height 13
click at [78, 80] on button "Close" at bounding box center [53, 83] width 65 height 27
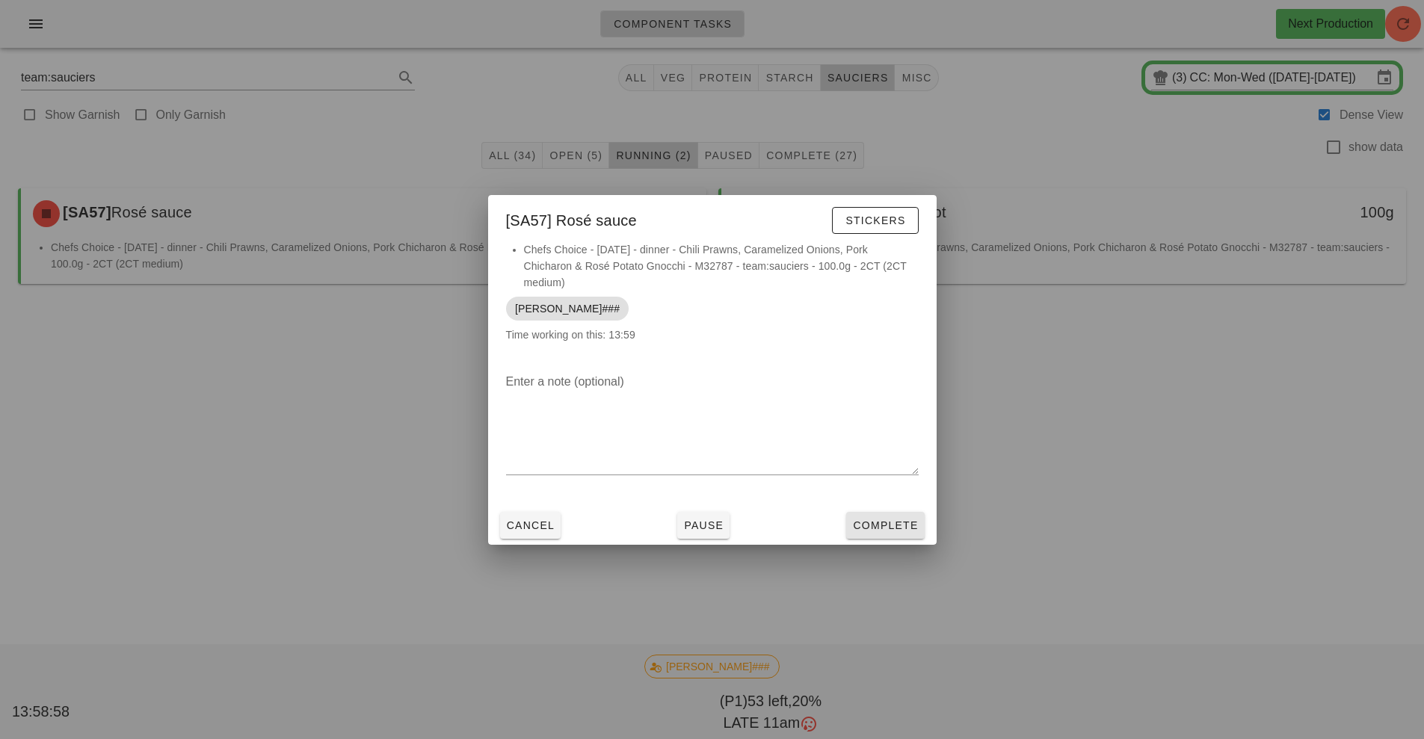
click at [892, 533] on button "Complete" at bounding box center [885, 525] width 78 height 27
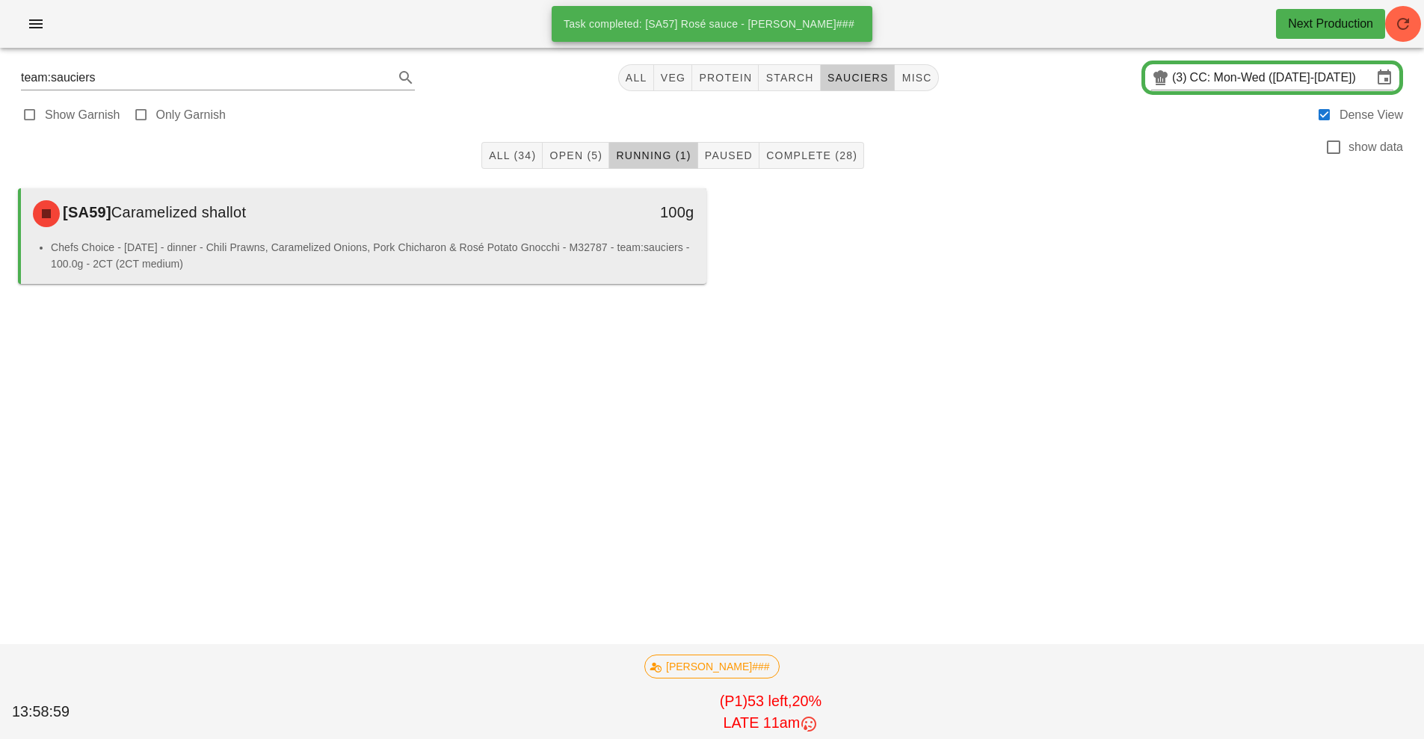
click at [484, 232] on div "[SA59] Caramelized shallot" at bounding box center [278, 213] width 509 height 45
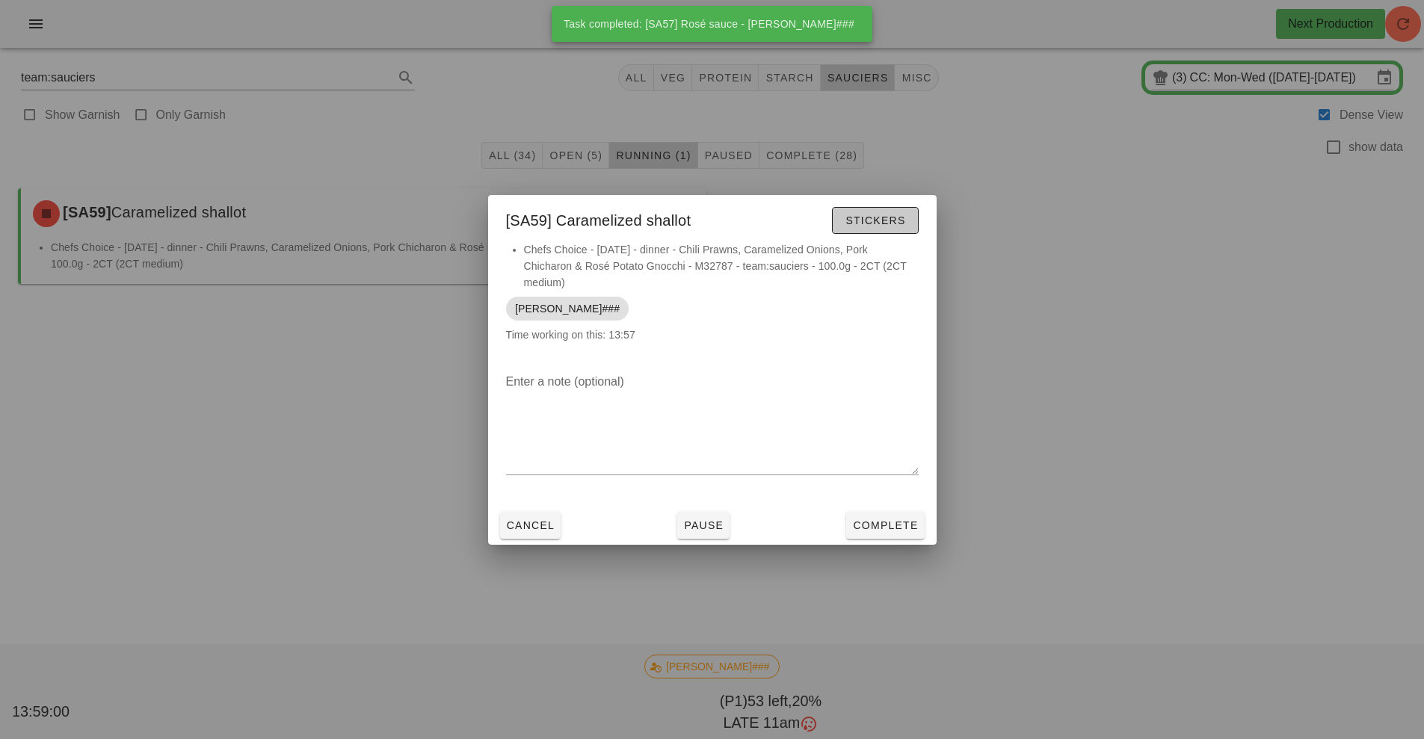
click at [857, 230] on button "Stickers" at bounding box center [875, 220] width 86 height 27
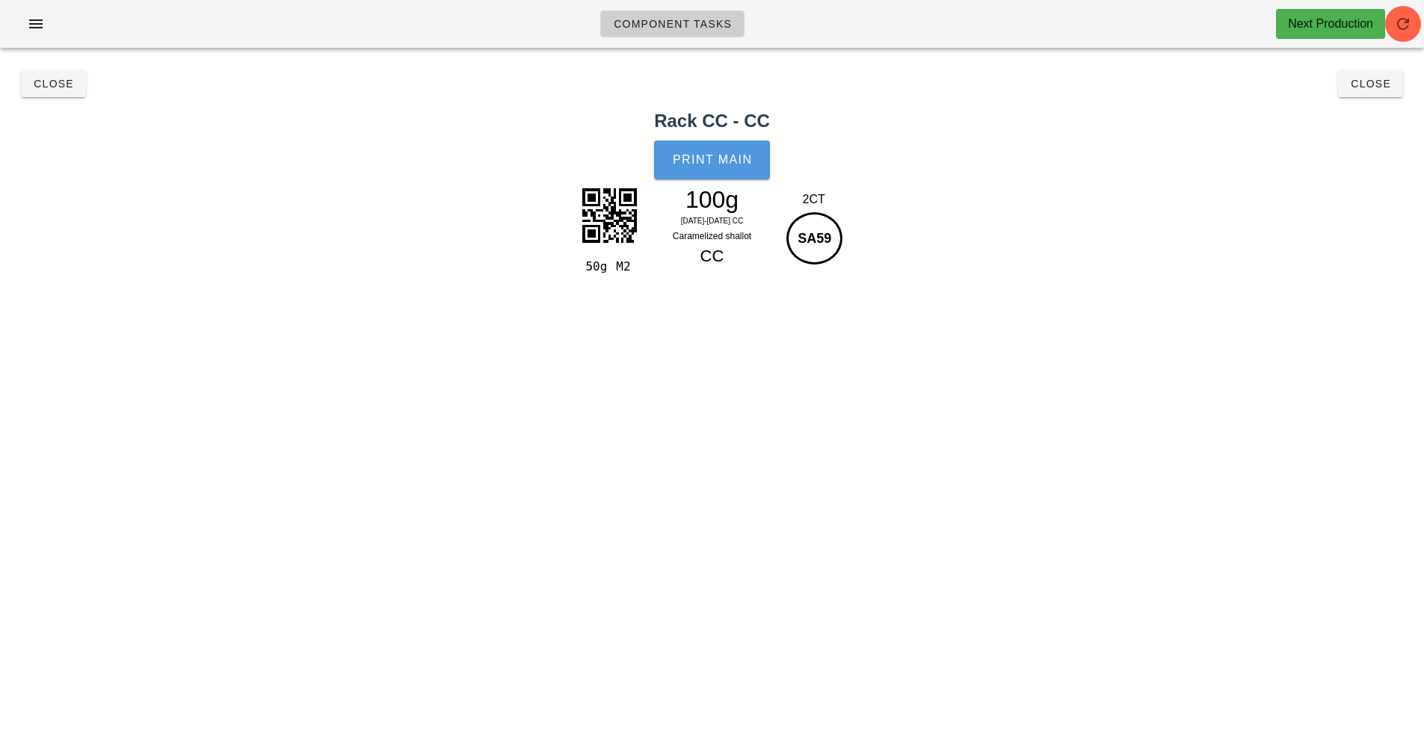
click at [712, 167] on button "Print Main" at bounding box center [711, 160] width 115 height 39
click at [51, 74] on button "Close" at bounding box center [53, 83] width 65 height 27
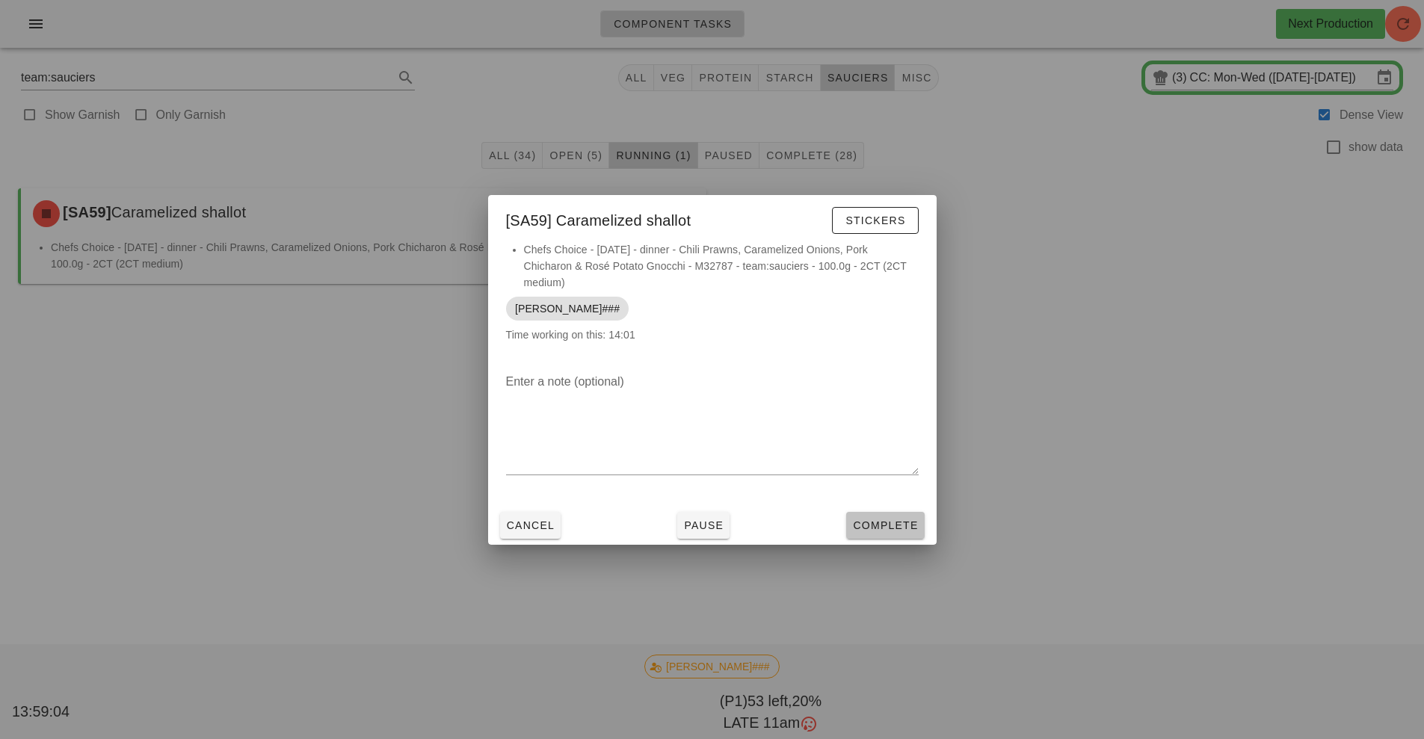
click at [879, 526] on span "Complete" at bounding box center [885, 525] width 66 height 12
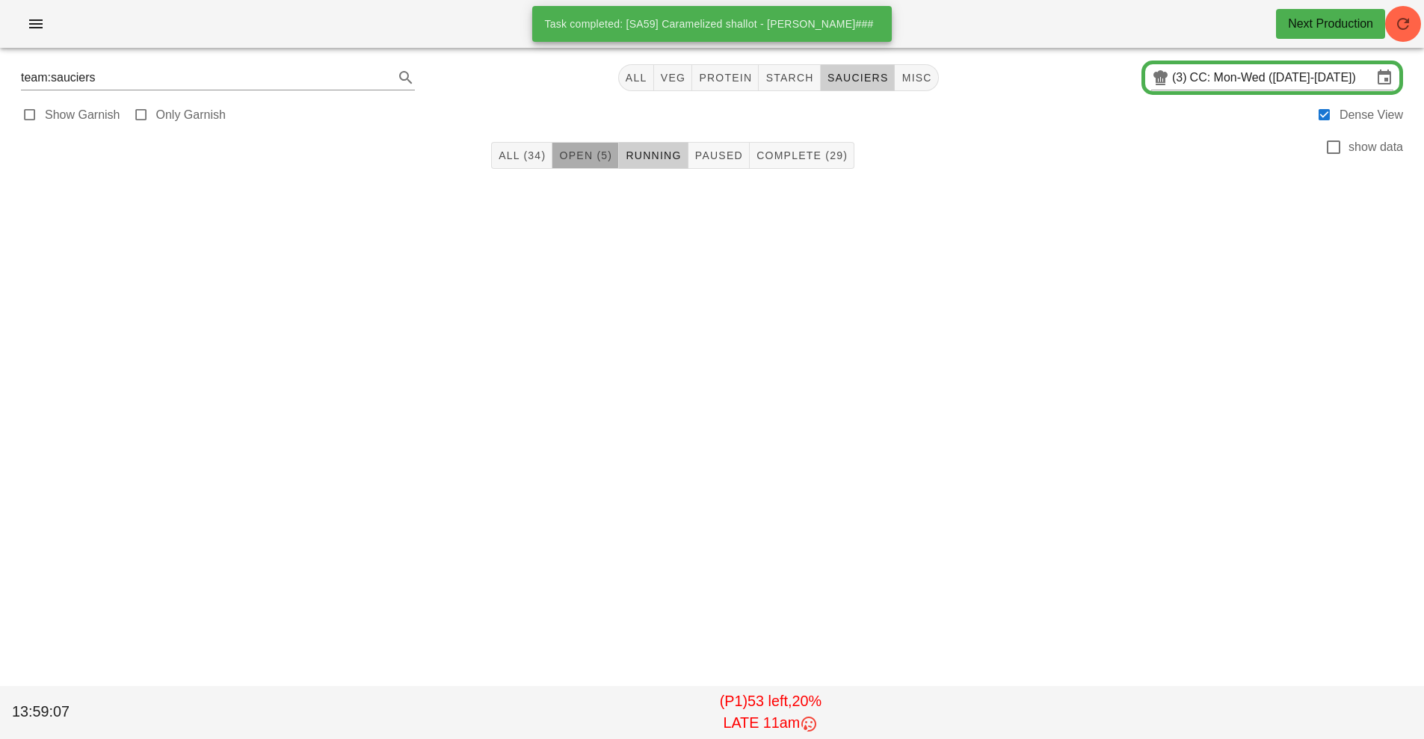
click at [589, 157] on span "Open (5)" at bounding box center [585, 155] width 54 height 12
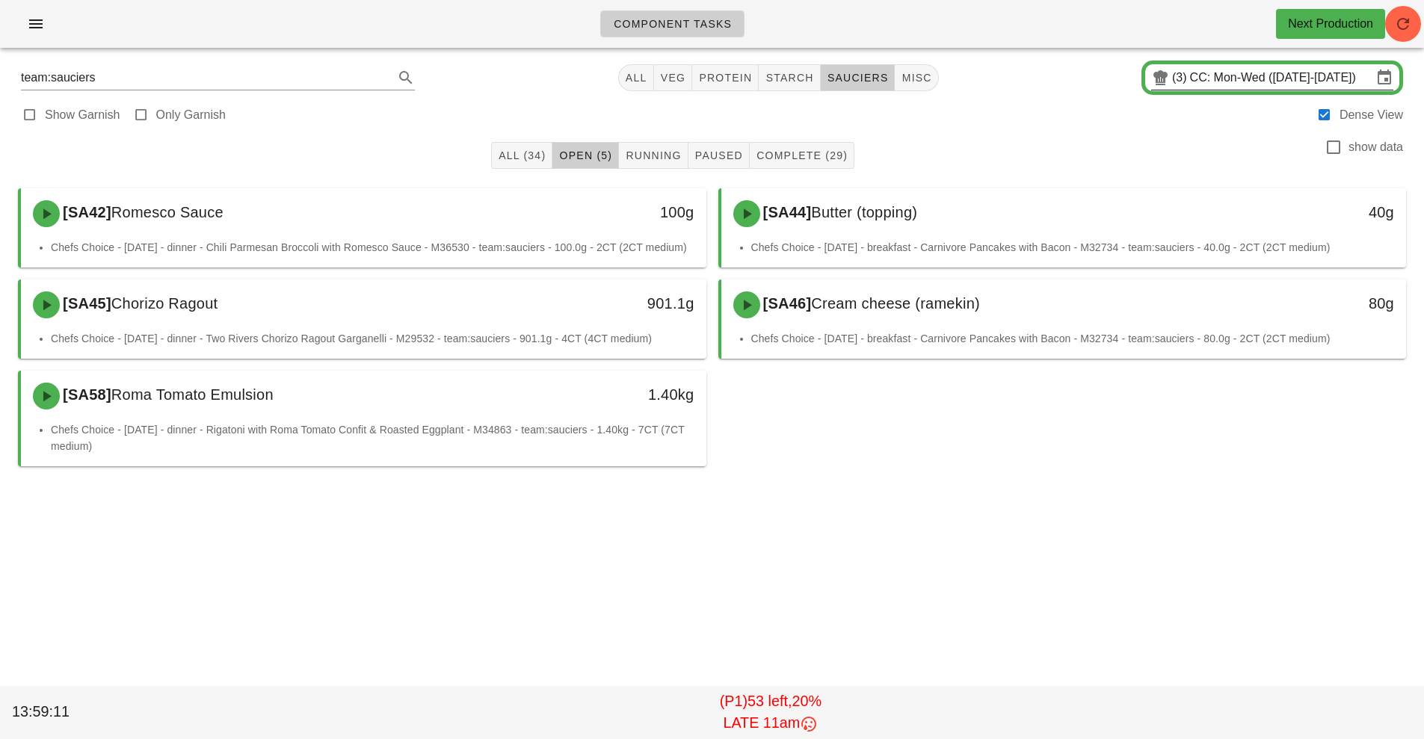
click at [1221, 80] on input "CC: Mon-Wed ([DATE]-[DATE])" at bounding box center [1281, 78] width 182 height 24
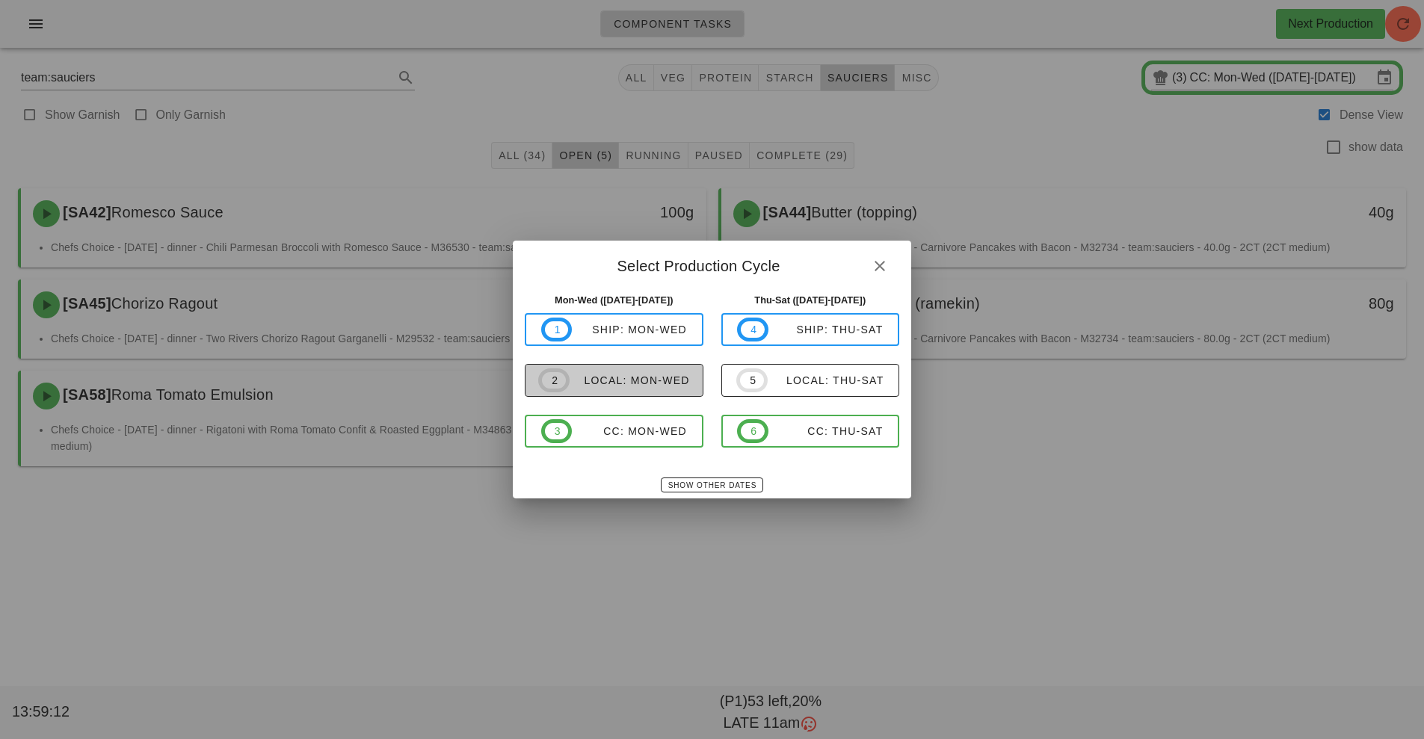
click at [653, 379] on div "local: Mon-Wed" at bounding box center [630, 380] width 120 height 12
type input "local: Mon-Wed ([DATE]-[DATE])"
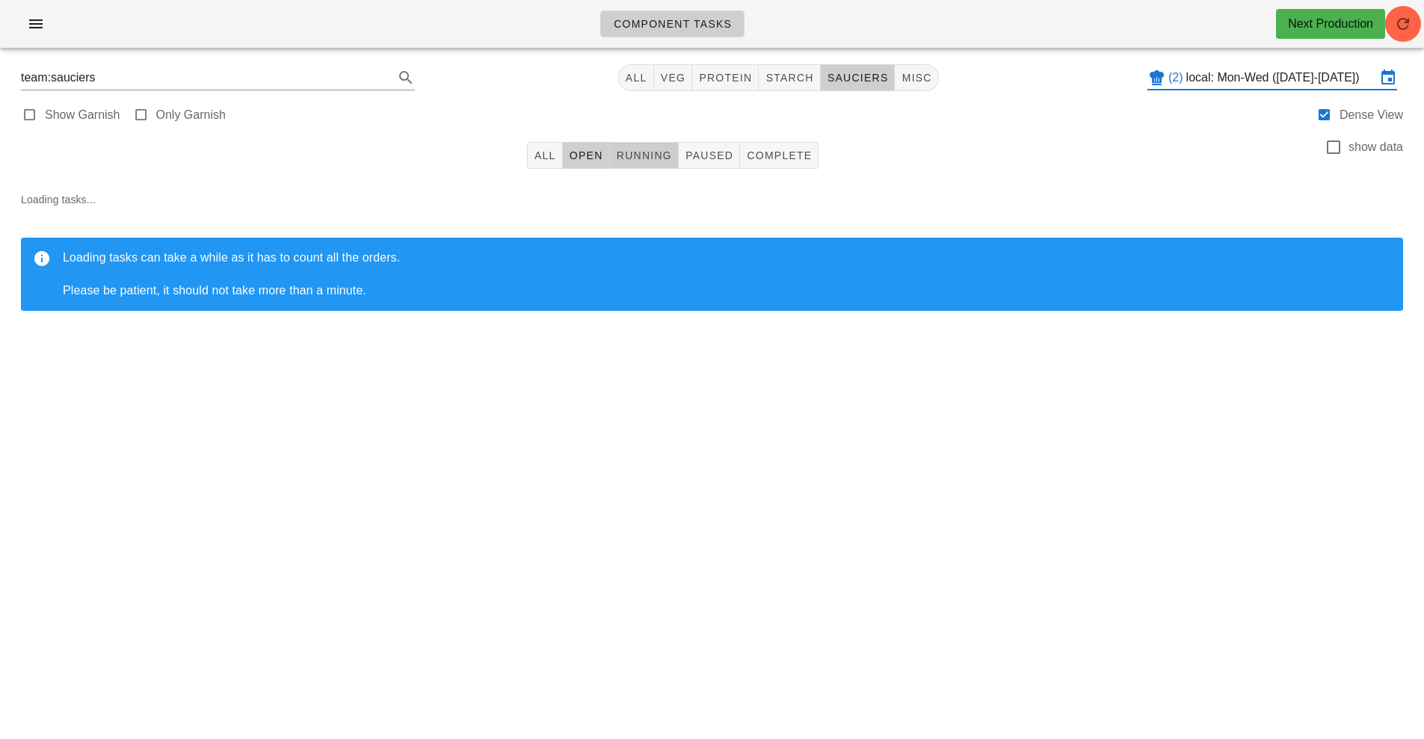
click at [644, 161] on span "Running" at bounding box center [644, 155] width 56 height 12
